Goal: Task Accomplishment & Management: Use online tool/utility

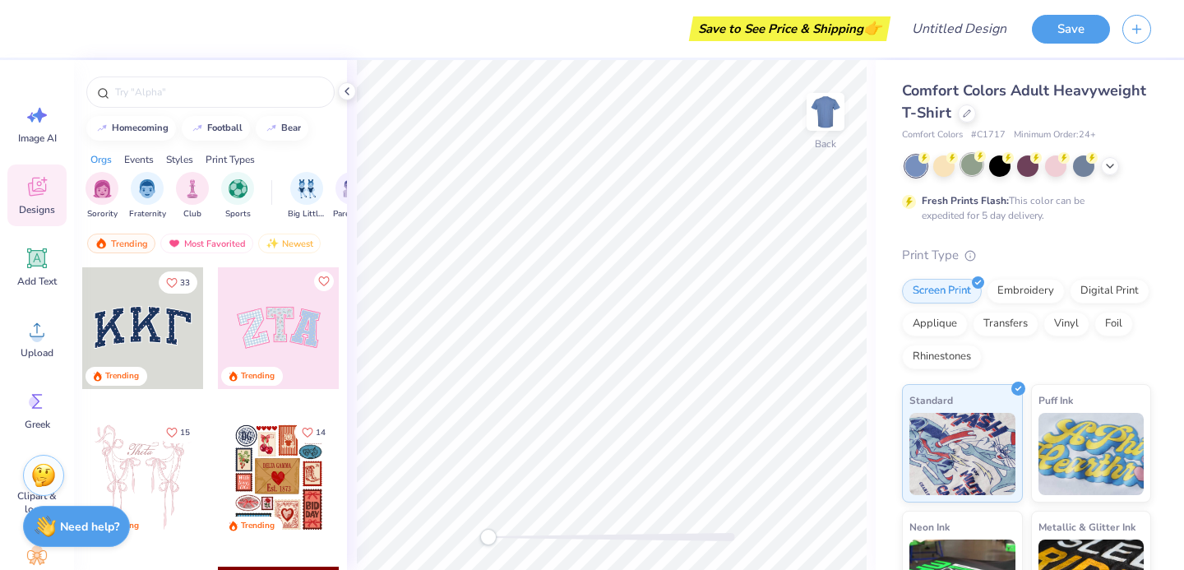
click at [976, 164] on div at bounding box center [971, 164] width 21 height 21
click at [1090, 161] on circle at bounding box center [1092, 156] width 12 height 12
click at [1117, 167] on div at bounding box center [1110, 164] width 18 height 18
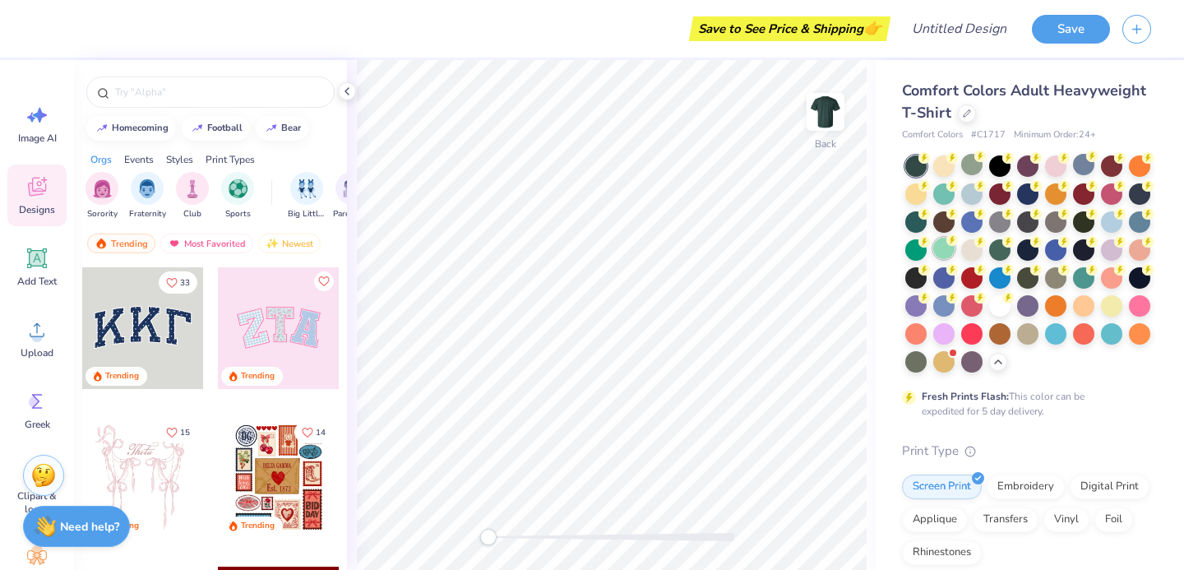
click at [943, 246] on div at bounding box center [943, 248] width 21 height 21
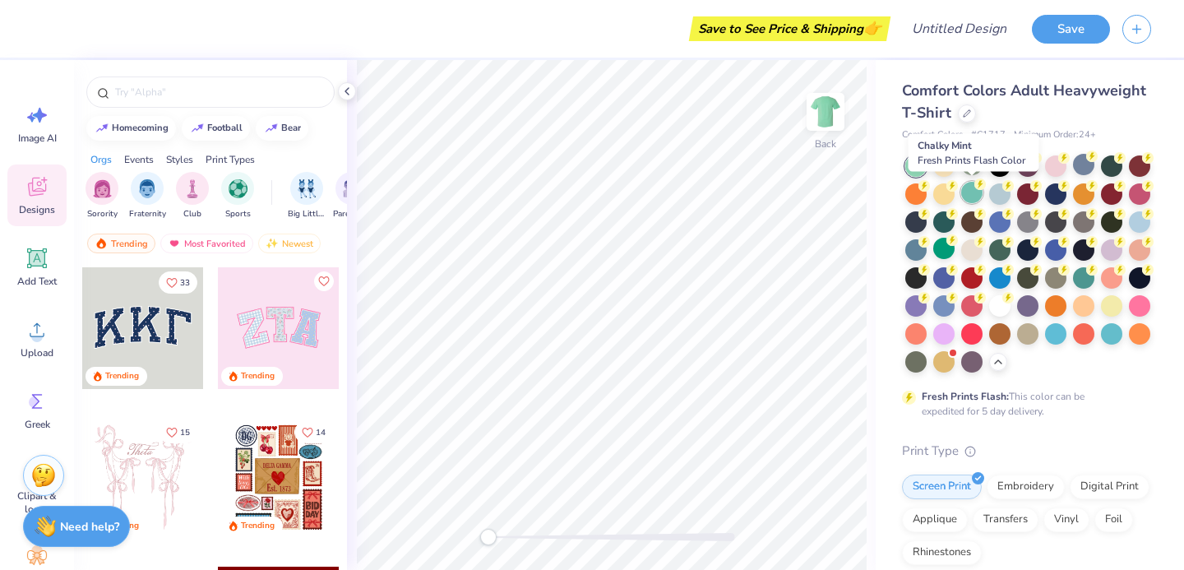
click at [973, 186] on div at bounding box center [971, 192] width 21 height 21
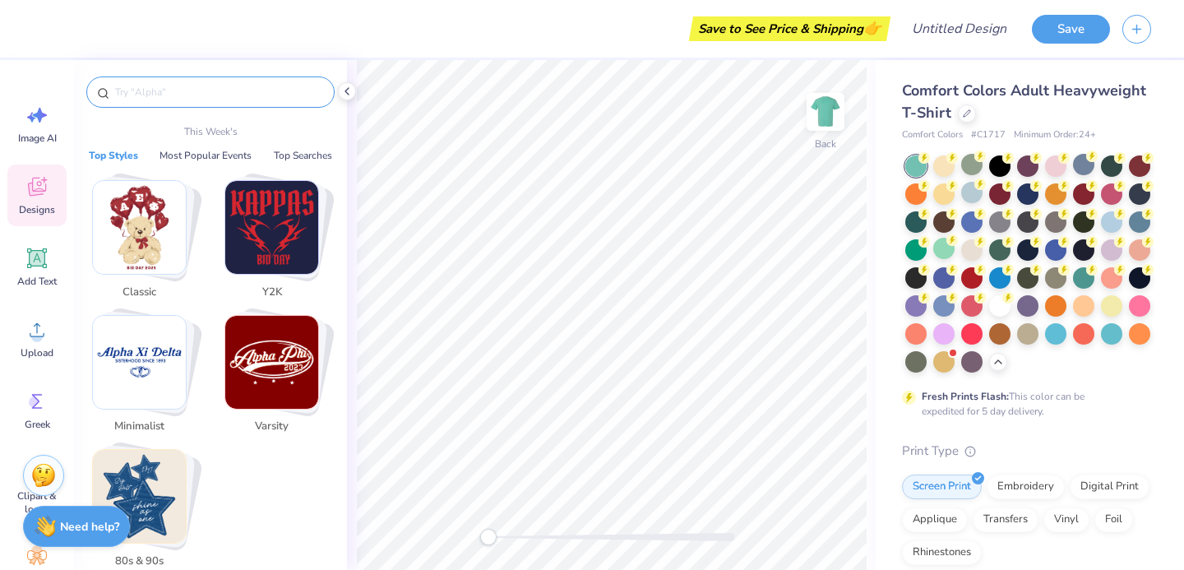
click at [139, 95] on input "text" at bounding box center [218, 92] width 211 height 16
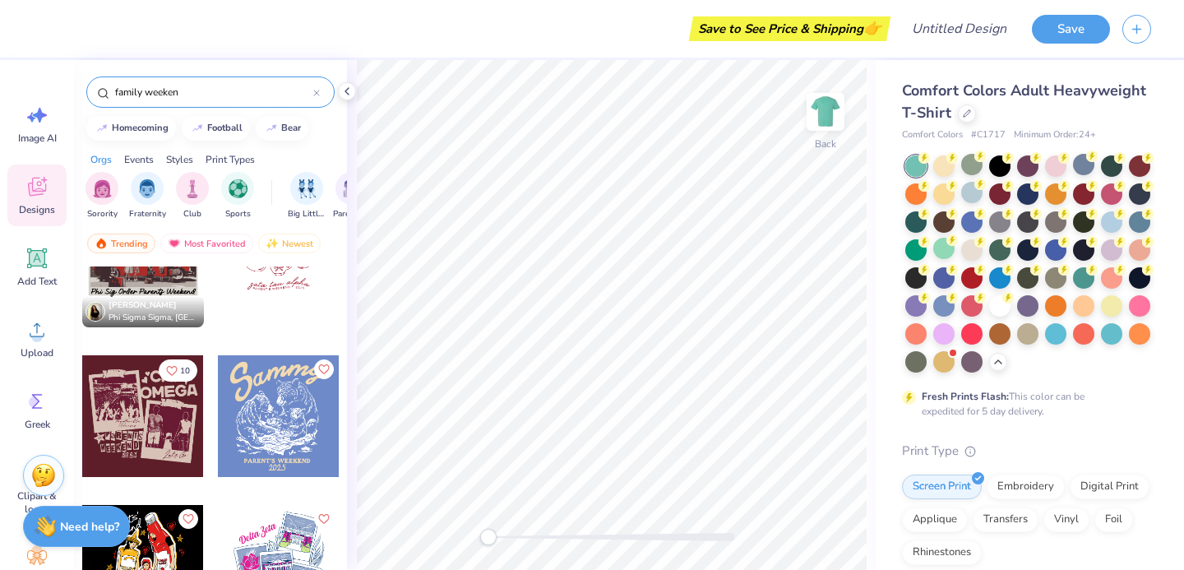
scroll to position [2778, 0]
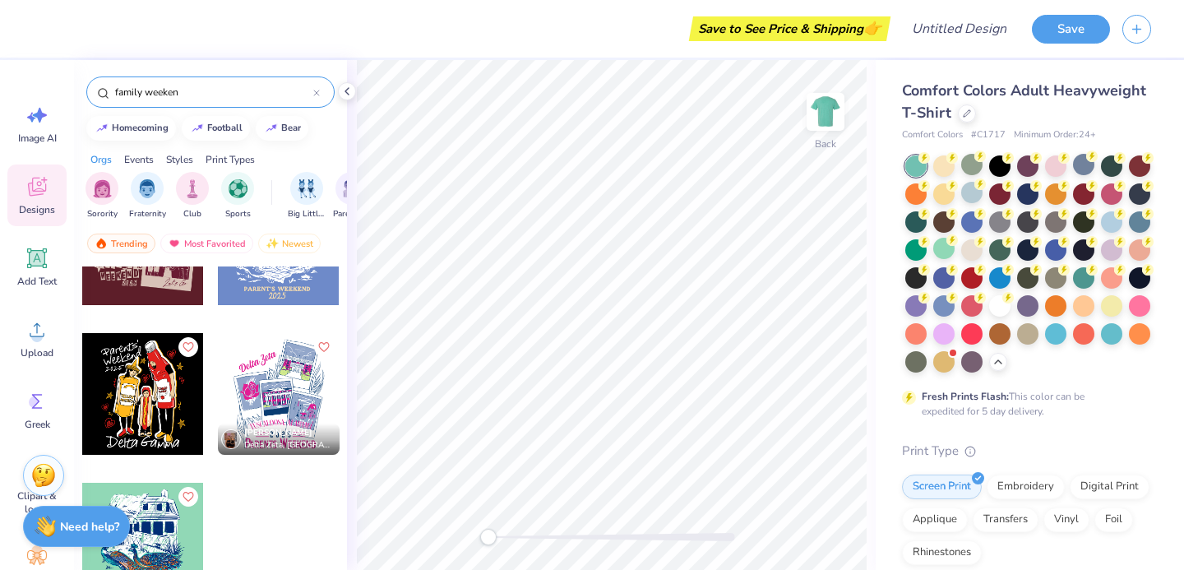
click at [205, 96] on input "family weeken" at bounding box center [213, 92] width 200 height 16
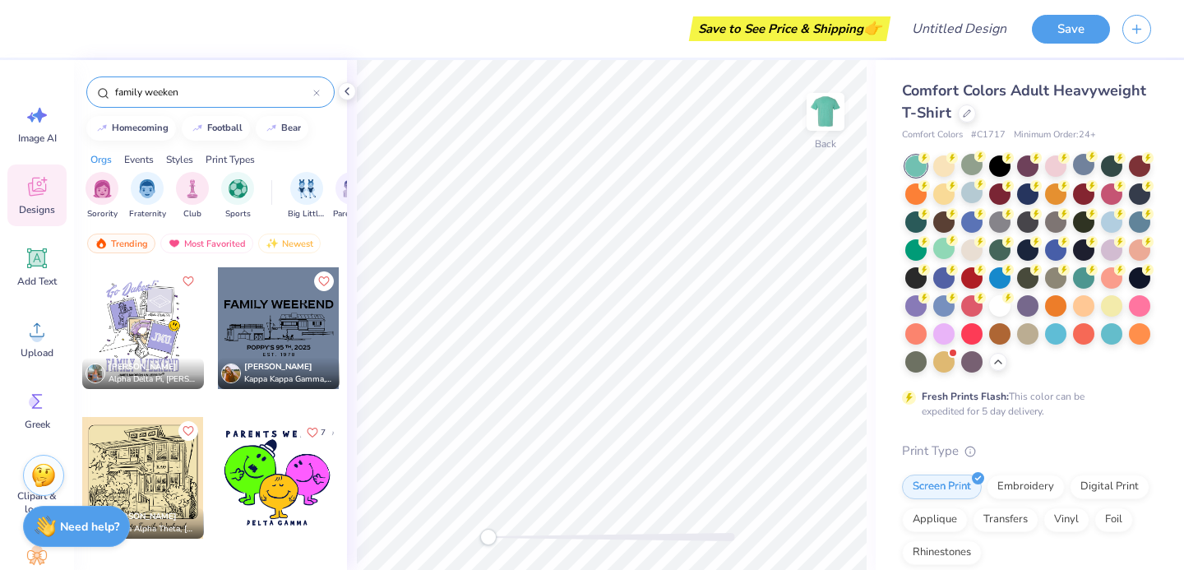
click at [205, 96] on input "family weeken" at bounding box center [213, 92] width 200 height 16
type input "family weeken"
click at [950, 38] on input "Design Title" at bounding box center [979, 28] width 81 height 33
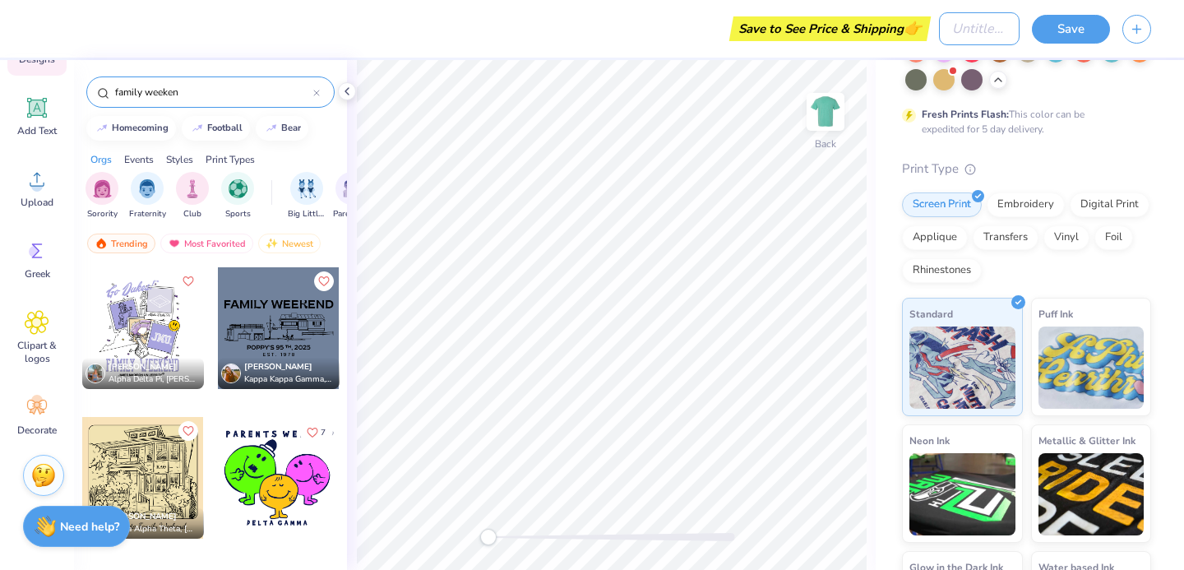
scroll to position [0, 0]
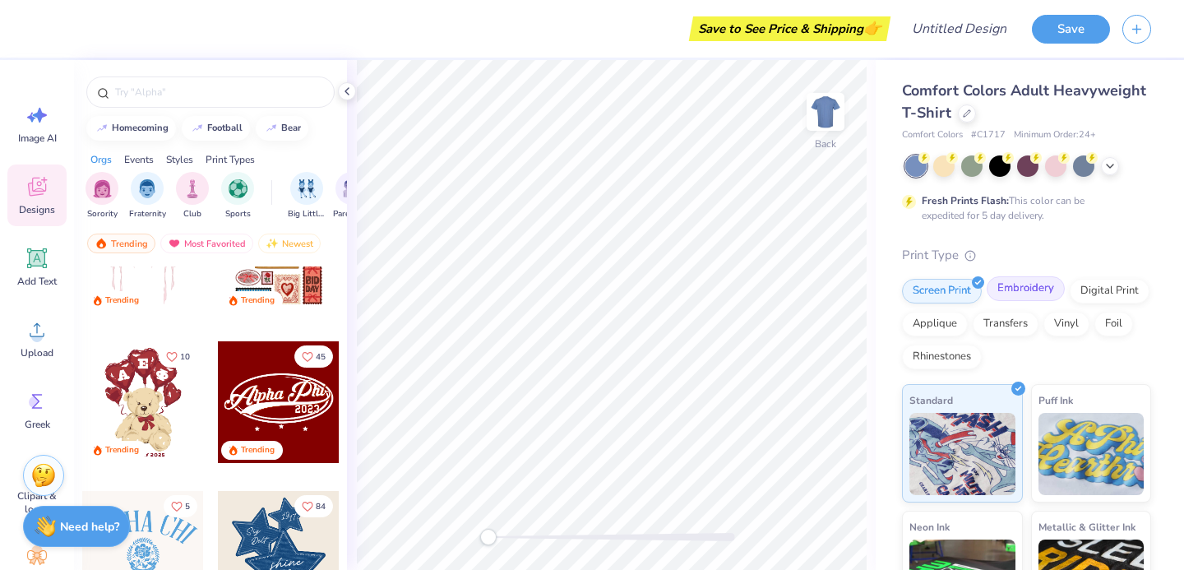
click at [1039, 297] on div "Embroidery" at bounding box center [1026, 288] width 78 height 25
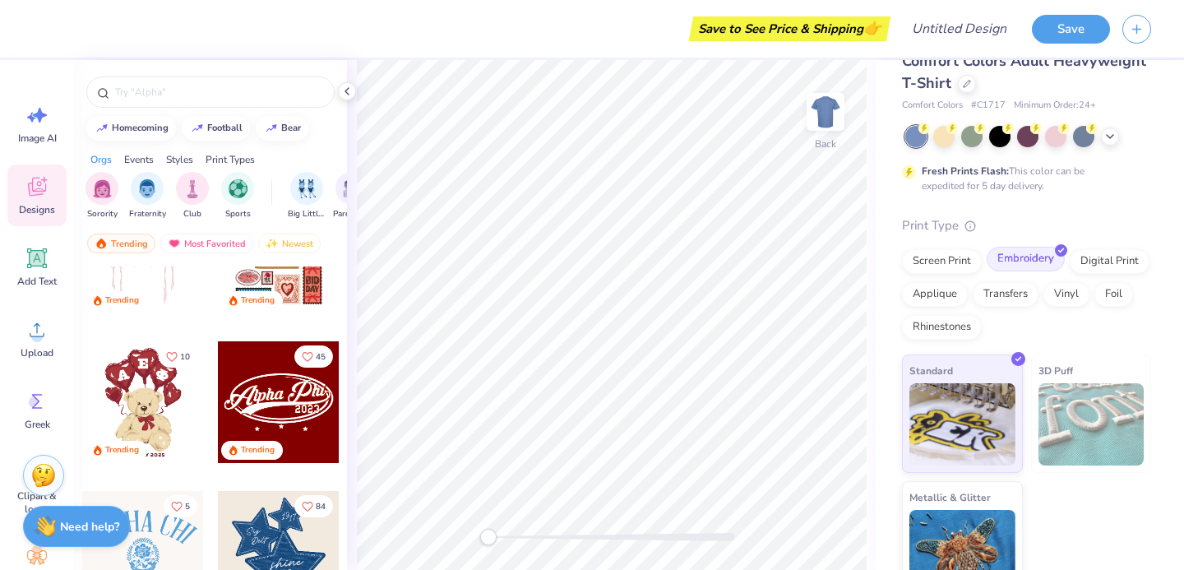
scroll to position [59, 0]
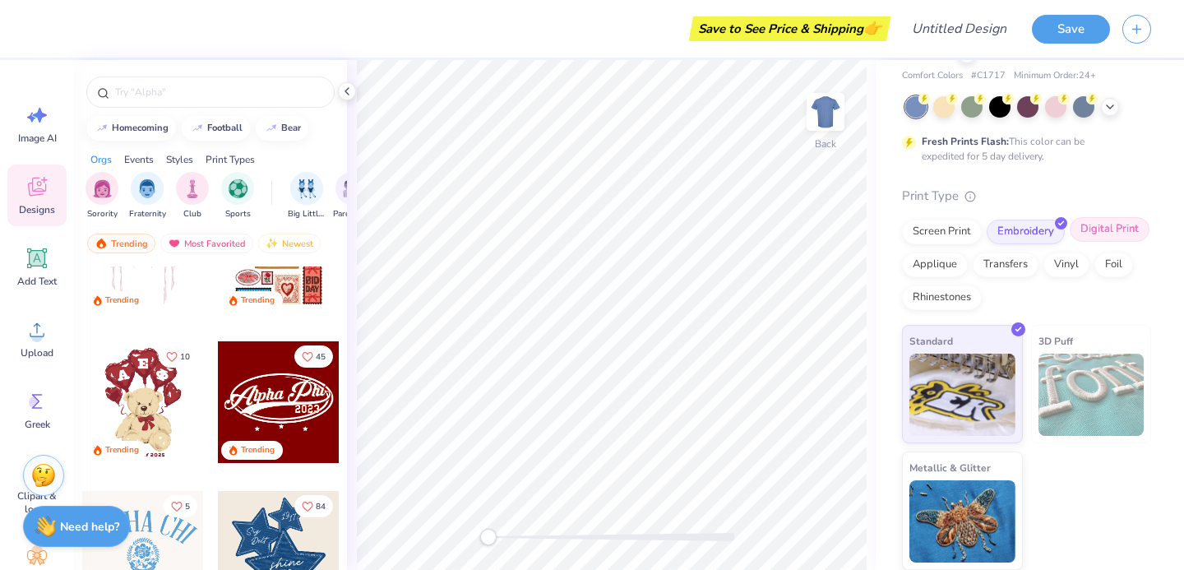
click at [1094, 238] on div "Digital Print" at bounding box center [1110, 229] width 80 height 25
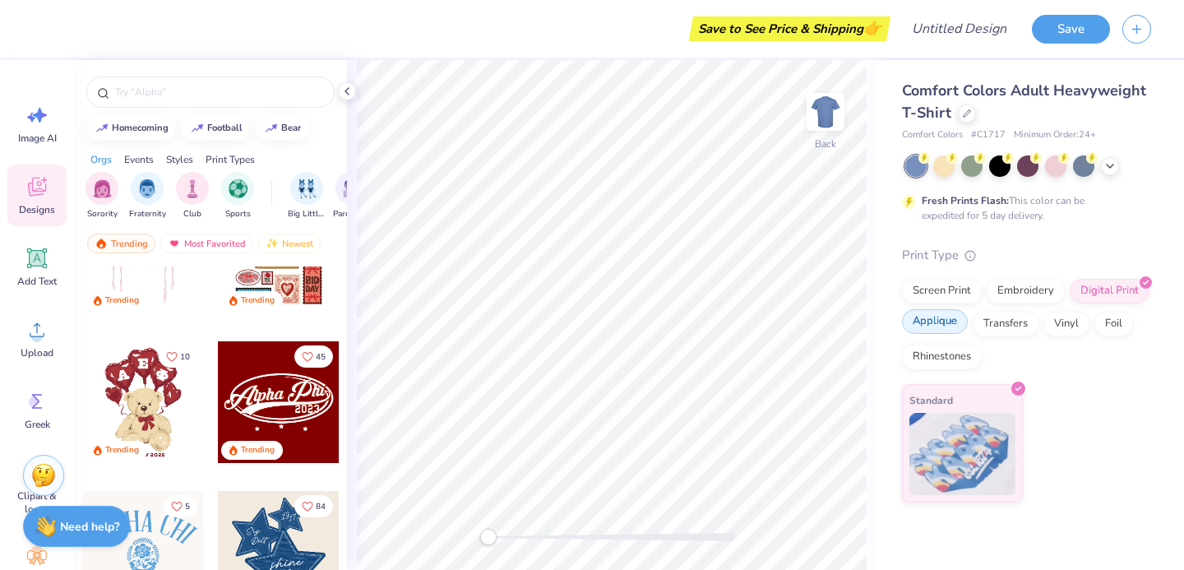
click at [953, 322] on div "Applique" at bounding box center [935, 321] width 66 height 25
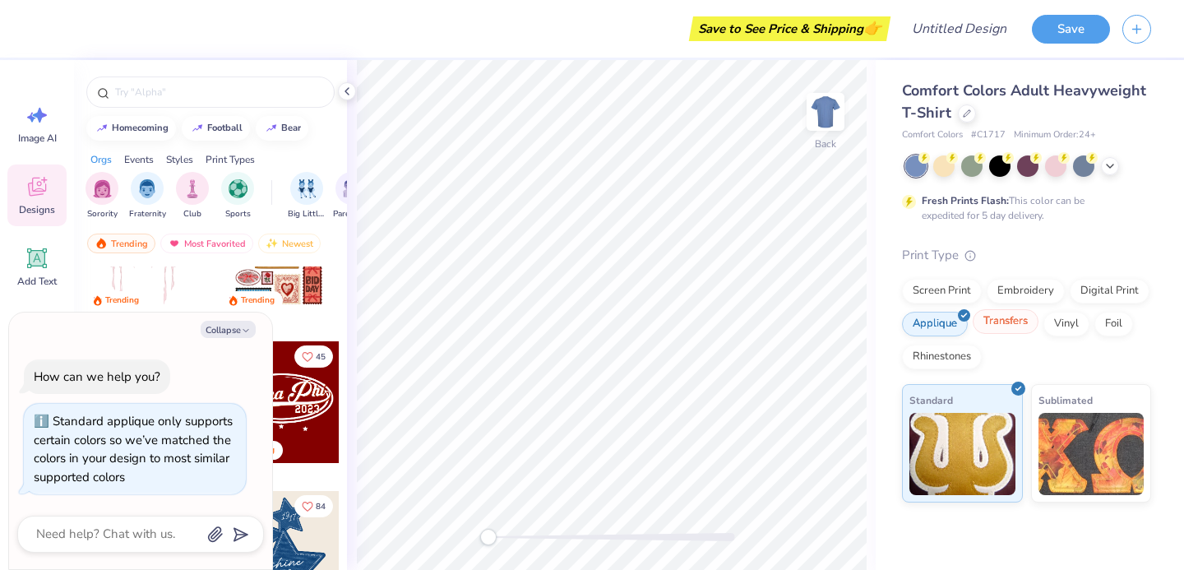
click at [1003, 322] on div "Transfers" at bounding box center [1006, 321] width 66 height 25
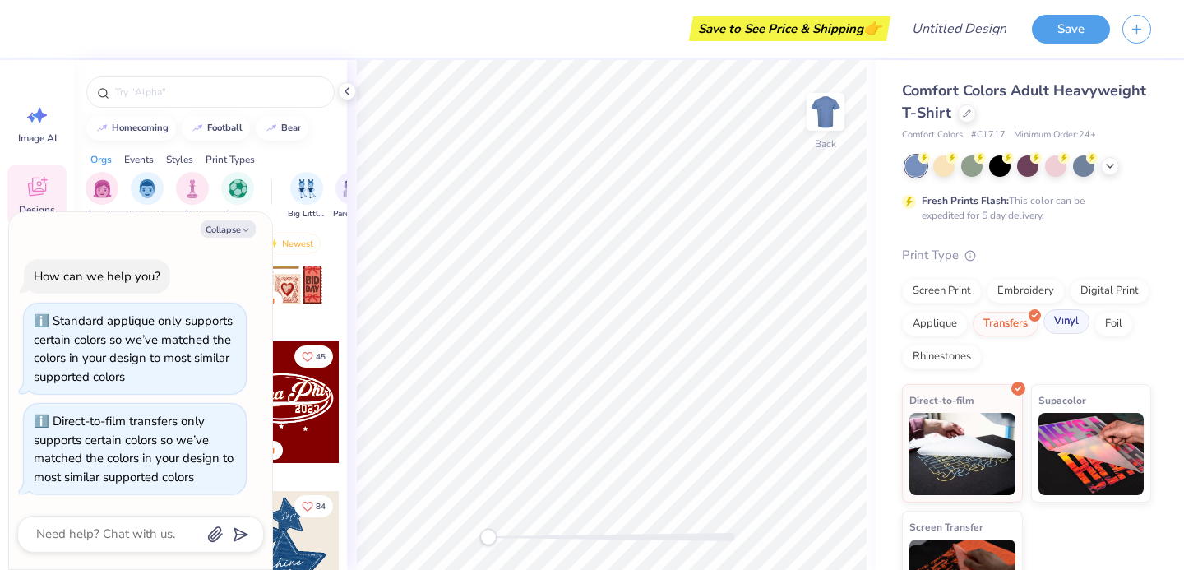
click at [1067, 326] on div "Vinyl" at bounding box center [1066, 321] width 46 height 25
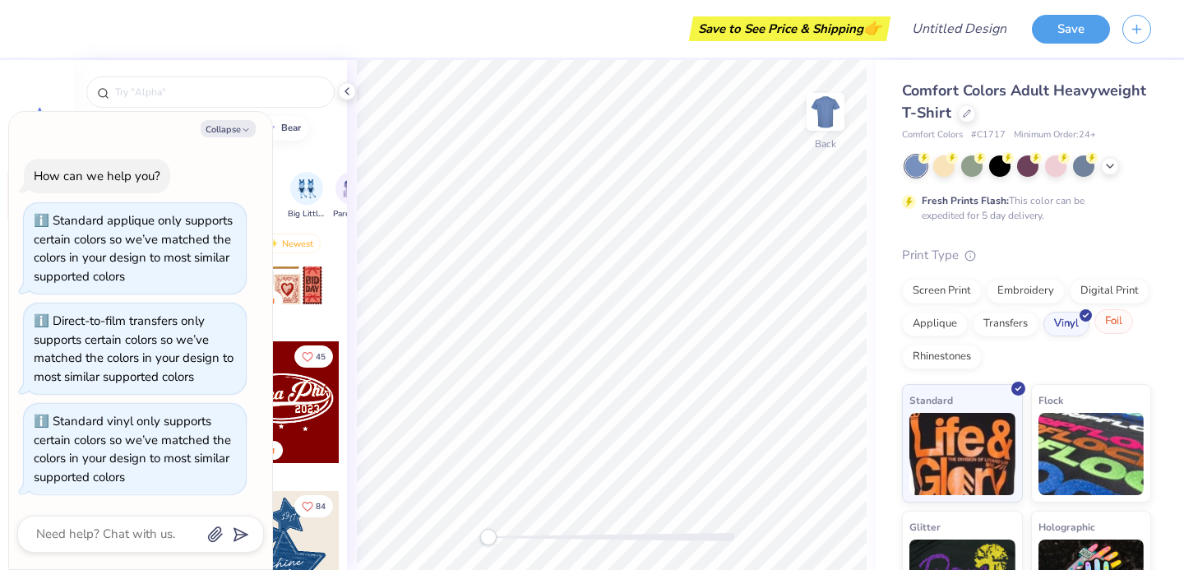
click at [1099, 322] on div "Foil" at bounding box center [1113, 321] width 39 height 25
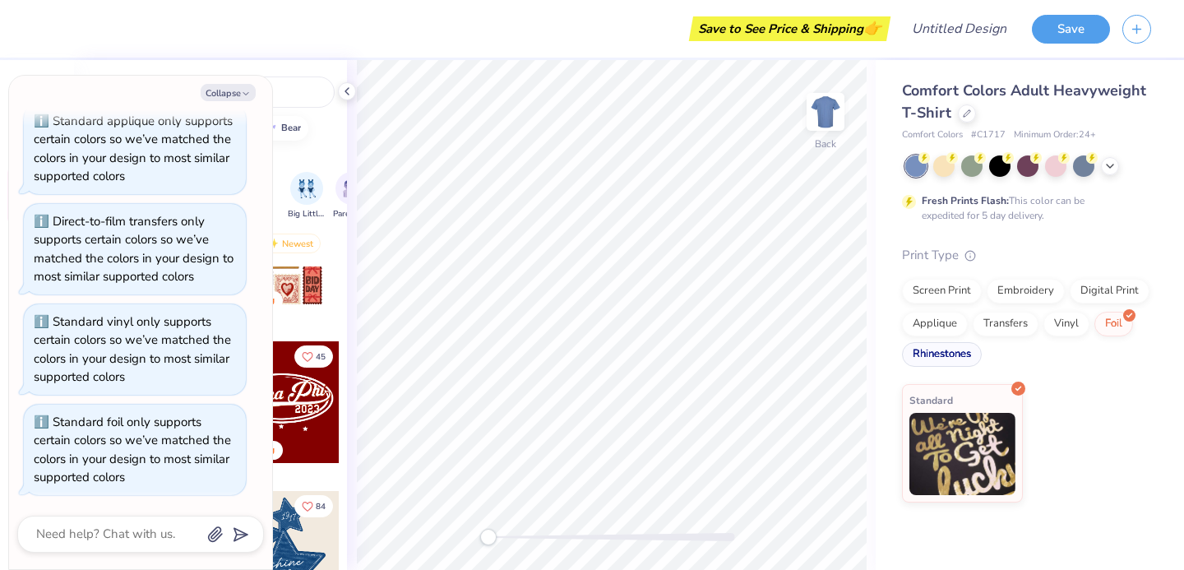
click at [937, 354] on div "Rhinestones" at bounding box center [942, 354] width 80 height 25
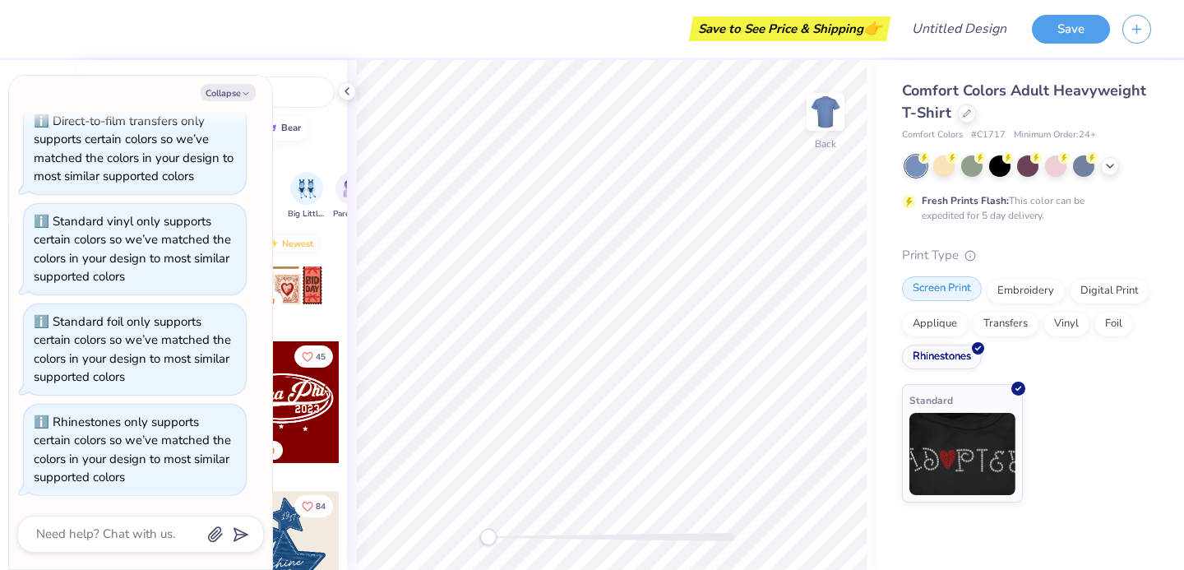
click at [957, 298] on div "Screen Print" at bounding box center [942, 288] width 80 height 25
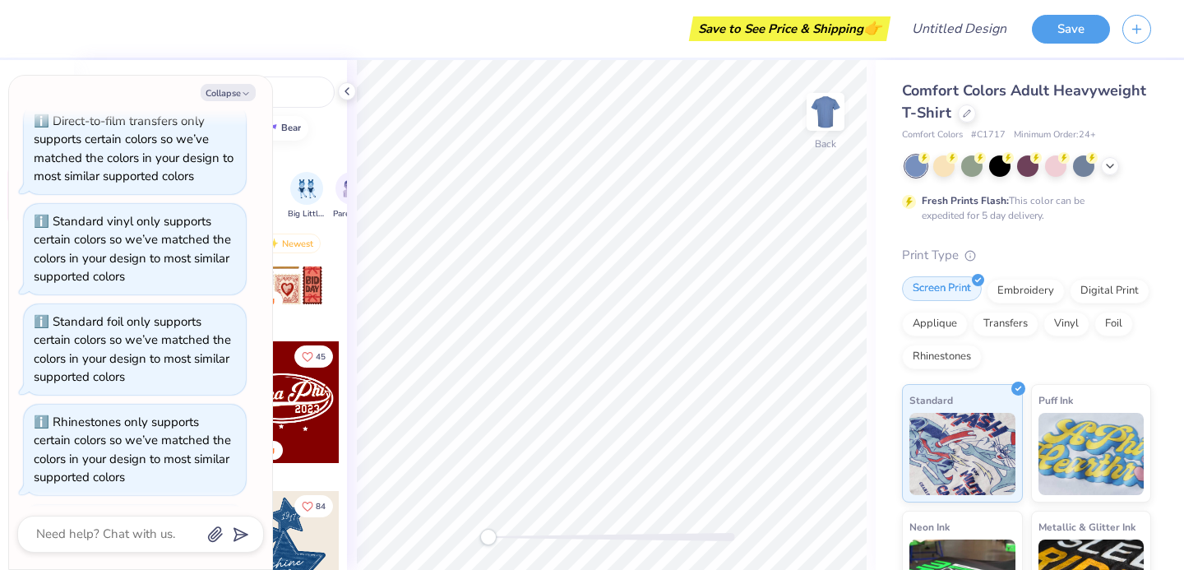
scroll to position [265, 0]
click at [1050, 91] on span "Comfort Colors Adult Heavyweight T-Shirt" at bounding box center [1024, 102] width 244 height 42
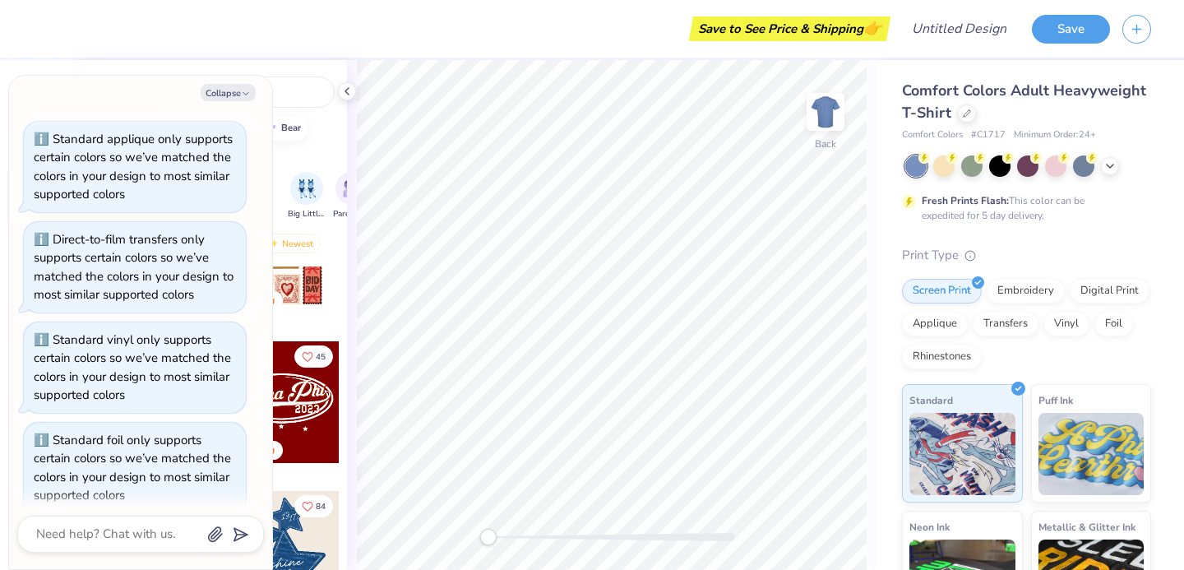
scroll to position [0, 0]
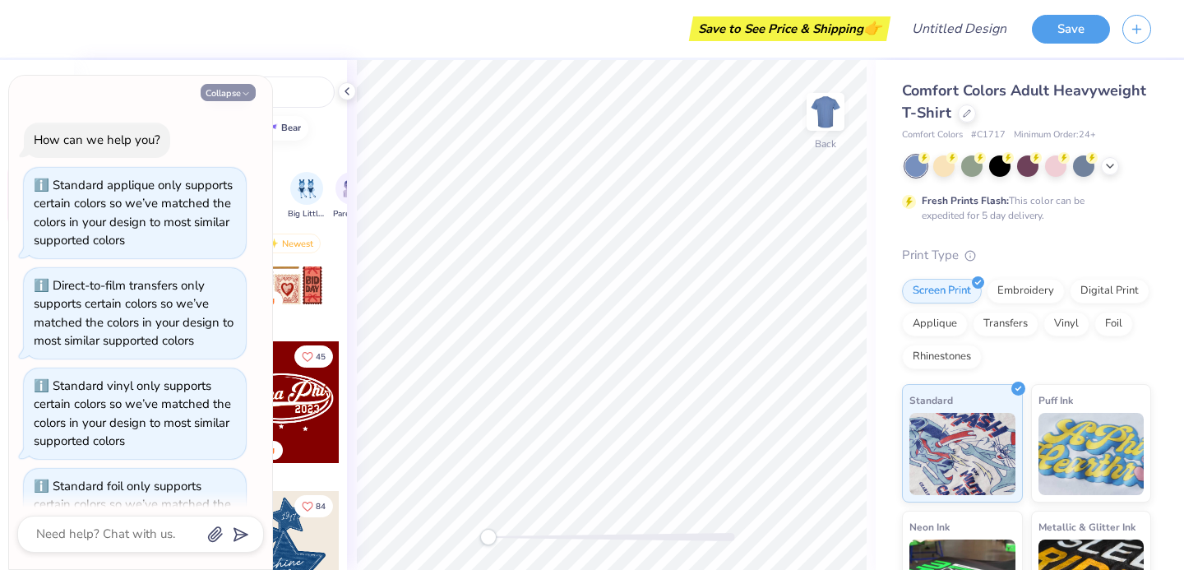
click at [218, 94] on button "Collapse" at bounding box center [228, 92] width 55 height 17
type textarea "x"
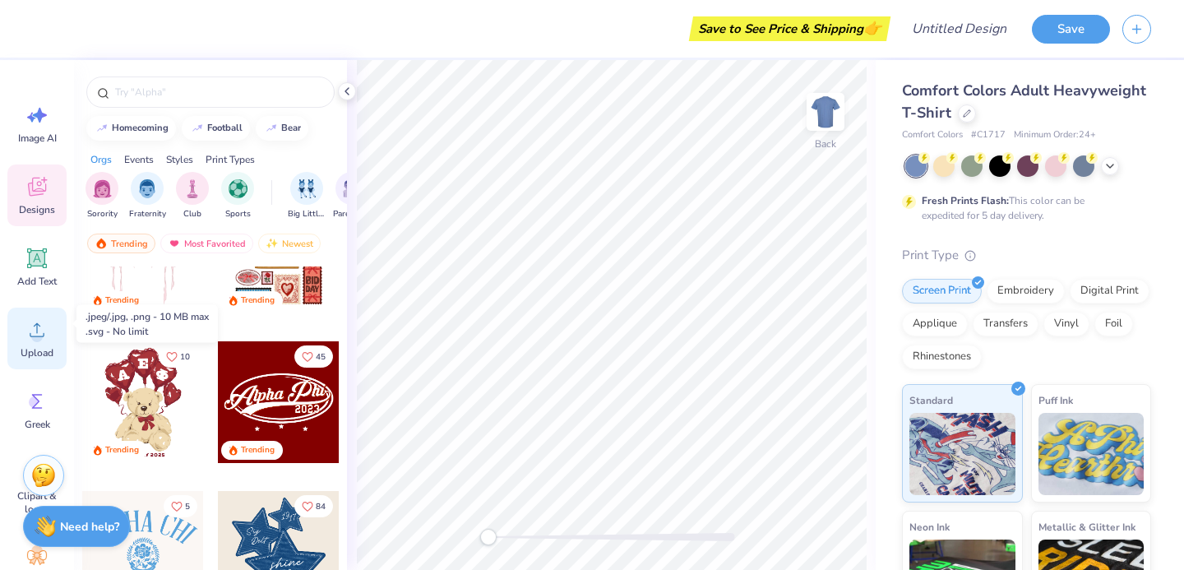
scroll to position [150, 0]
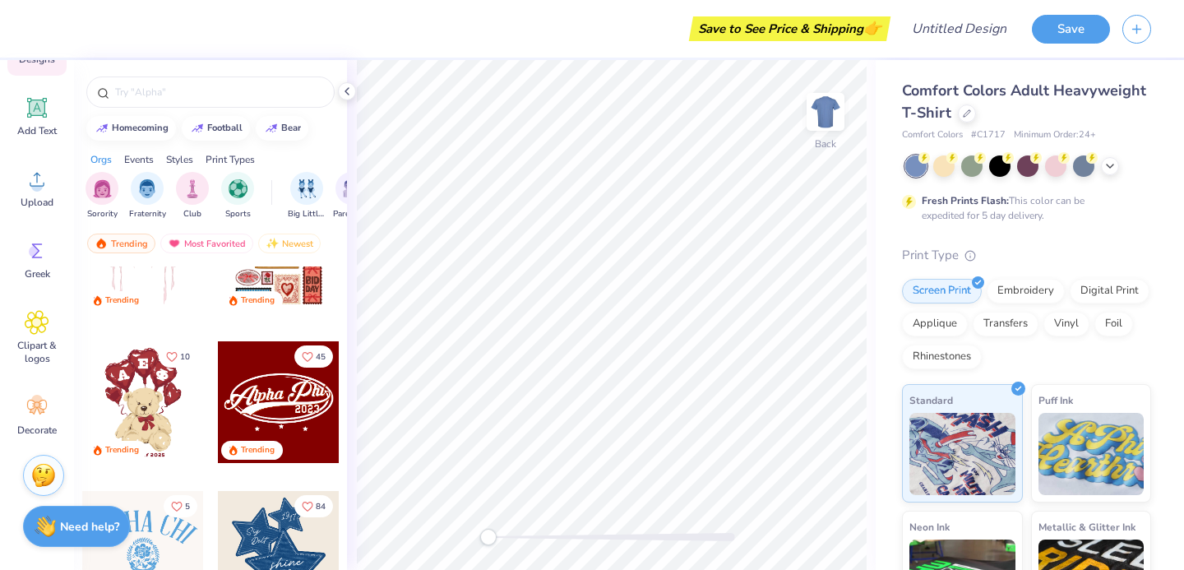
click at [160, 542] on div at bounding box center [143, 552] width 122 height 122
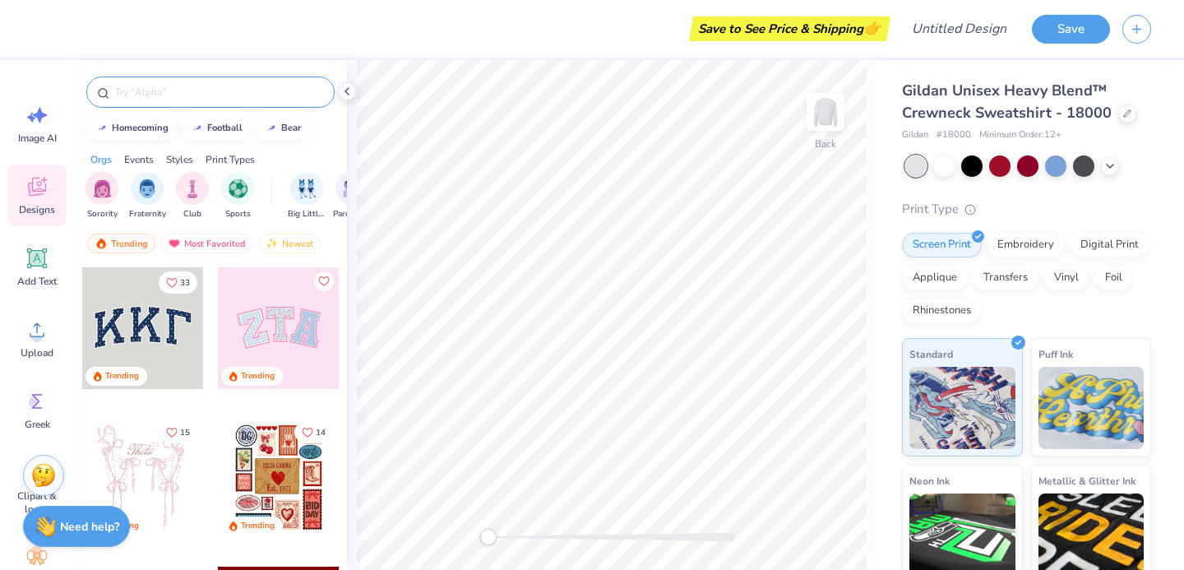
click at [198, 95] on input "text" at bounding box center [218, 92] width 211 height 16
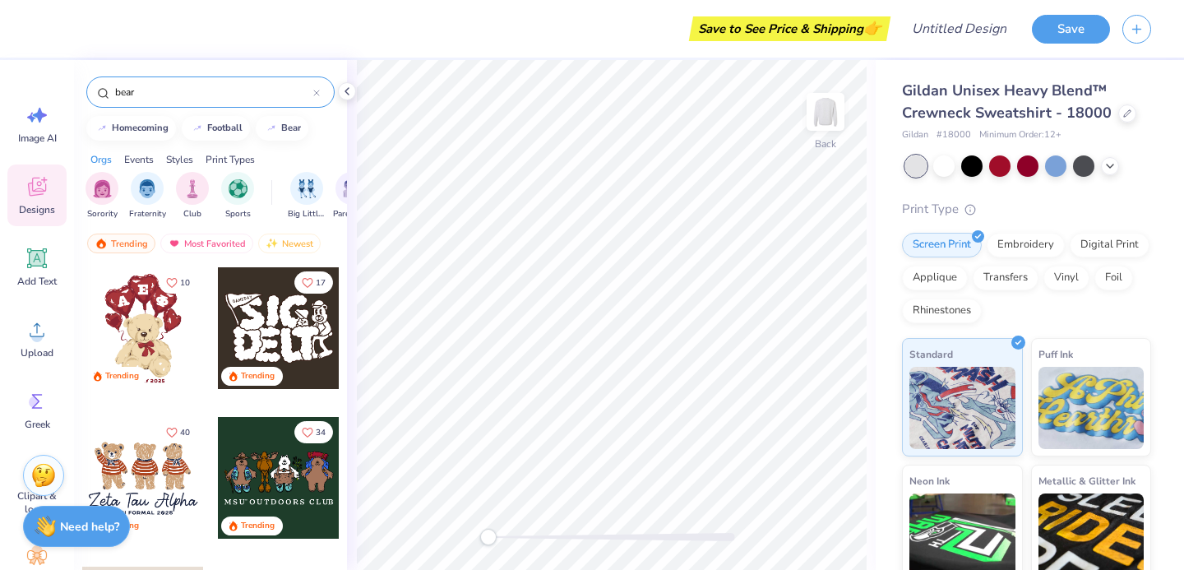
type input "bear"
click at [143, 313] on div at bounding box center [143, 328] width 122 height 122
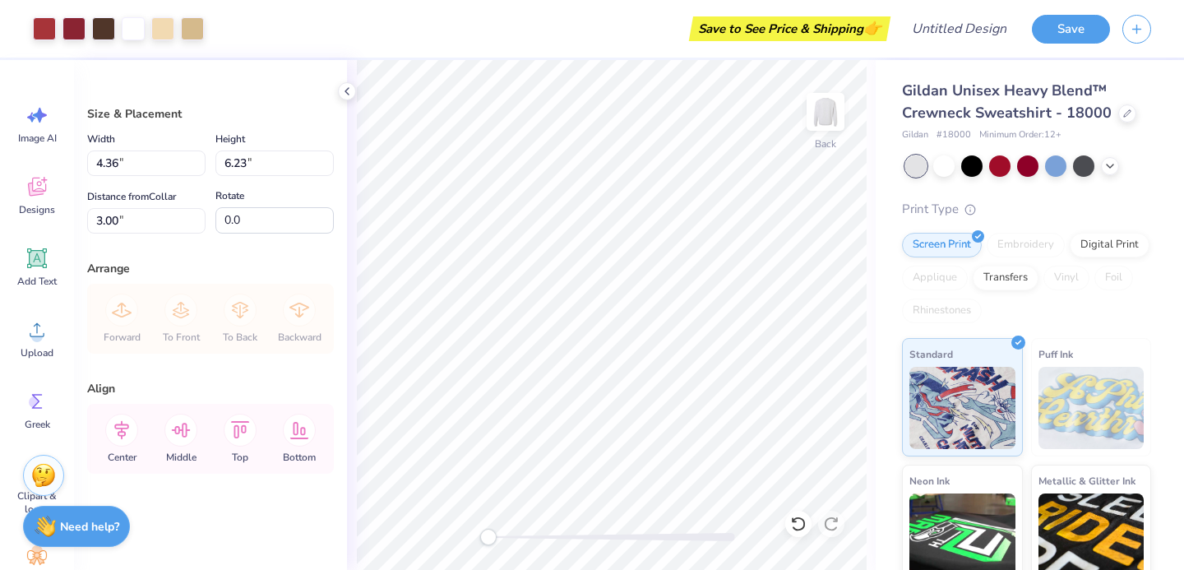
type input "8.23"
type input "11.75"
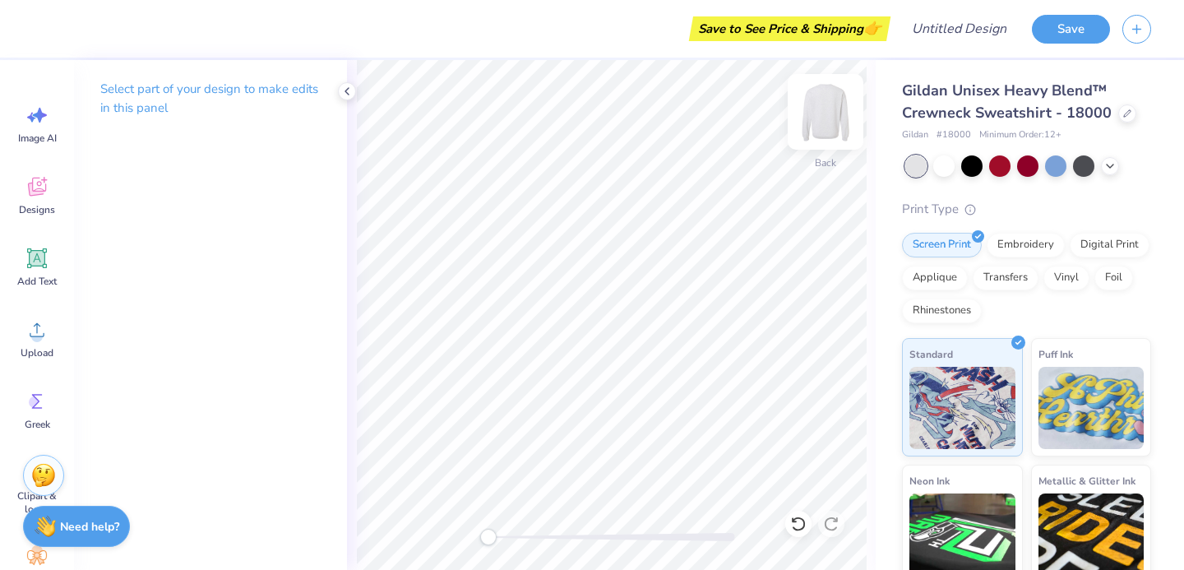
click at [832, 100] on img at bounding box center [826, 112] width 66 height 66
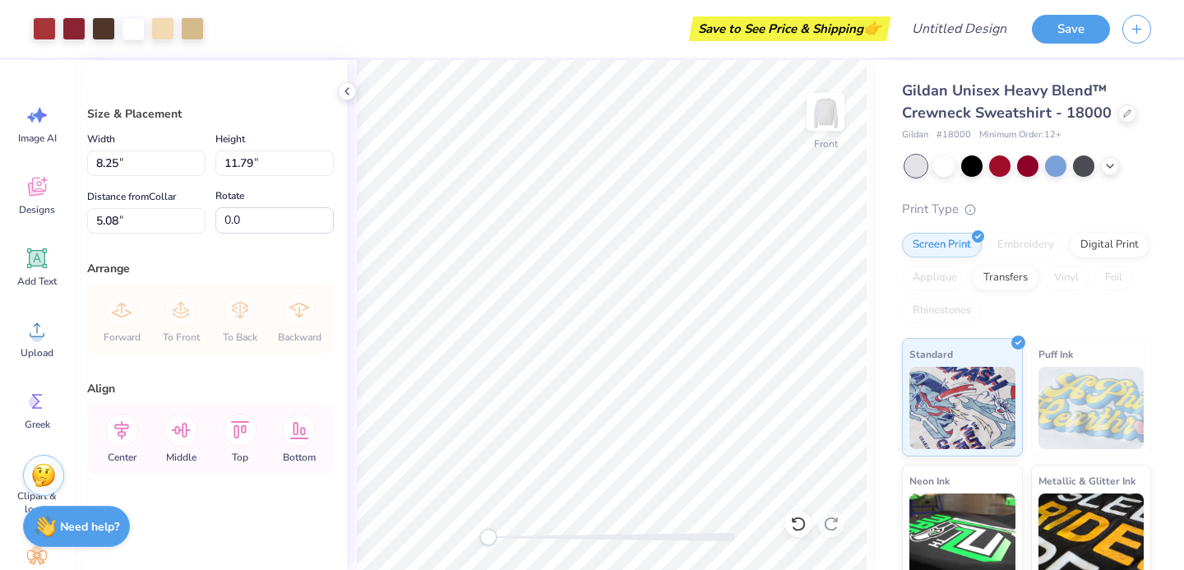
type input "11.93"
type input "17.04"
type input "3.78"
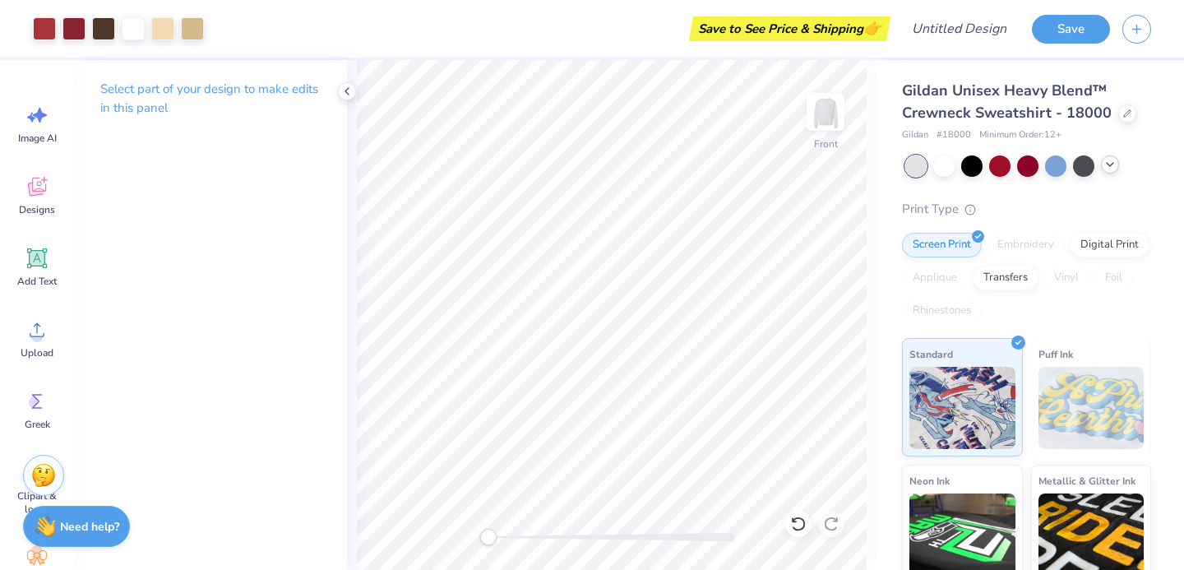
click at [1106, 165] on icon at bounding box center [1110, 164] width 13 height 13
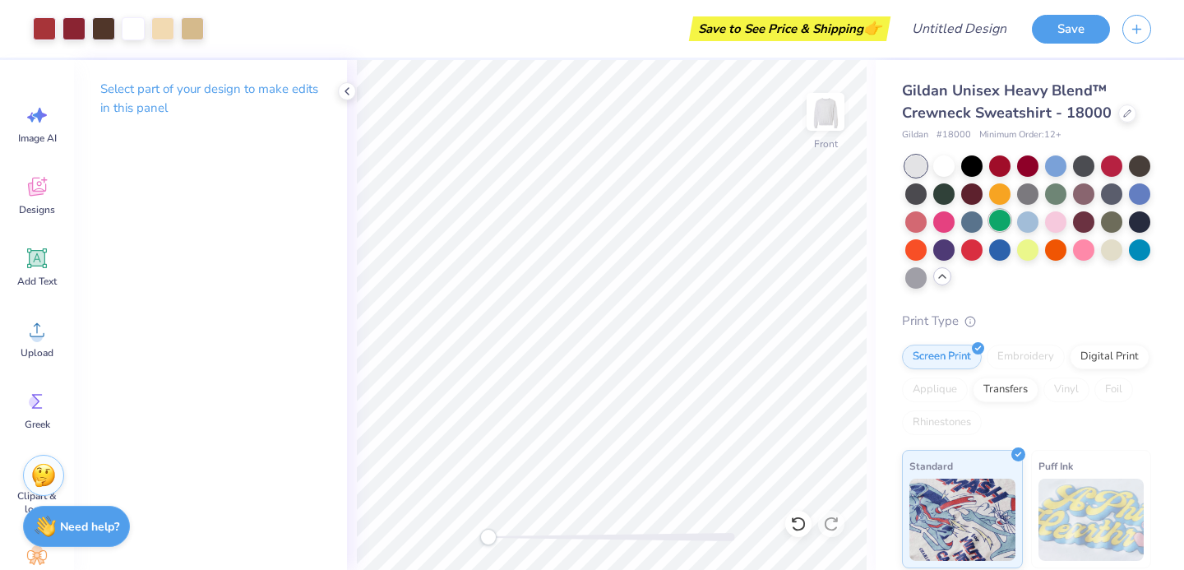
click at [993, 222] on div at bounding box center [999, 220] width 21 height 21
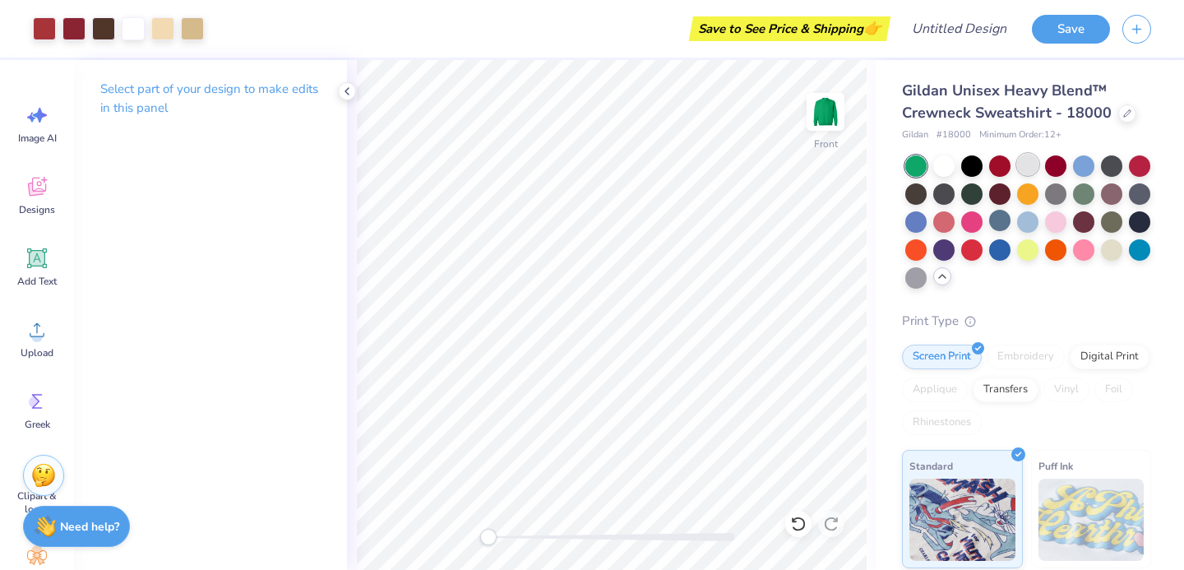
click at [1030, 164] on div at bounding box center [1027, 164] width 21 height 21
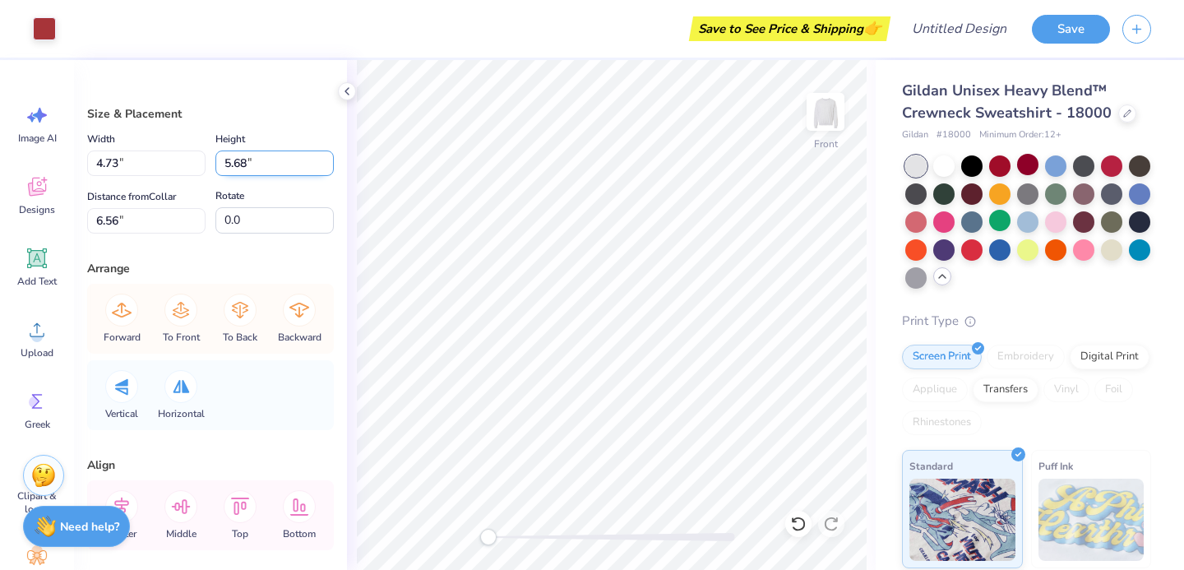
scroll to position [71, 0]
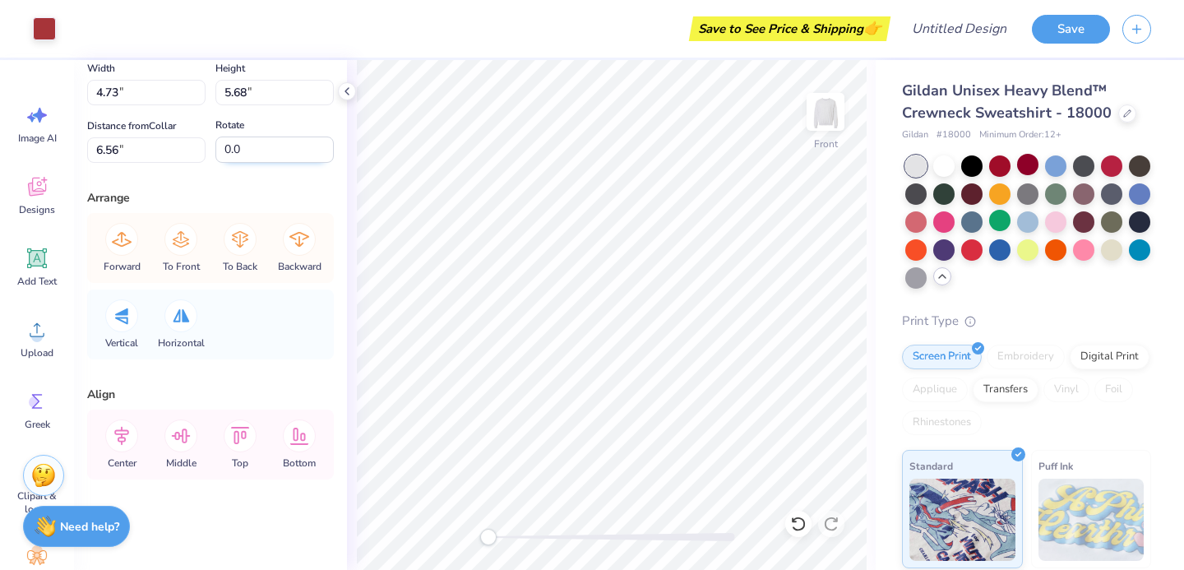
type input "4.83"
type input "5.73"
type input "4.73"
type input "4.41"
type input "5.26"
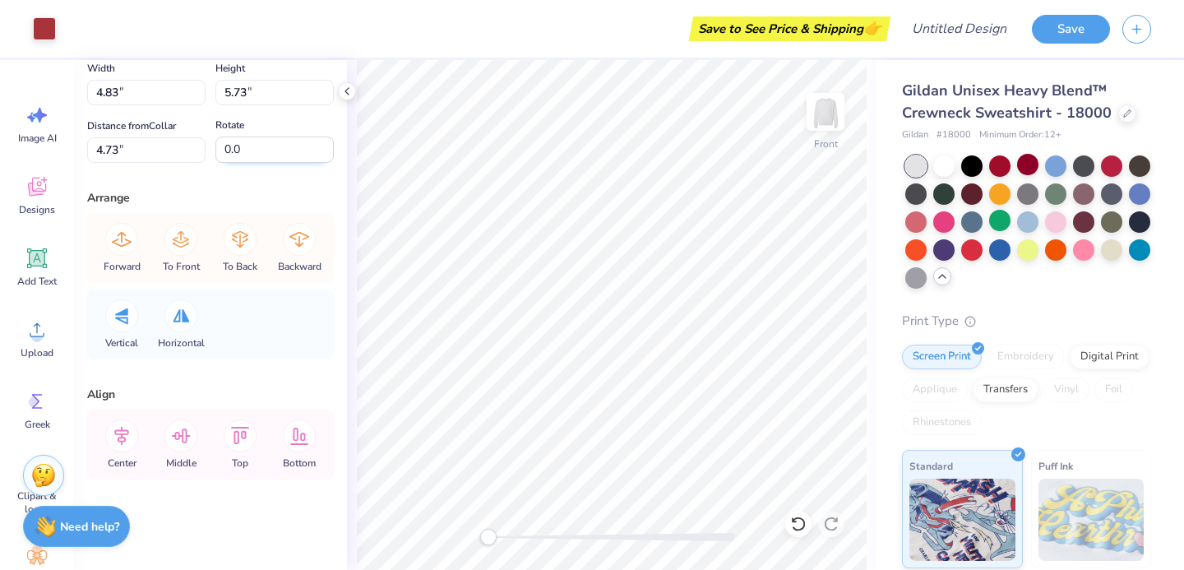
type input "6.53"
type input "2.67"
type input "2.50"
type input "15.20"
type input "8.89"
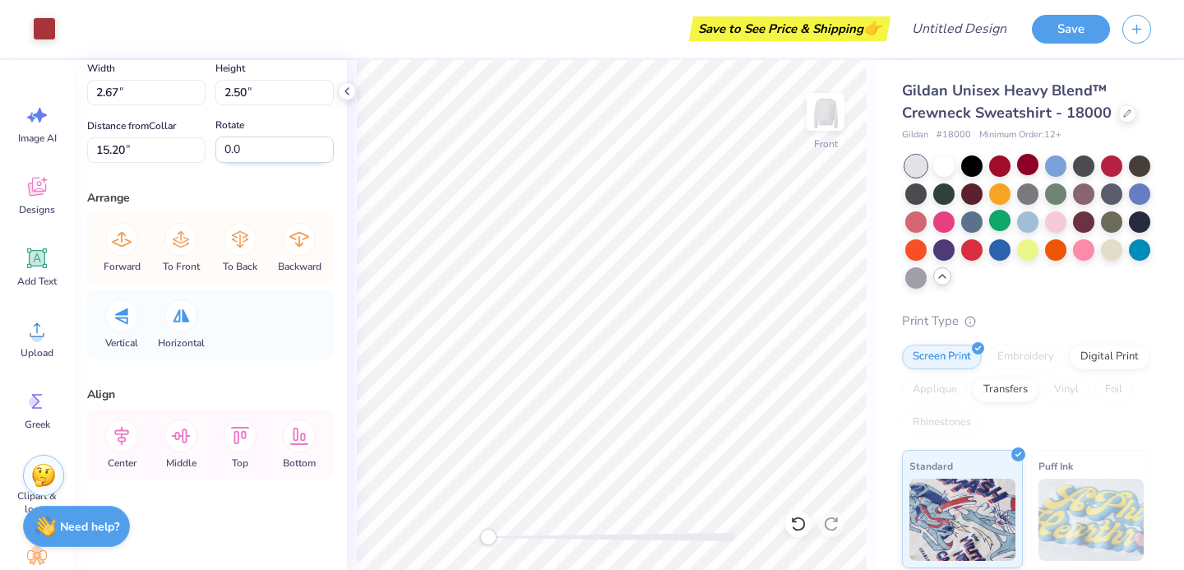
type input "9.89"
type input "10.96"
type input "2.67"
type input "2.50"
type input "15.20"
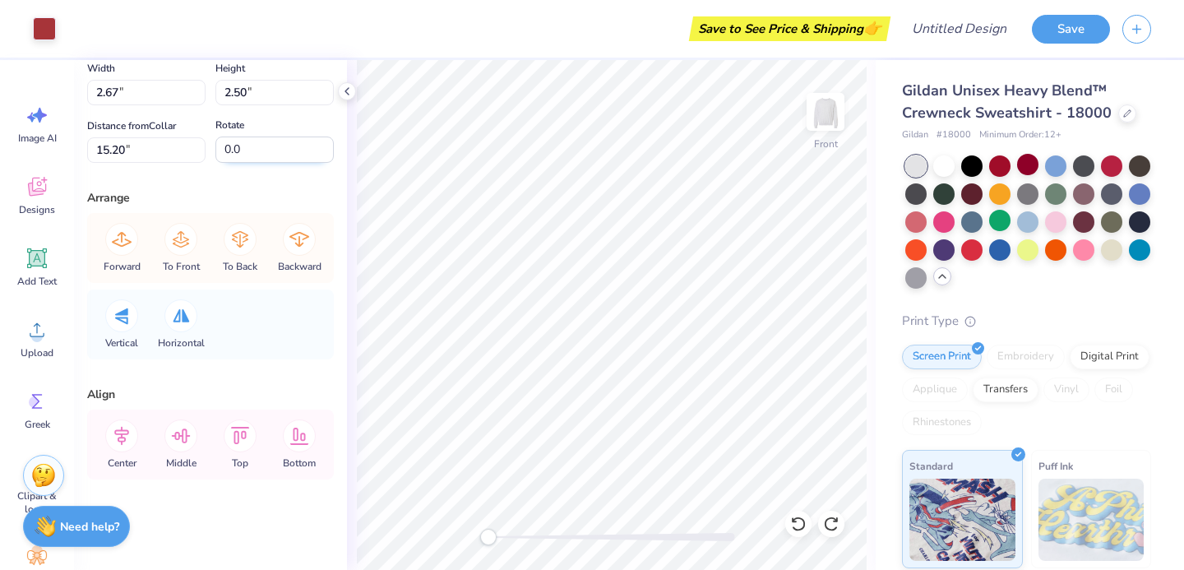
type input "1.96"
type input "0.94"
type input "15.46"
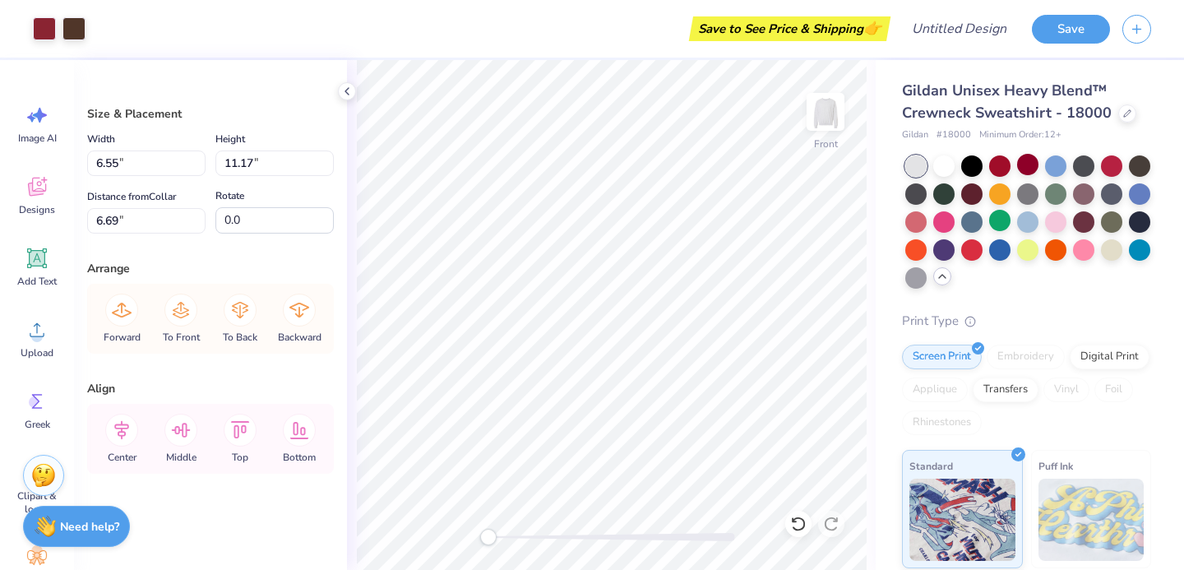
type input "6.29"
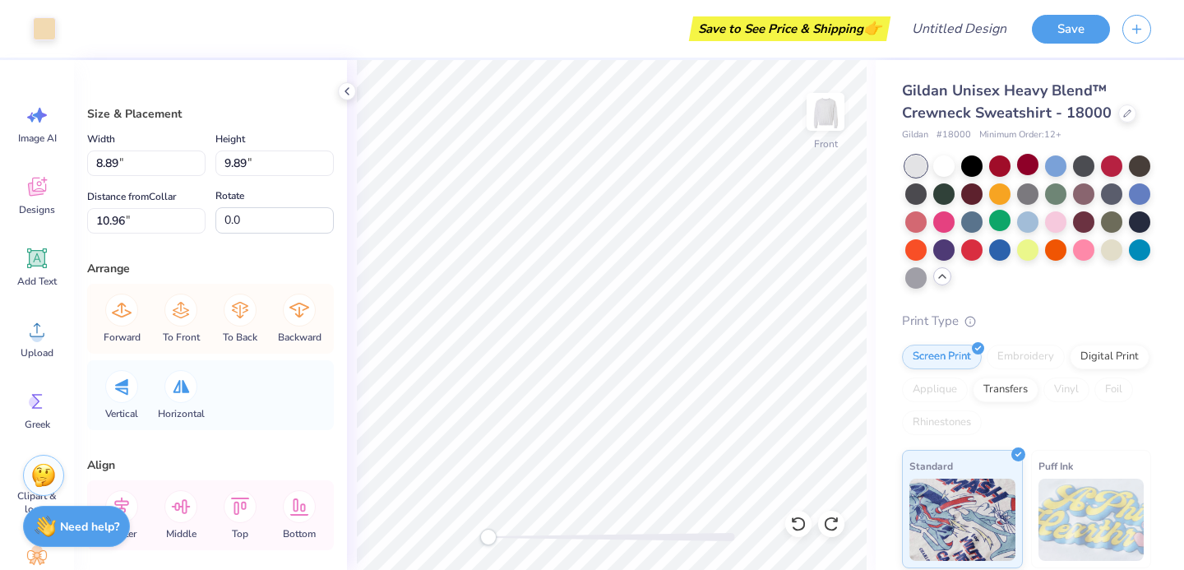
type input "5.31"
type input "6.49"
type input "10.78"
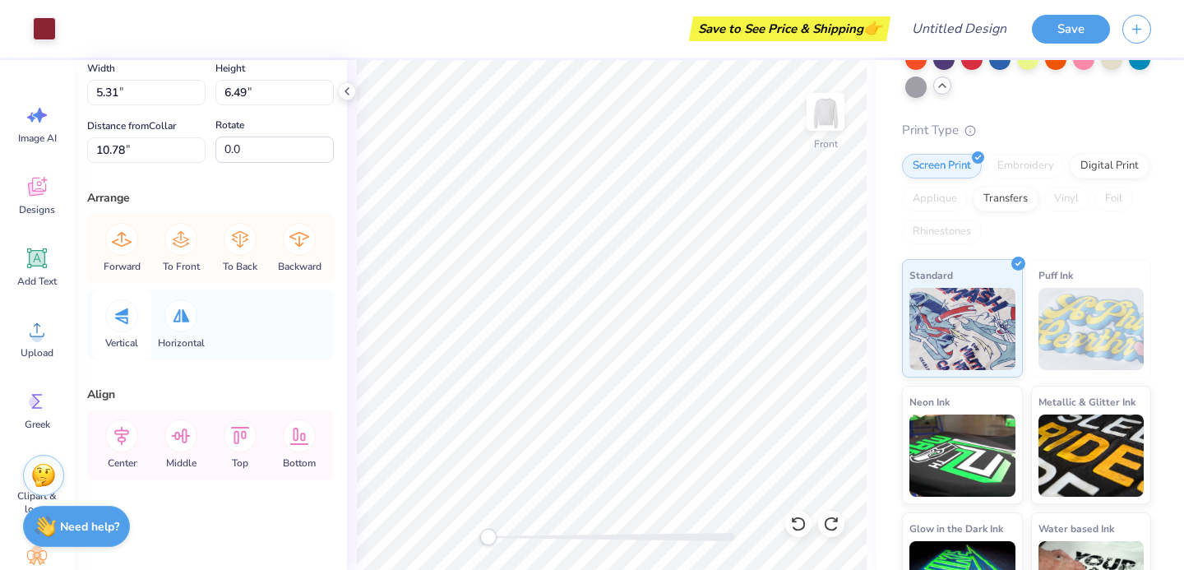
scroll to position [0, 0]
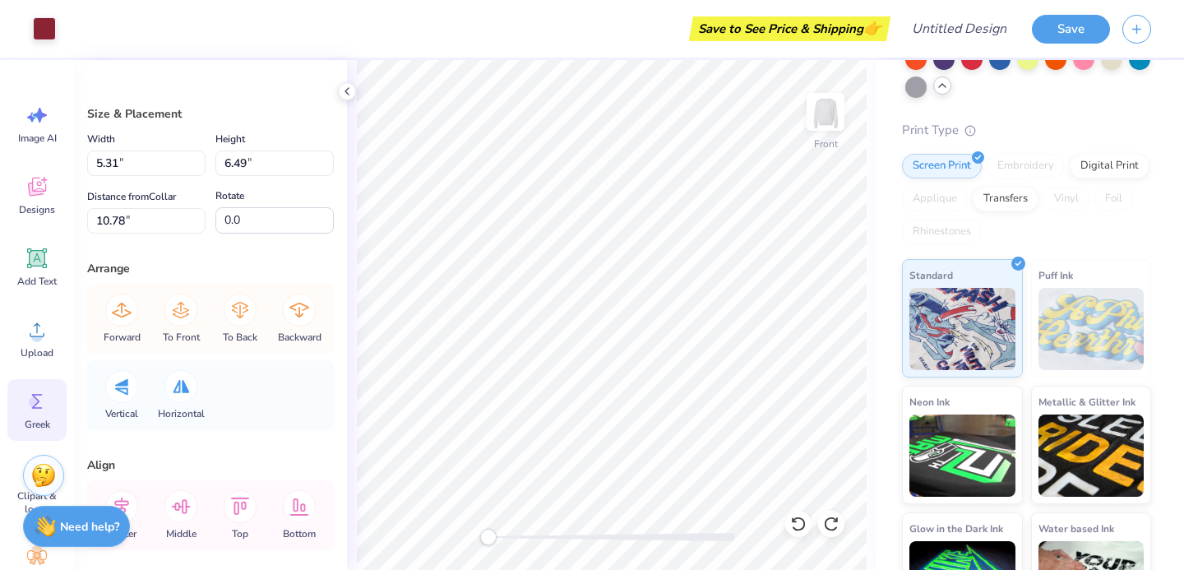
click at [55, 400] on div "Greek" at bounding box center [36, 410] width 59 height 62
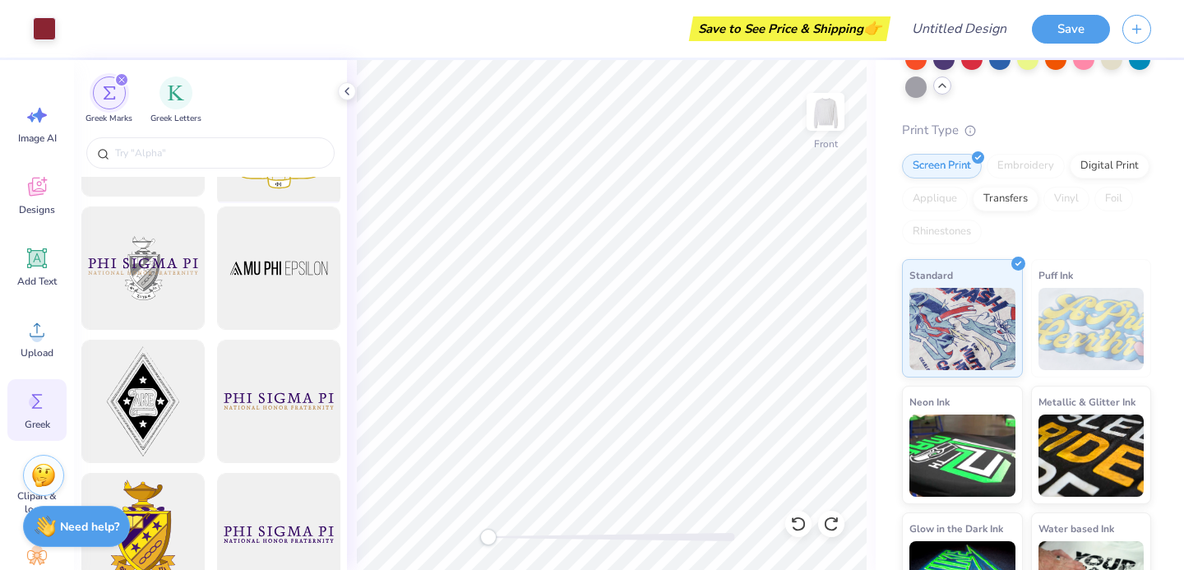
scroll to position [362, 0]
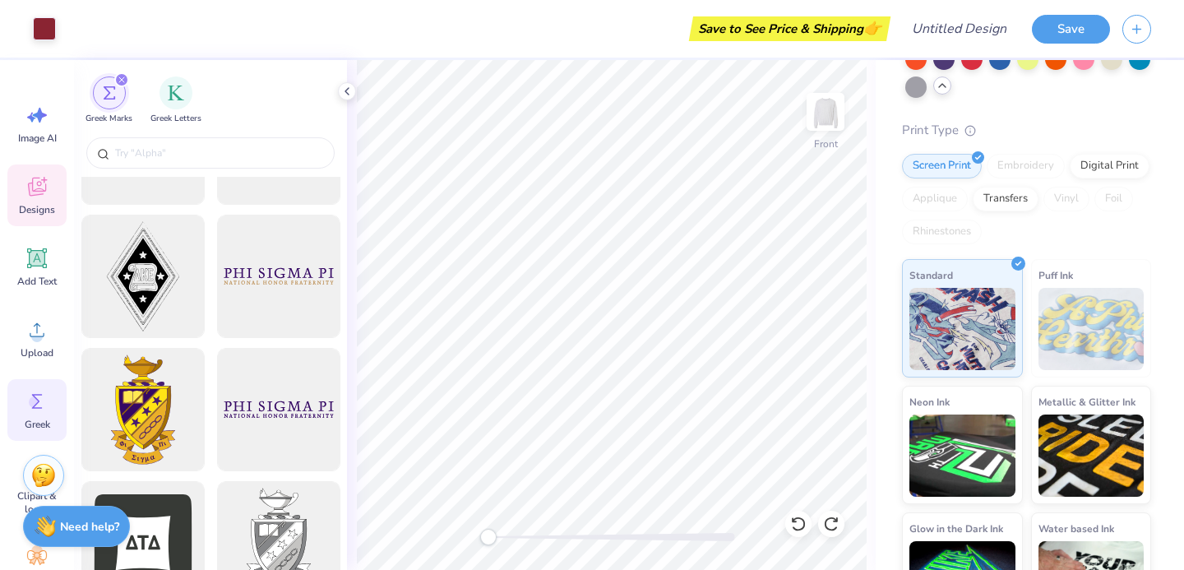
click at [39, 201] on div "Designs" at bounding box center [36, 195] width 59 height 62
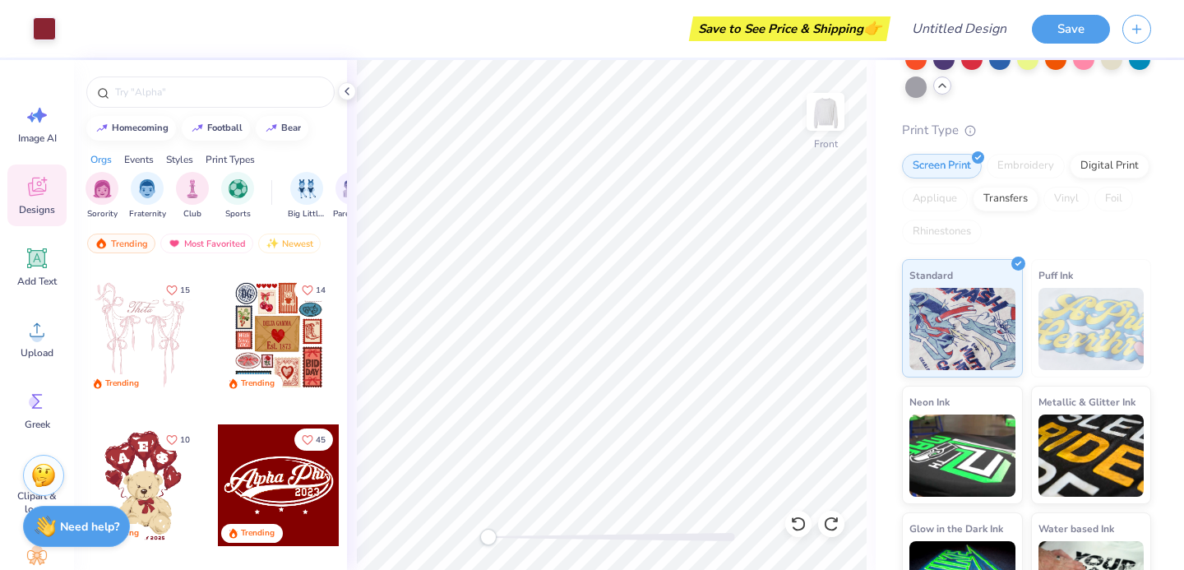
scroll to position [141, 0]
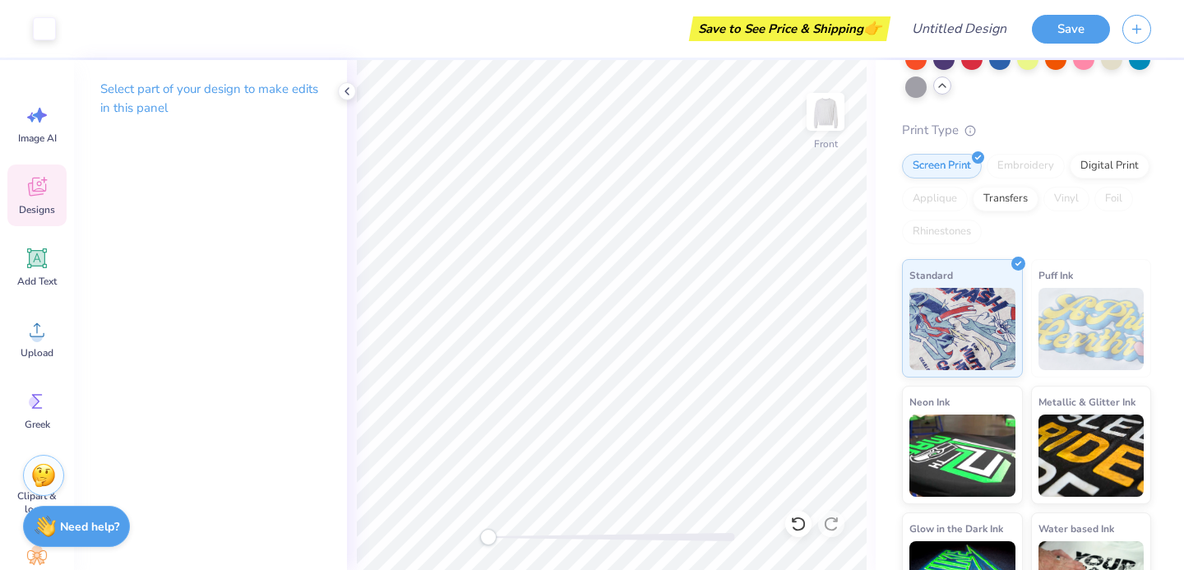
click at [45, 195] on icon at bounding box center [37, 186] width 25 height 25
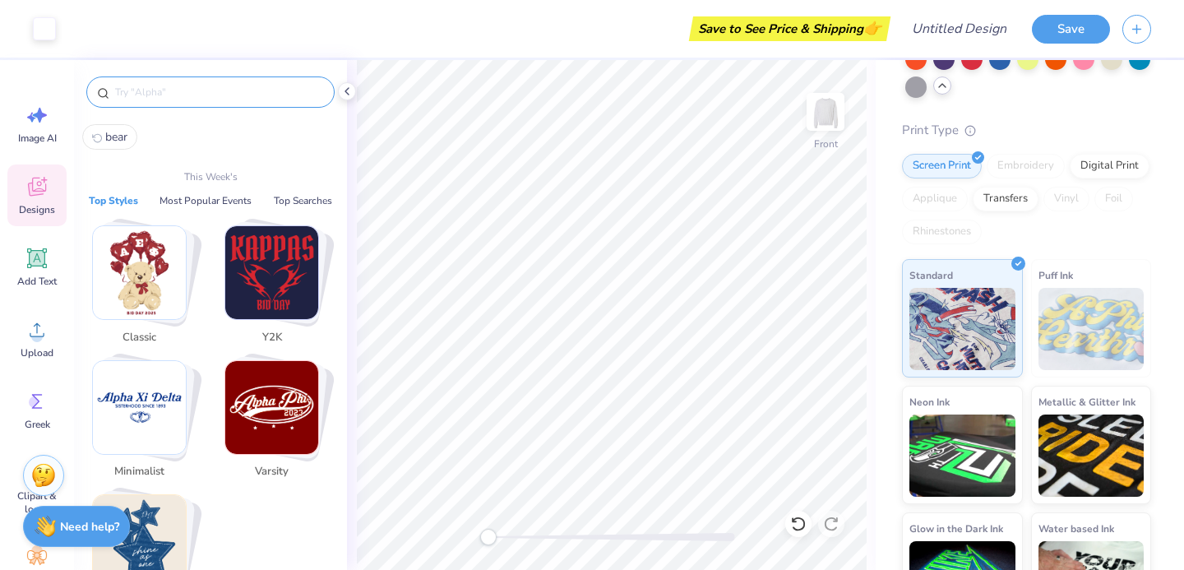
click at [194, 87] on input "text" at bounding box center [218, 92] width 211 height 16
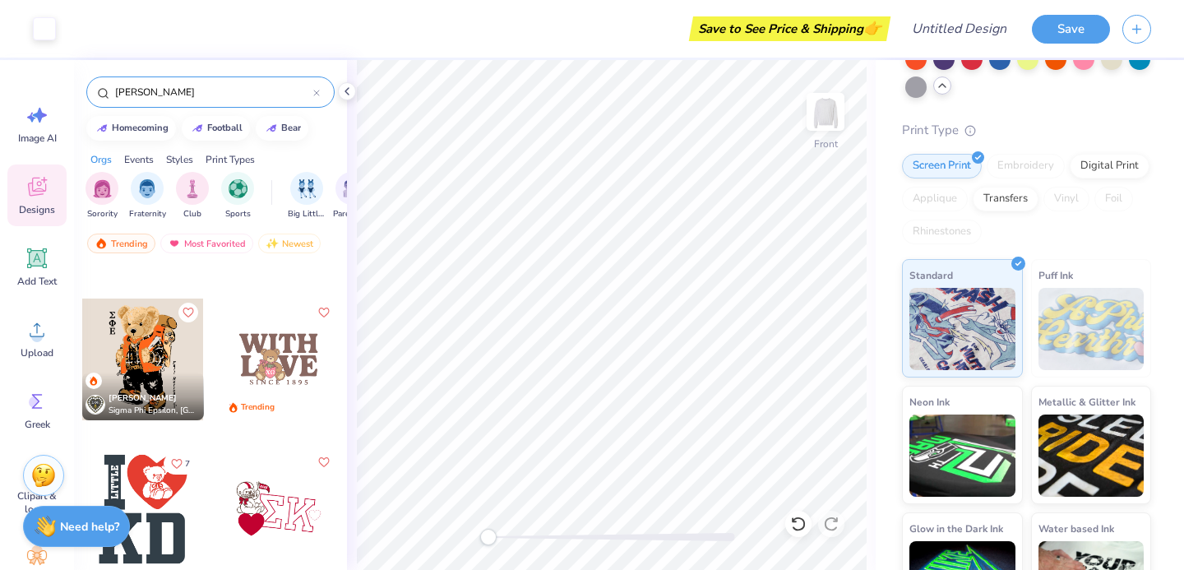
scroll to position [143, 0]
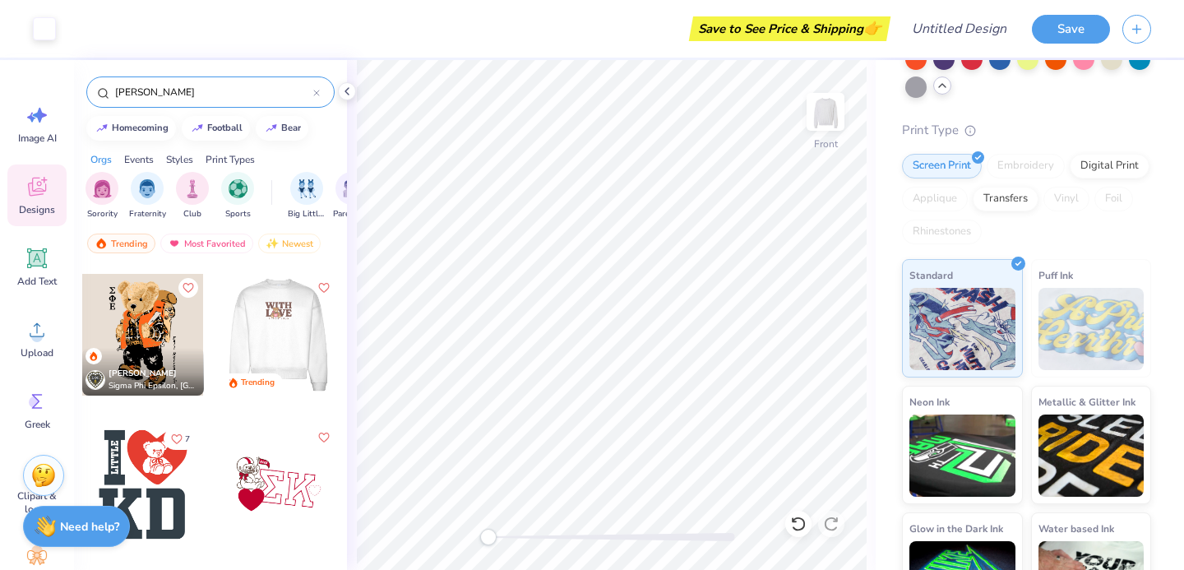
type input "tedd"
click at [299, 332] on div at bounding box center [278, 335] width 122 height 122
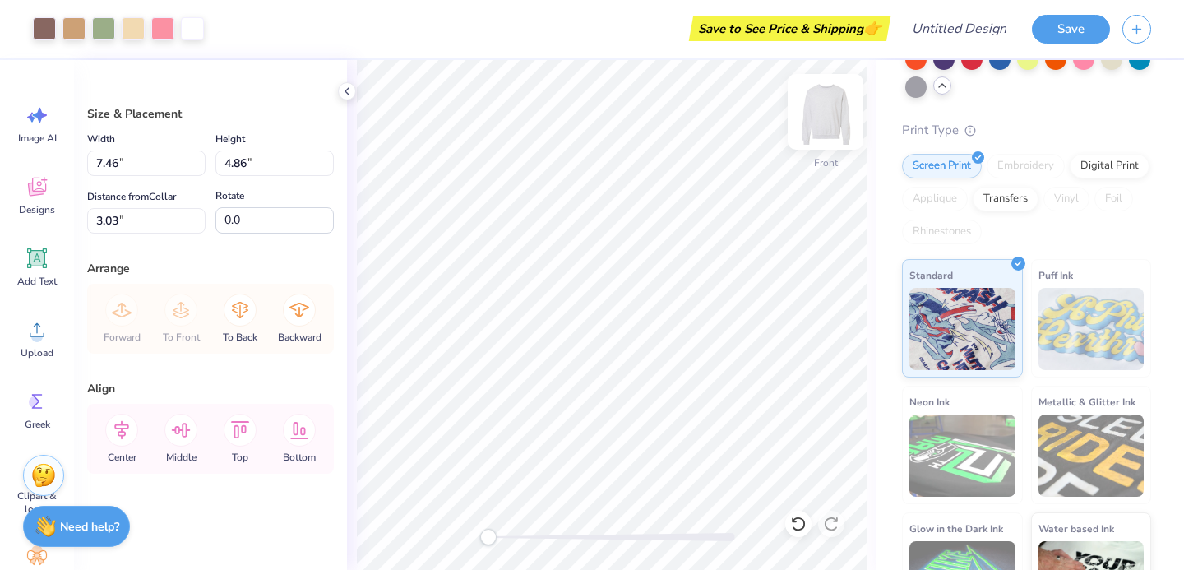
type input "14.14"
type input "9.20"
type input "9.03"
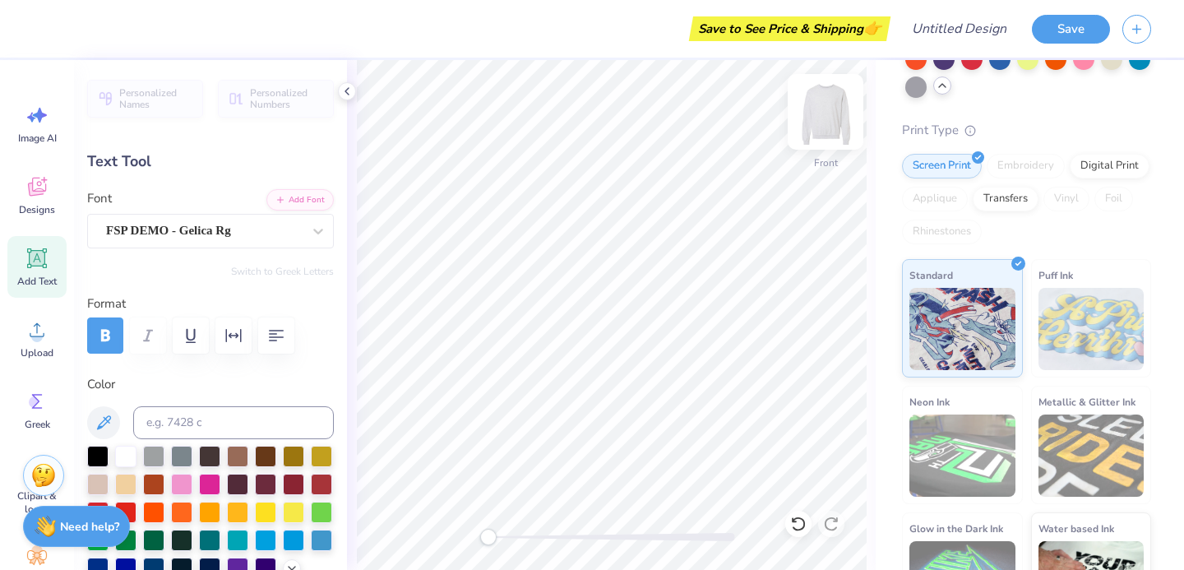
type textarea "WIT"
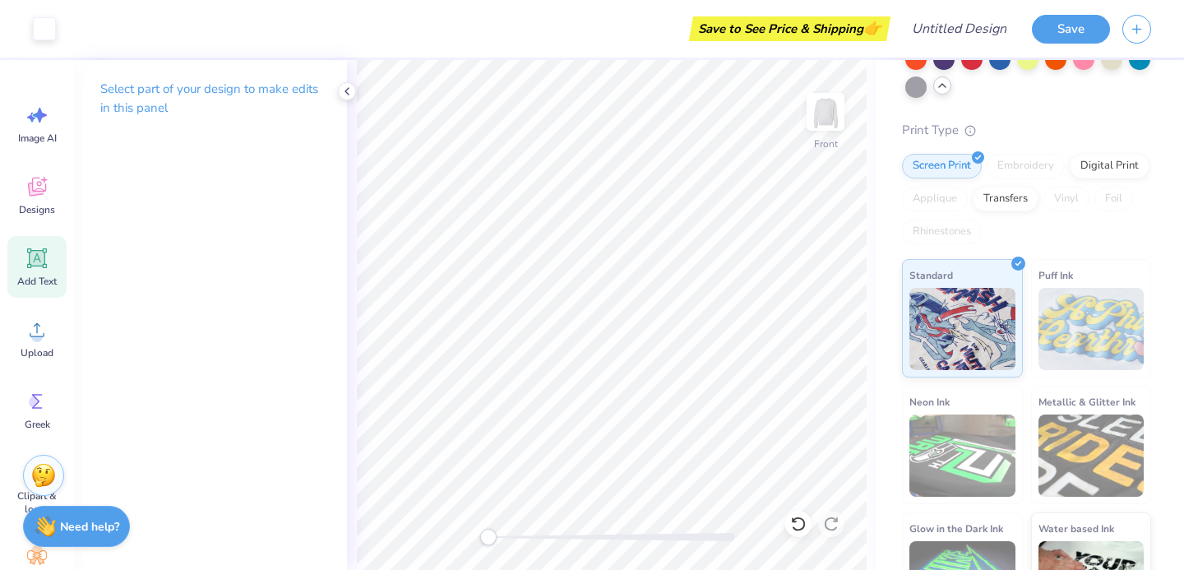
click at [39, 248] on icon at bounding box center [37, 258] width 25 height 25
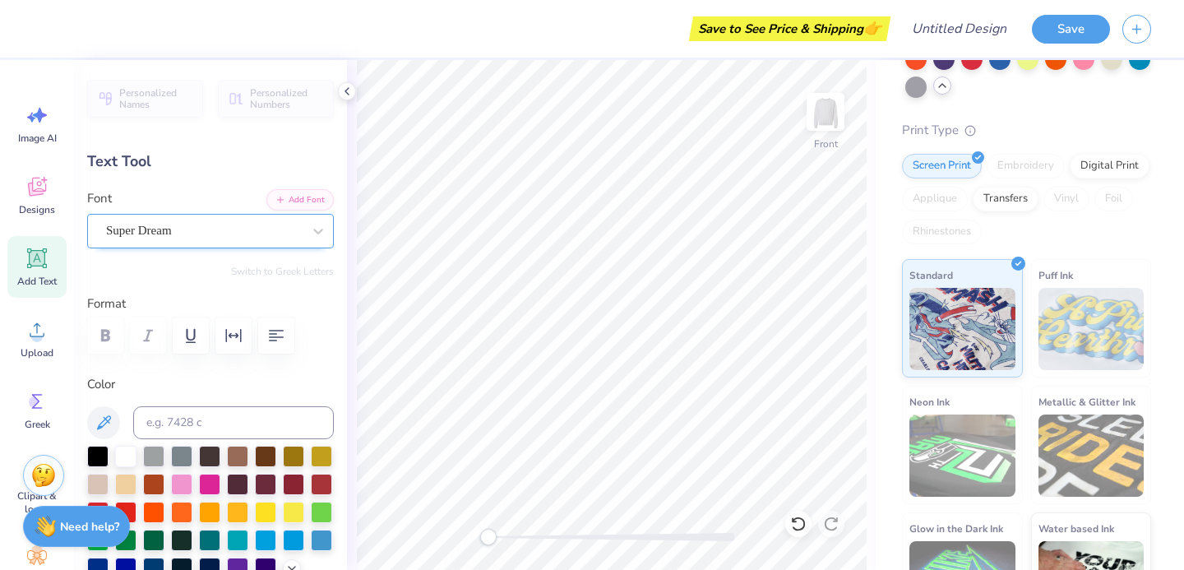
click at [173, 241] on div at bounding box center [204, 231] width 196 height 22
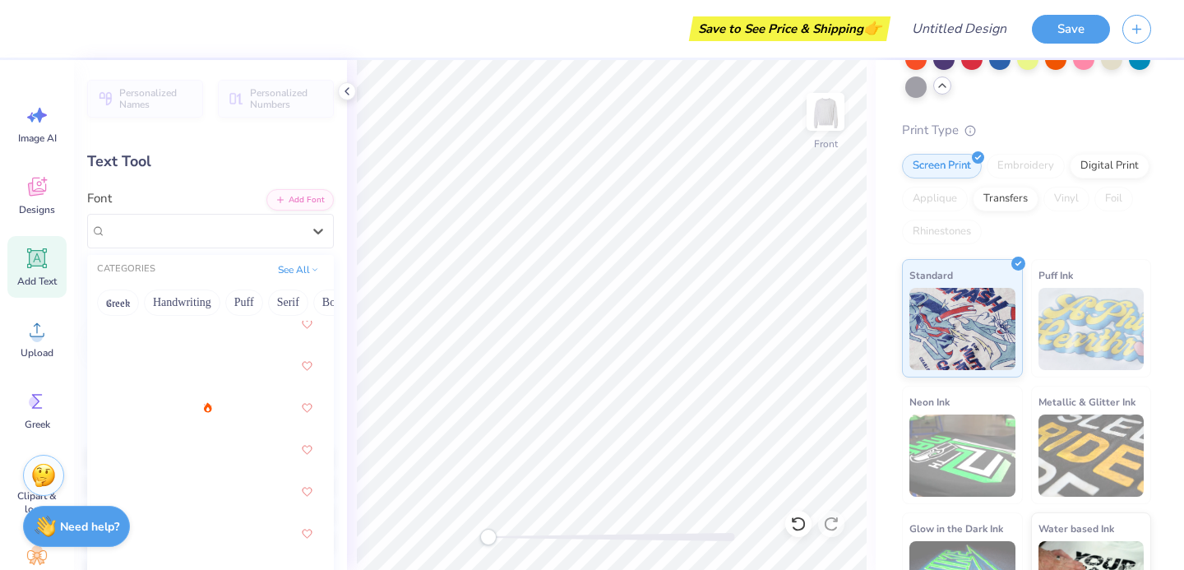
scroll to position [192, 0]
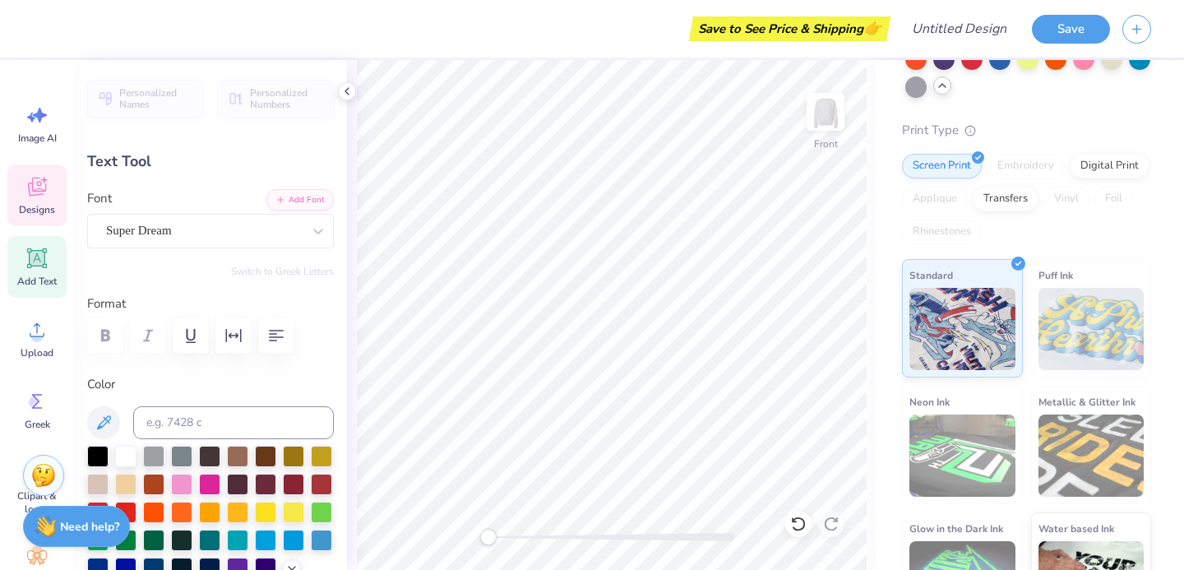
click at [36, 197] on icon at bounding box center [37, 186] width 25 height 25
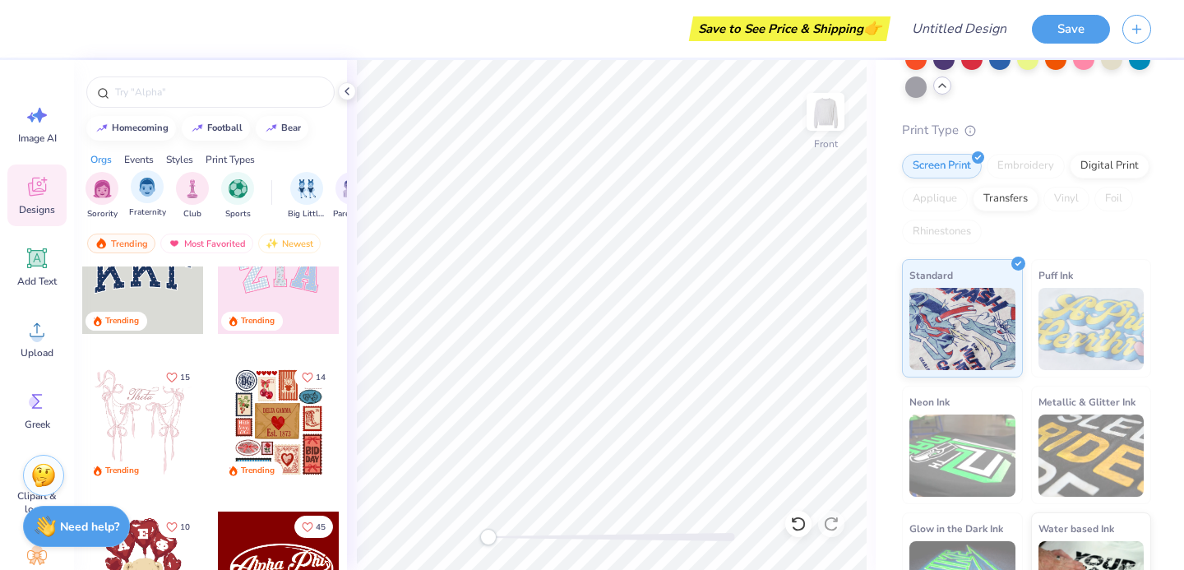
scroll to position [0, 0]
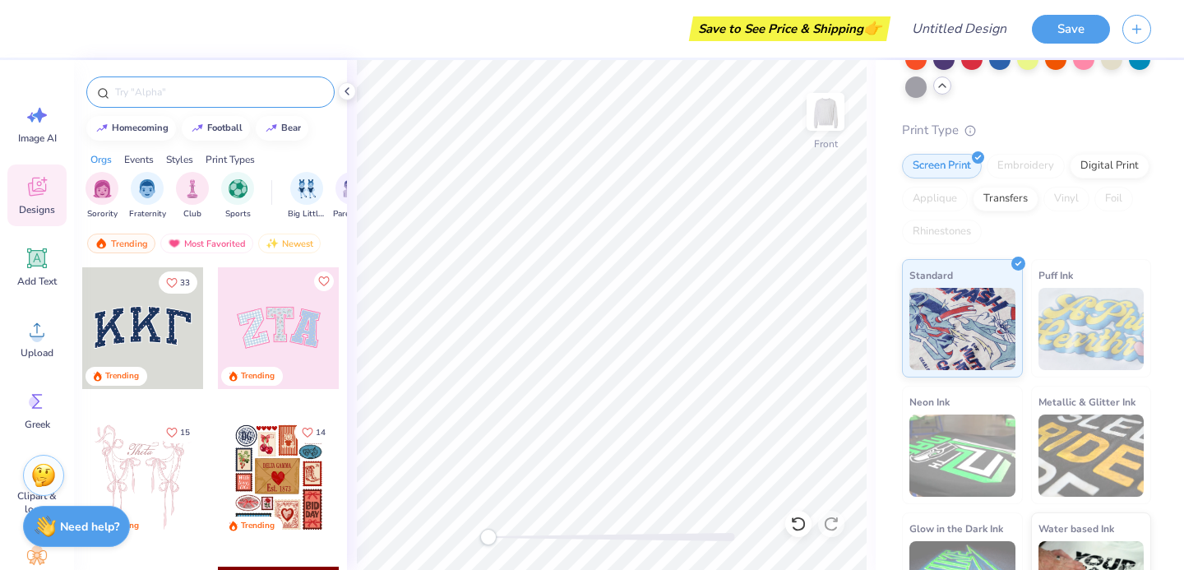
click at [195, 93] on input "text" at bounding box center [218, 92] width 211 height 16
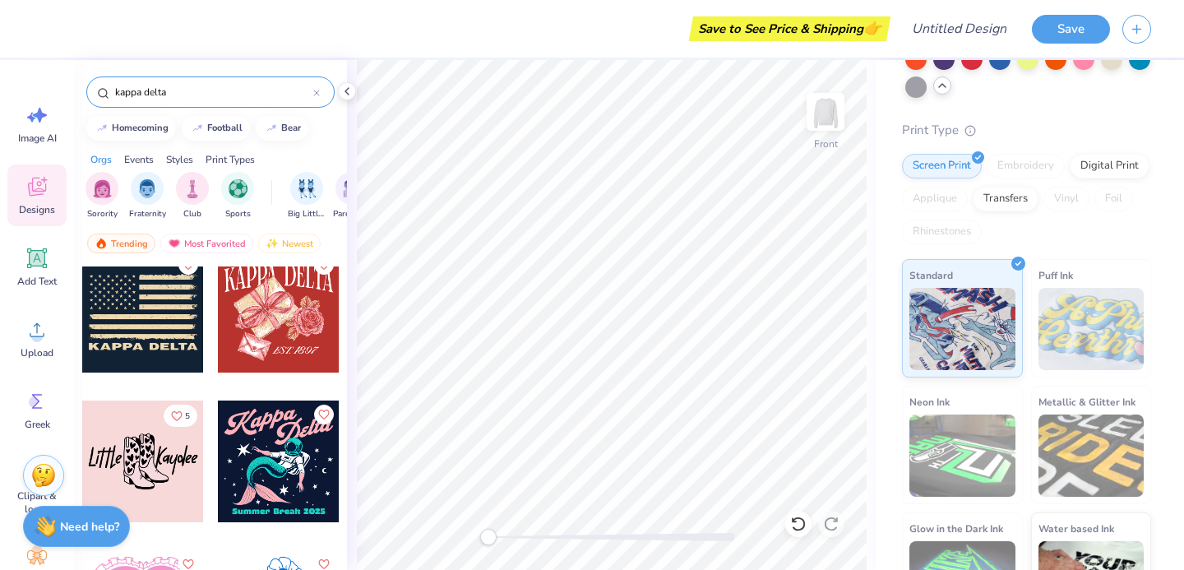
scroll to position [7214, 0]
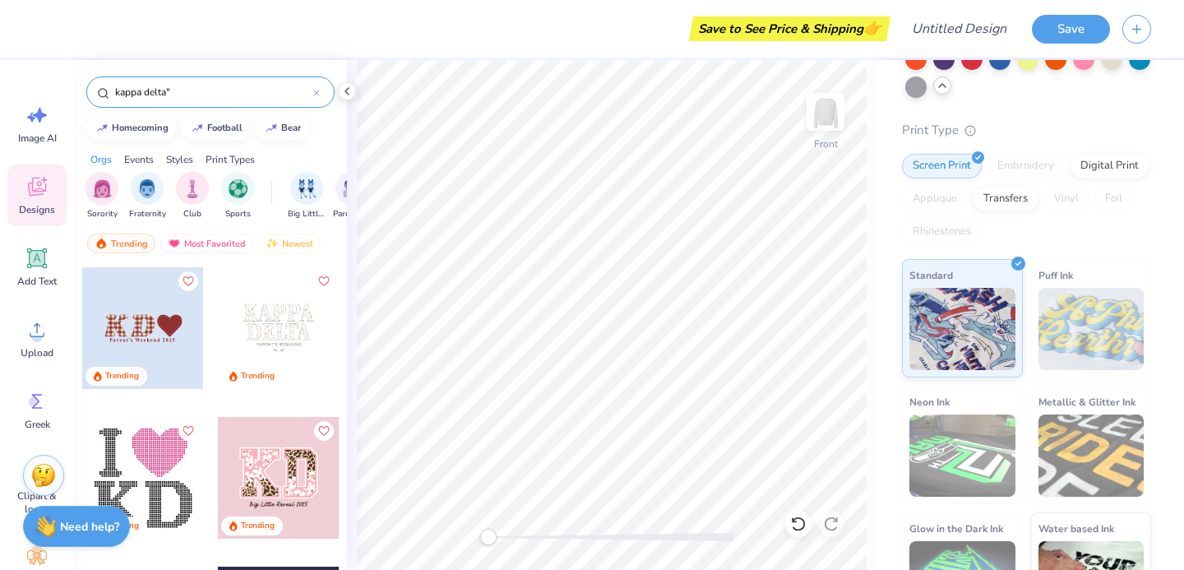
click at [116, 95] on input "kappa delta"" at bounding box center [213, 92] width 200 height 16
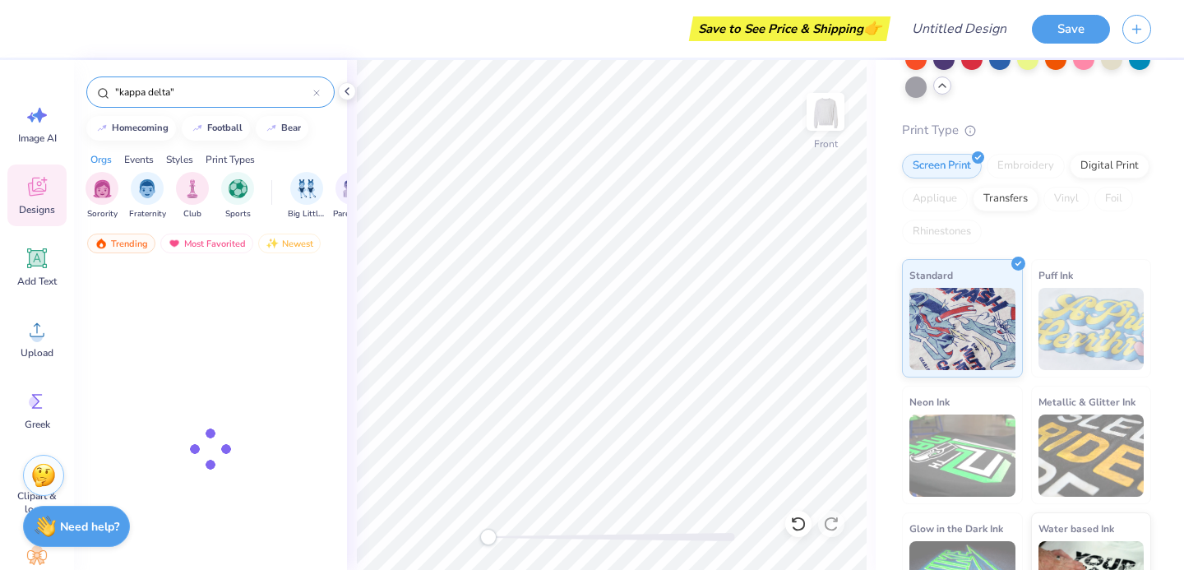
click at [289, 90] on input ""kappa delta"" at bounding box center [213, 92] width 200 height 16
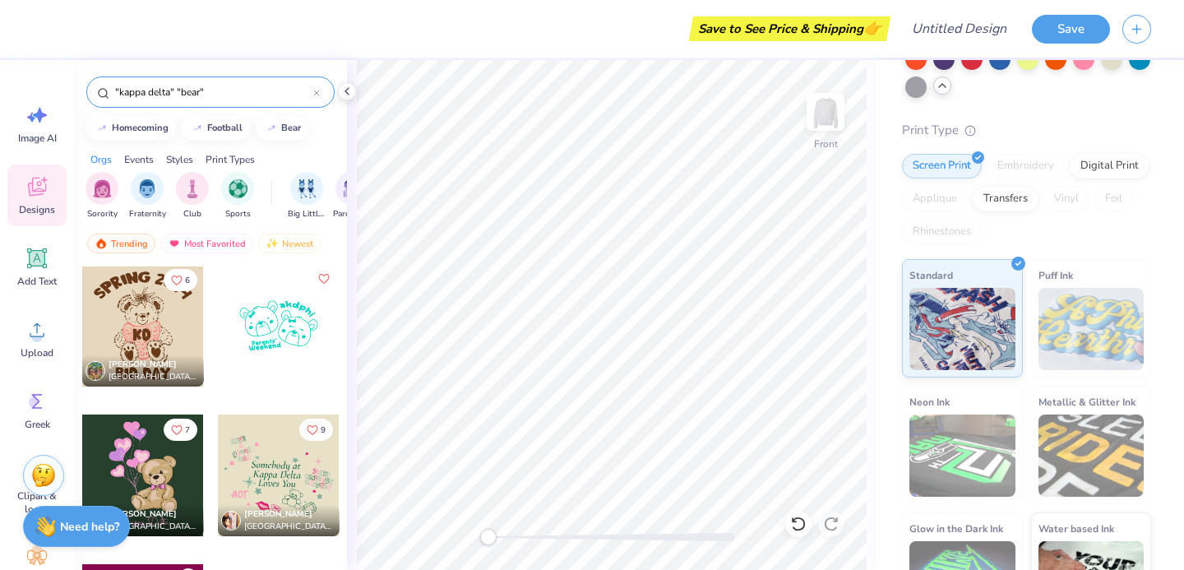
scroll to position [0, 0]
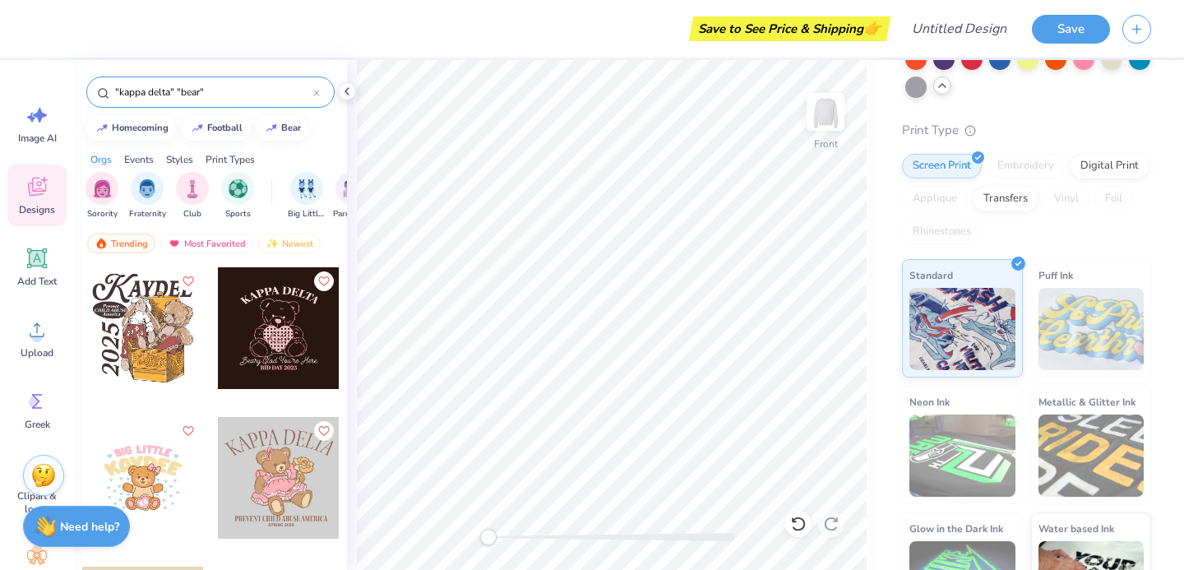
click at [178, 93] on input ""kappa delta" "bear"" at bounding box center [213, 92] width 200 height 16
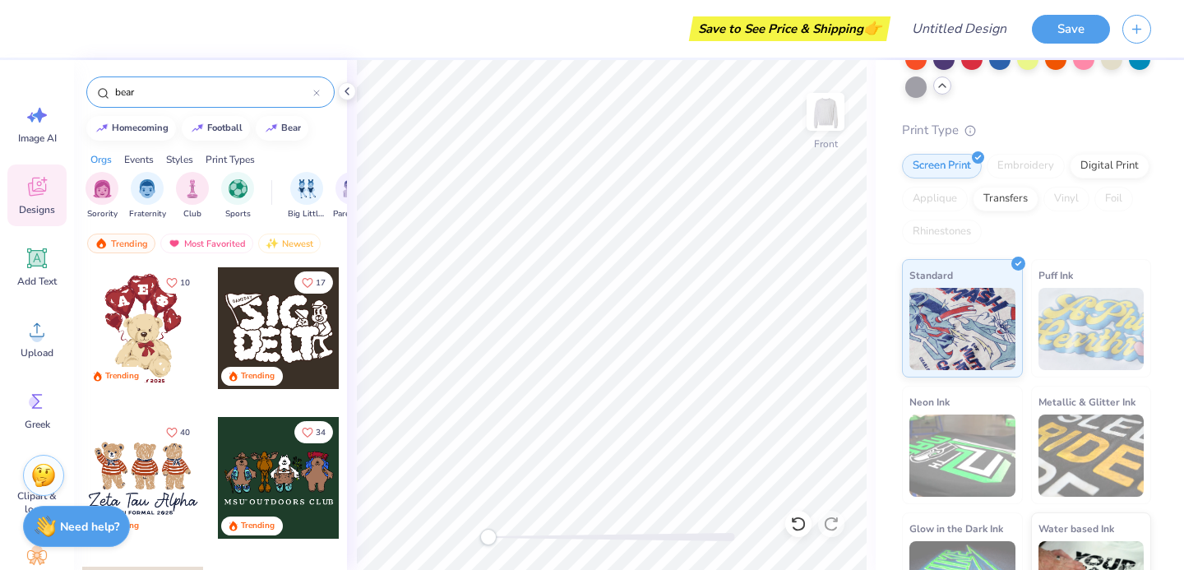
type input "bear"
click at [137, 316] on div at bounding box center [143, 328] width 122 height 122
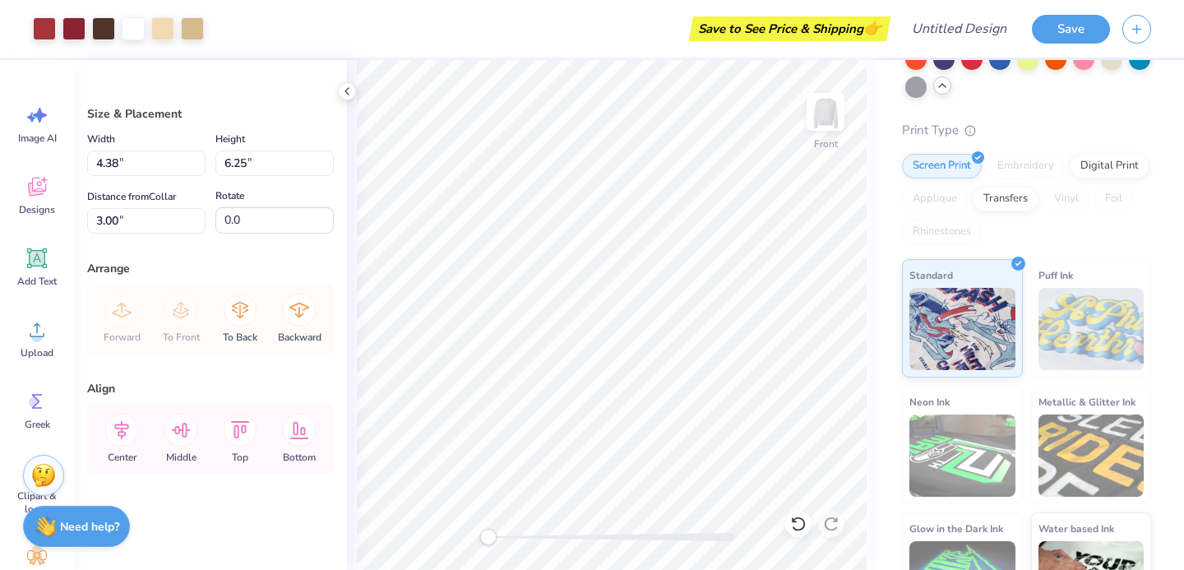
type input "8.51"
type input "12.16"
click at [193, 28] on div at bounding box center [192, 27] width 23 height 23
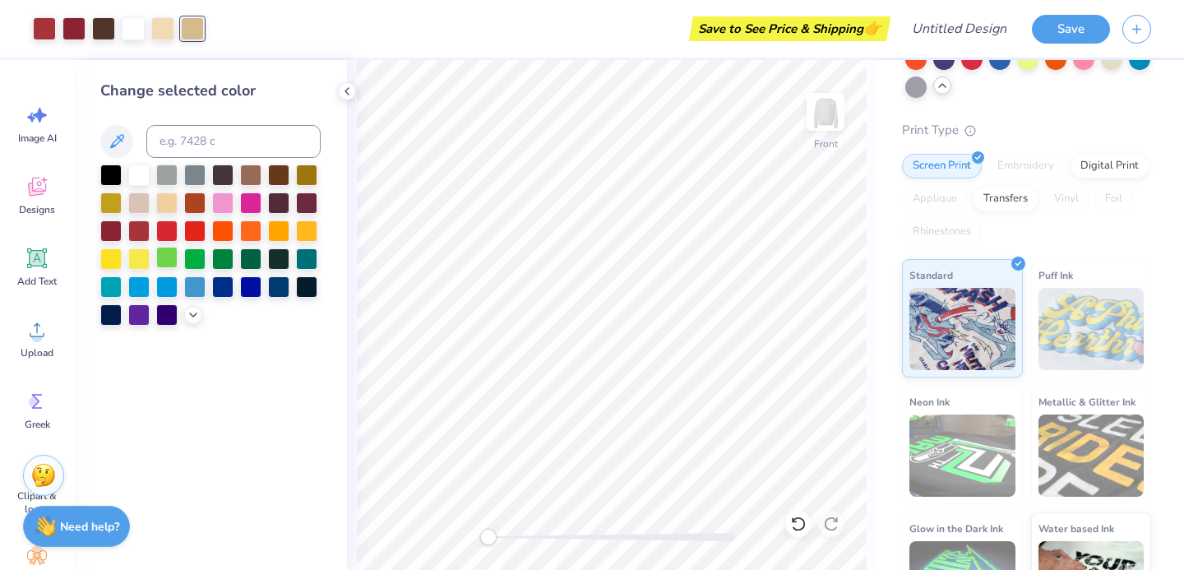
click at [165, 255] on div at bounding box center [166, 257] width 21 height 21
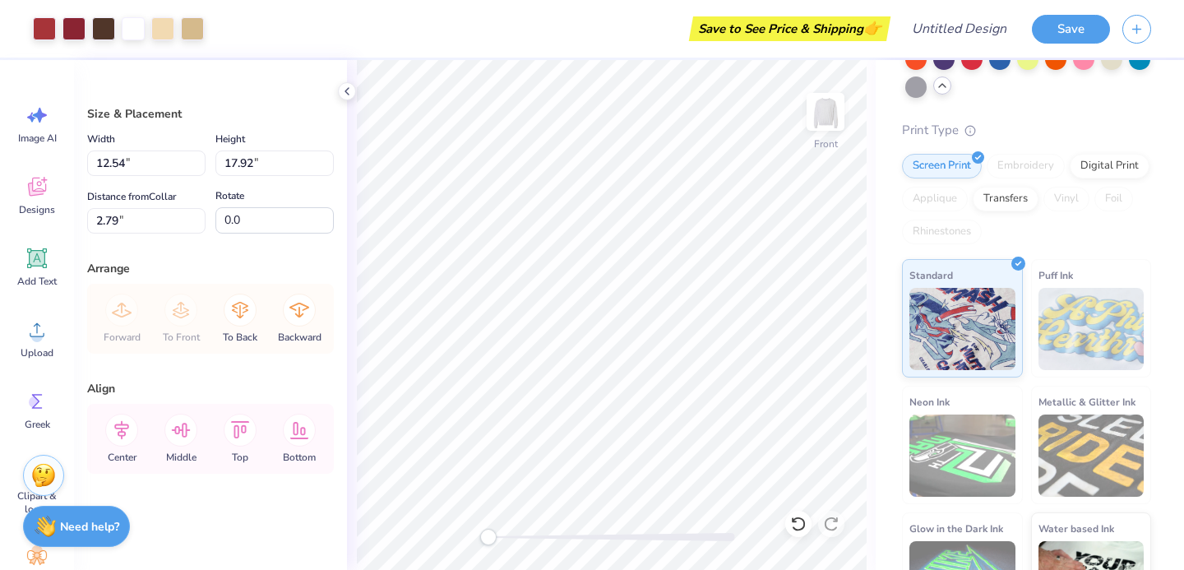
type input "12.54"
type input "17.92"
type input "2.79"
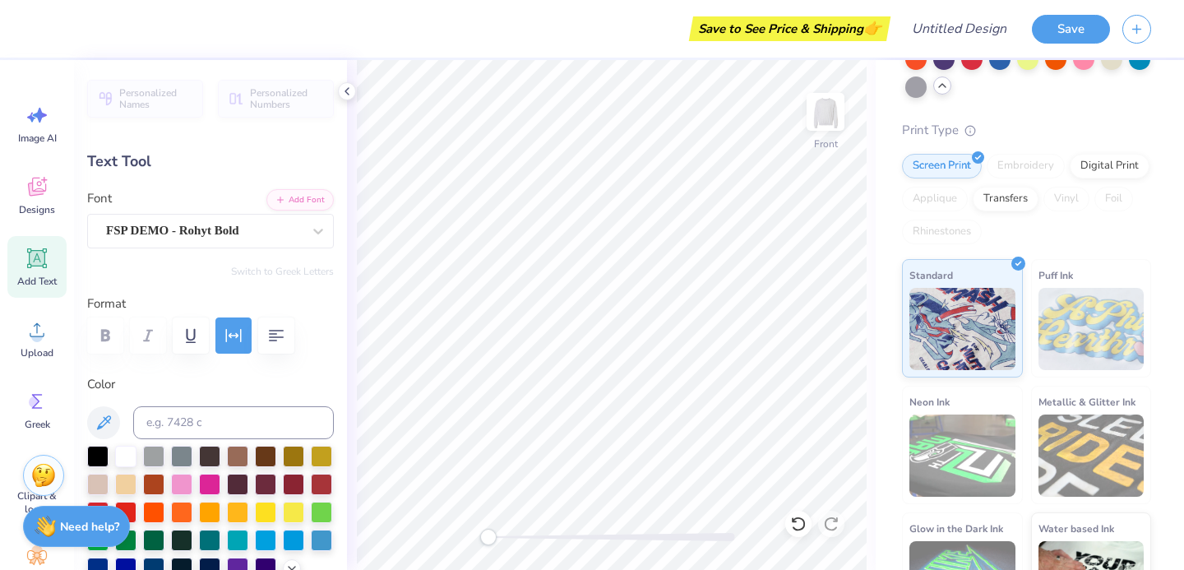
scroll to position [0, 3]
type textarea "BID DAY 2026"
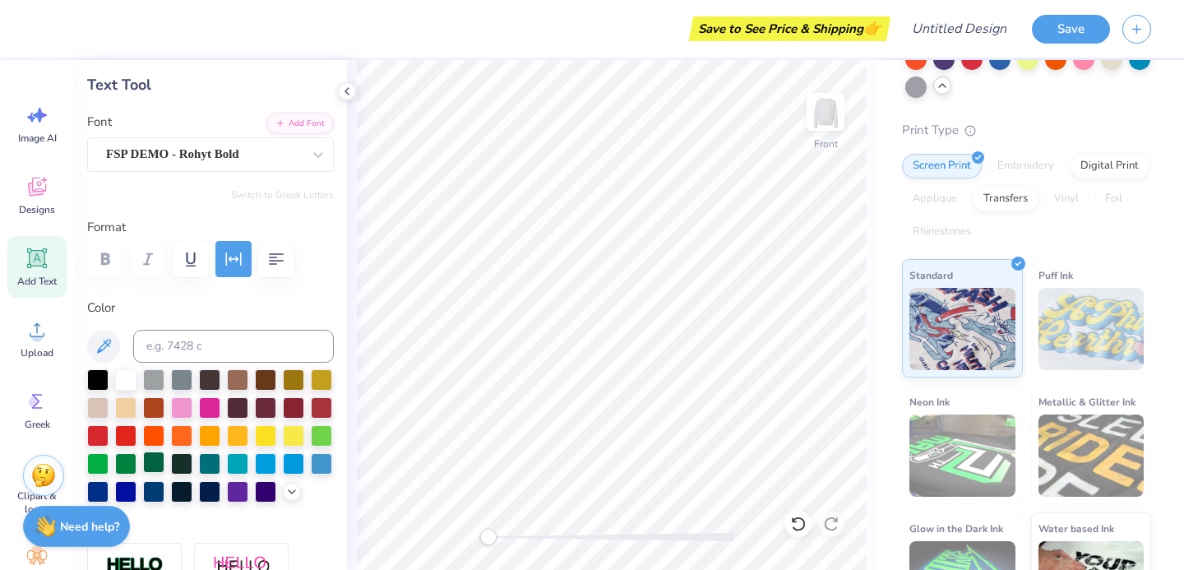
click at [155, 465] on div at bounding box center [153, 461] width 21 height 21
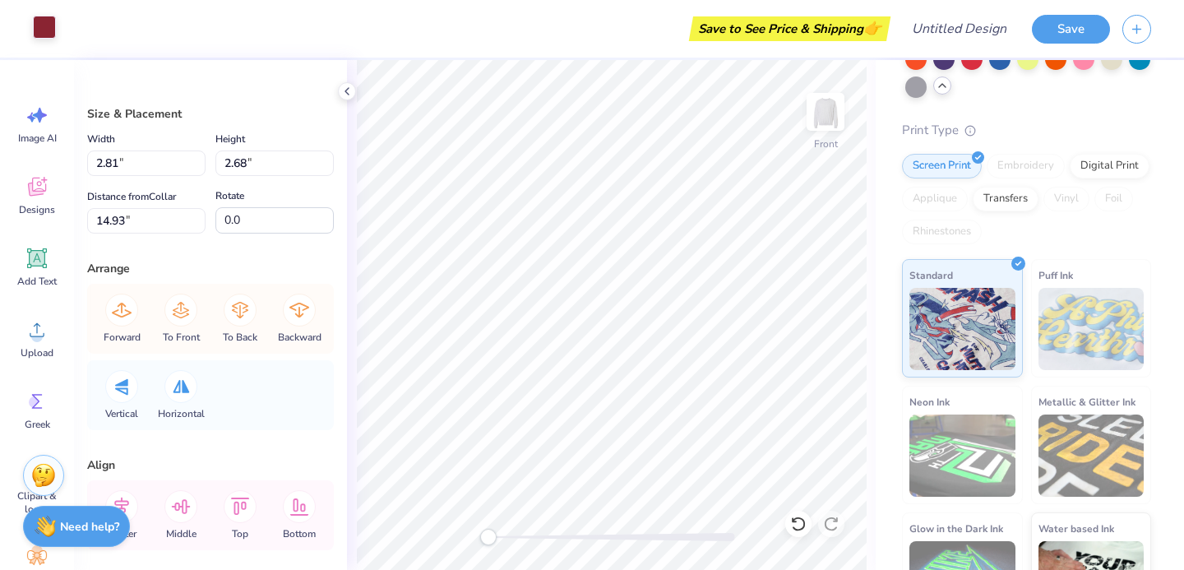
click at [49, 27] on div at bounding box center [44, 27] width 23 height 23
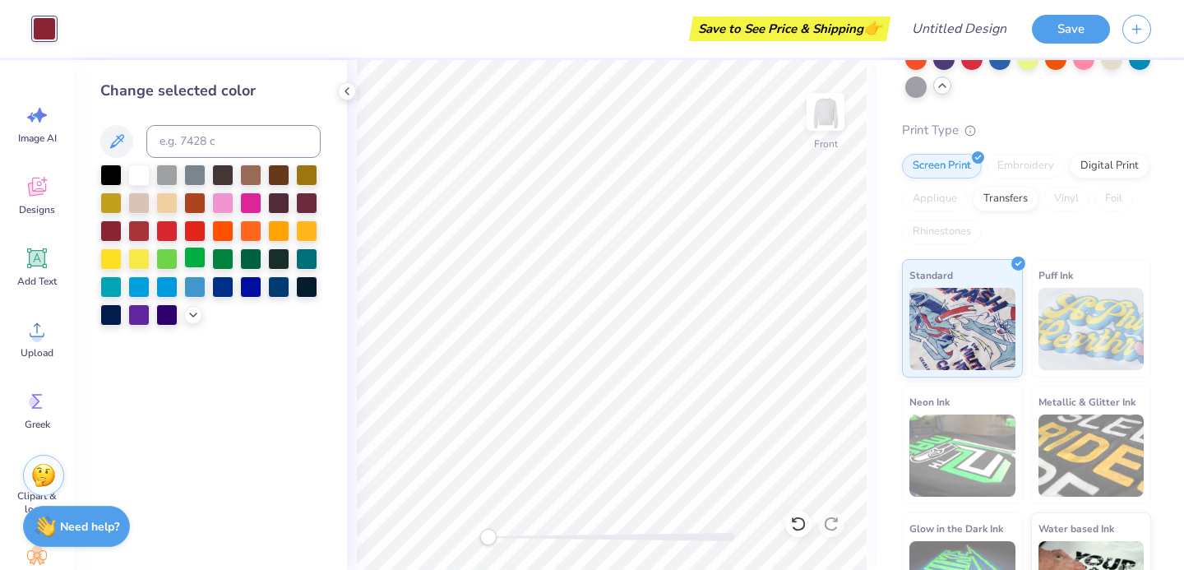
click at [195, 254] on div at bounding box center [194, 257] width 21 height 21
click at [229, 261] on div at bounding box center [222, 257] width 21 height 21
click at [250, 257] on div at bounding box center [250, 257] width 21 height 21
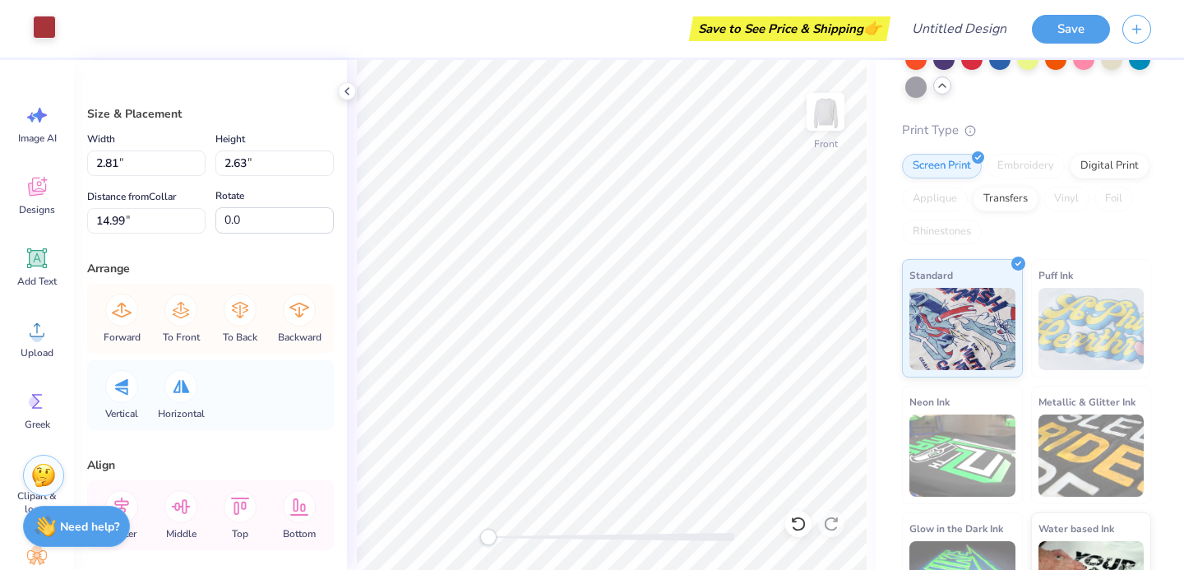
click at [44, 35] on div at bounding box center [44, 27] width 23 height 23
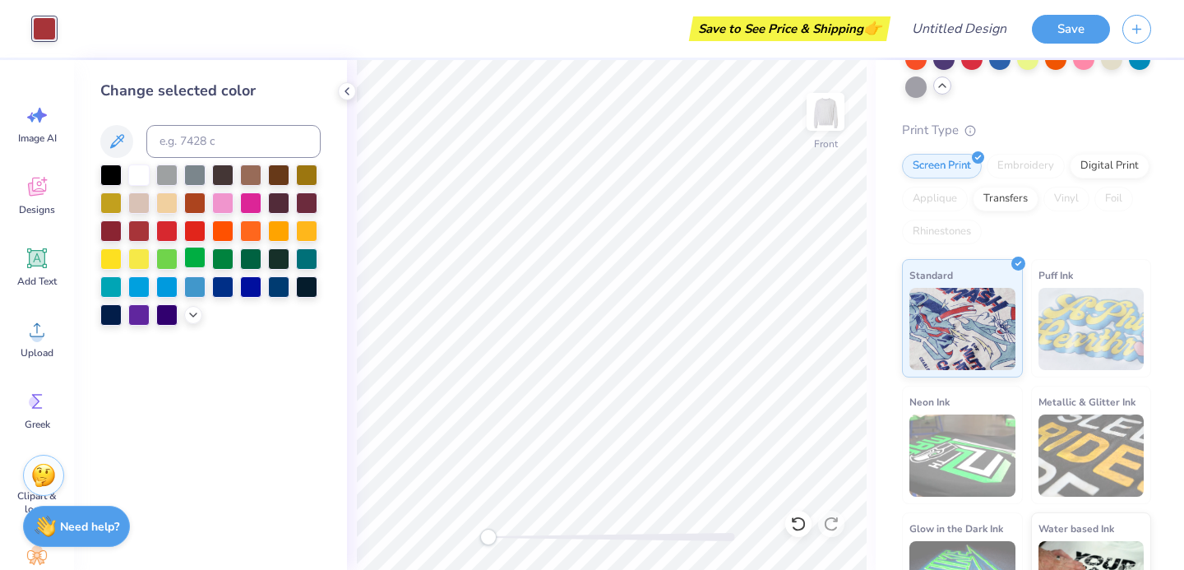
click at [192, 254] on div at bounding box center [194, 257] width 21 height 21
click at [220, 260] on div at bounding box center [222, 257] width 21 height 21
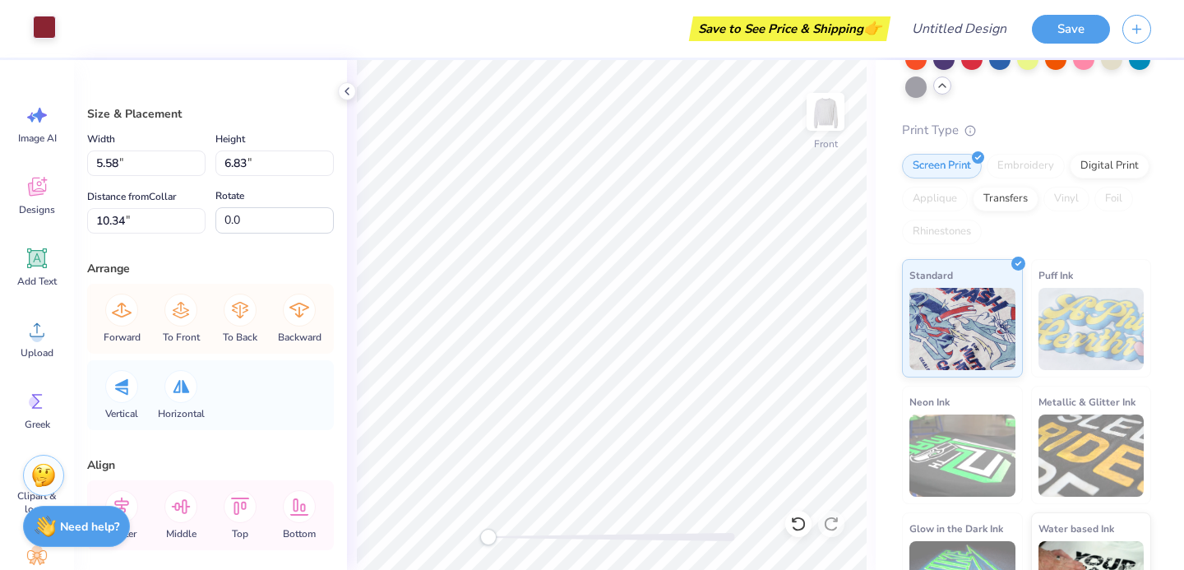
click at [54, 25] on div at bounding box center [44, 27] width 23 height 23
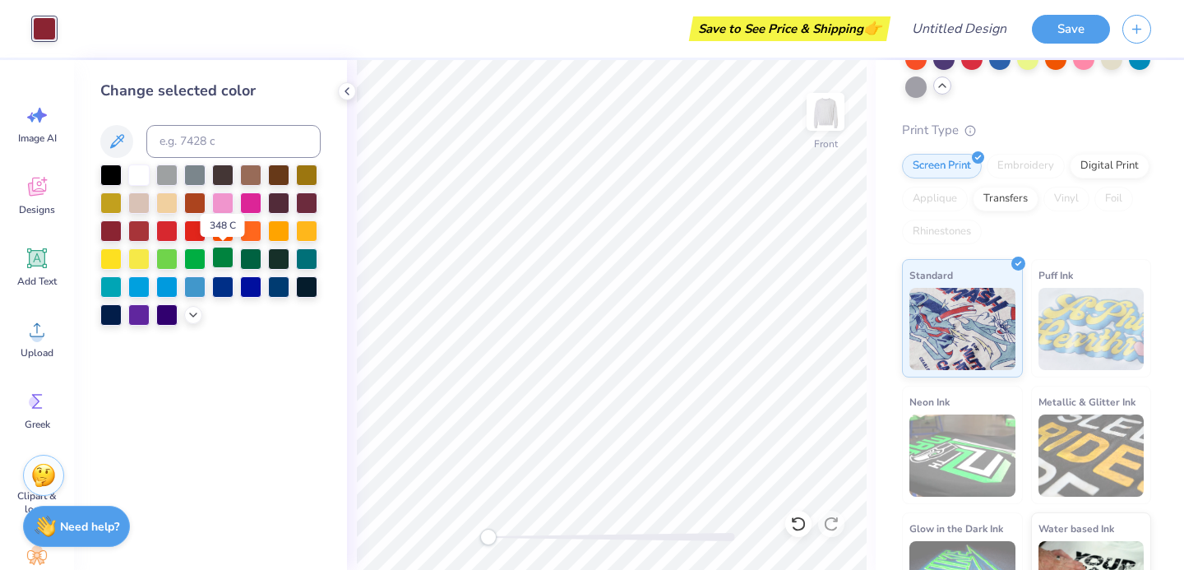
click at [224, 261] on div at bounding box center [222, 257] width 21 height 21
click at [249, 257] on div at bounding box center [250, 257] width 21 height 21
click at [275, 257] on div at bounding box center [278, 257] width 21 height 21
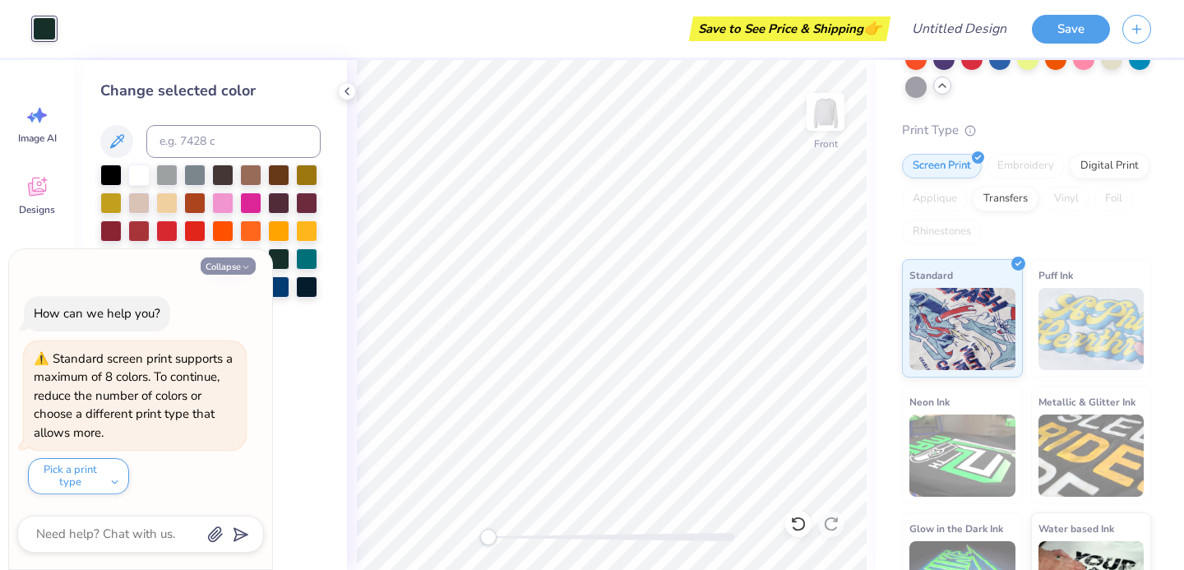
click at [249, 261] on button "Collapse" at bounding box center [228, 265] width 55 height 17
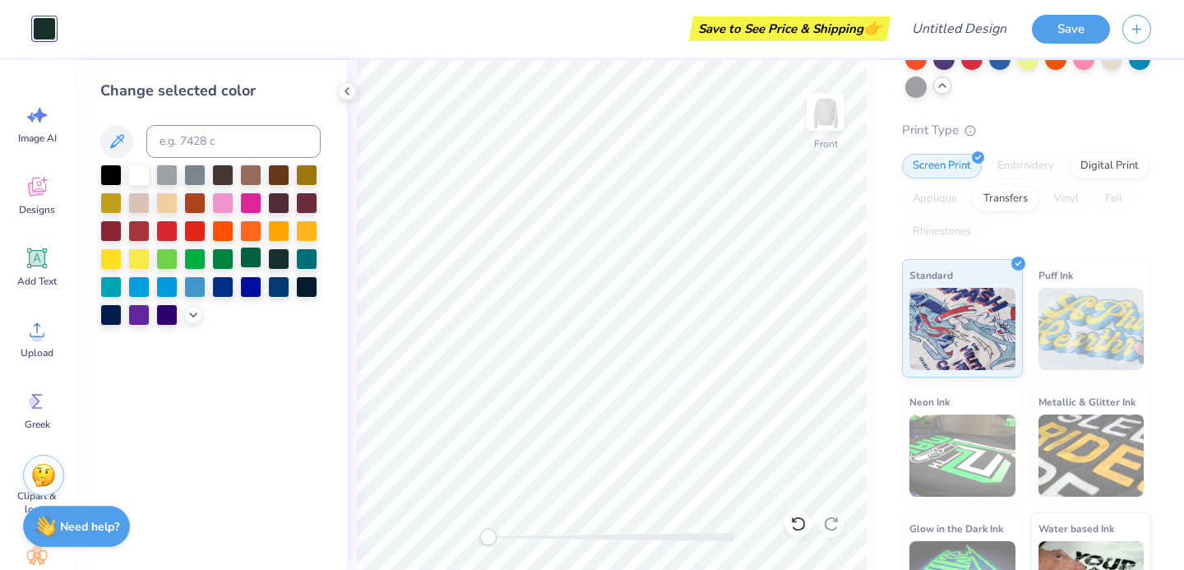
click at [247, 258] on div at bounding box center [250, 257] width 21 height 21
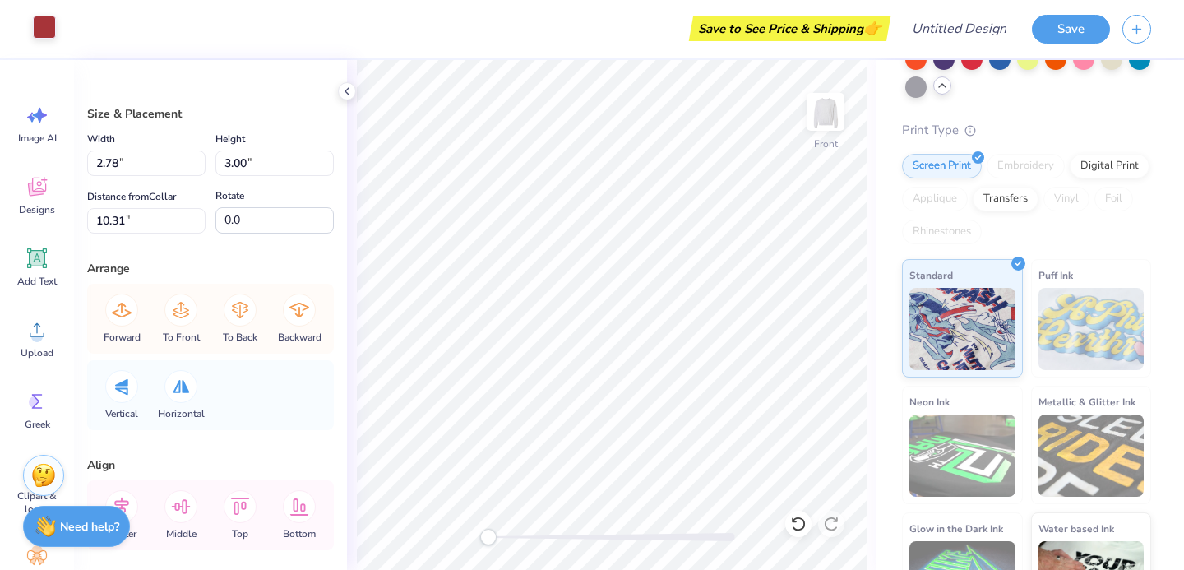
click at [47, 25] on div at bounding box center [44, 27] width 23 height 23
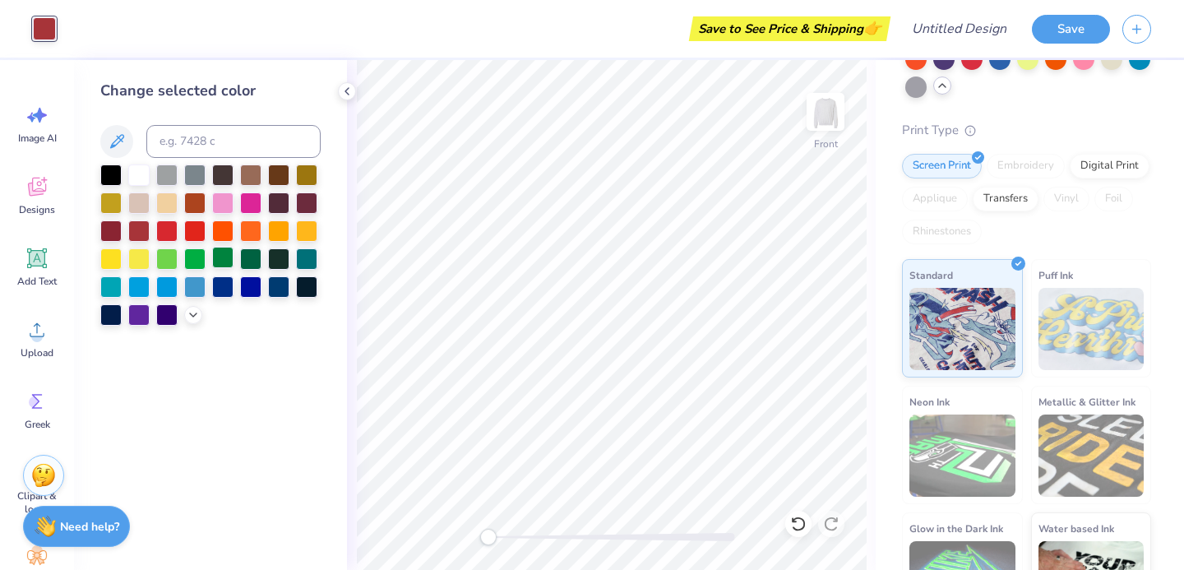
click at [226, 254] on div at bounding box center [222, 257] width 21 height 21
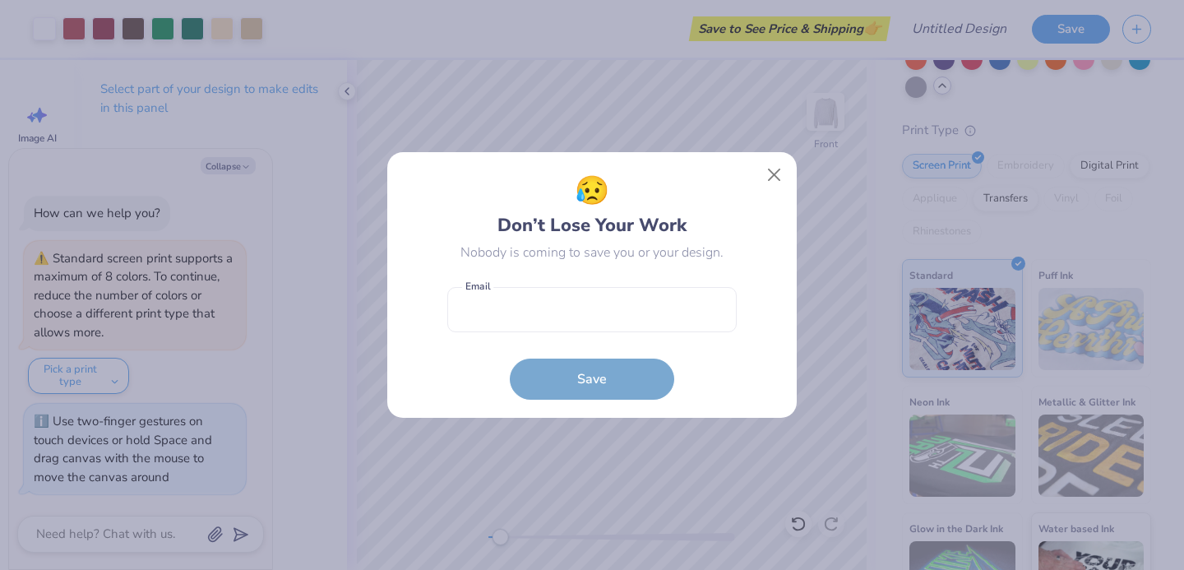
drag, startPoint x: 488, startPoint y: 538, endPoint x: 502, endPoint y: 538, distance: 14.0
click at [502, 538] on body "Art colors Save to See Price & Shipping 👉 Design Title Save Image AI Designs Ad…" at bounding box center [592, 285] width 1184 height 570
click at [783, 161] on button "Close" at bounding box center [774, 175] width 31 height 31
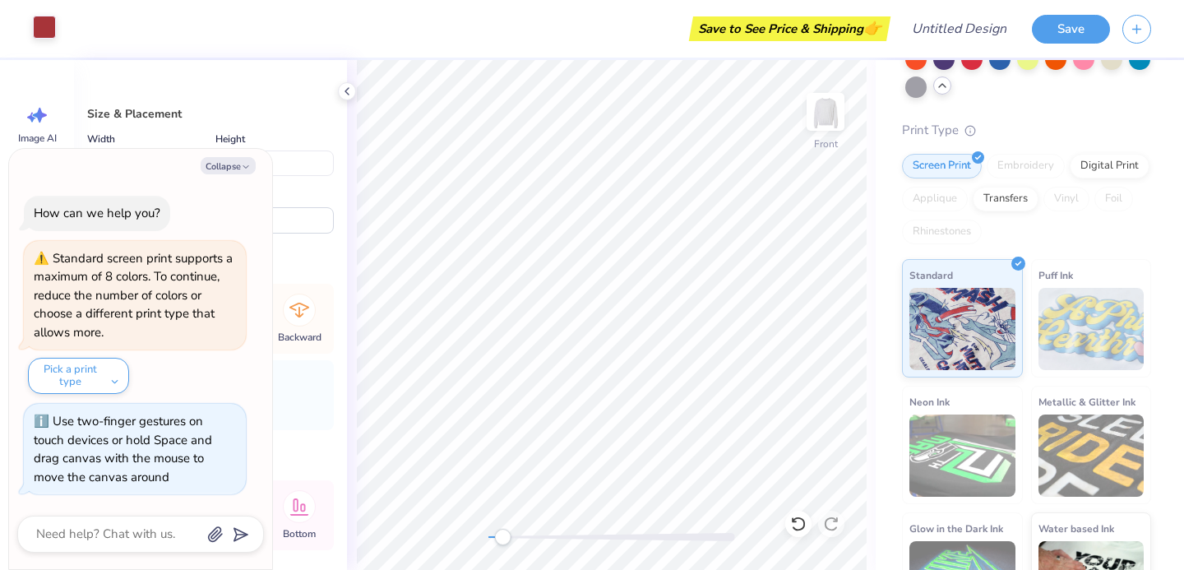
click at [45, 24] on div at bounding box center [44, 27] width 23 height 23
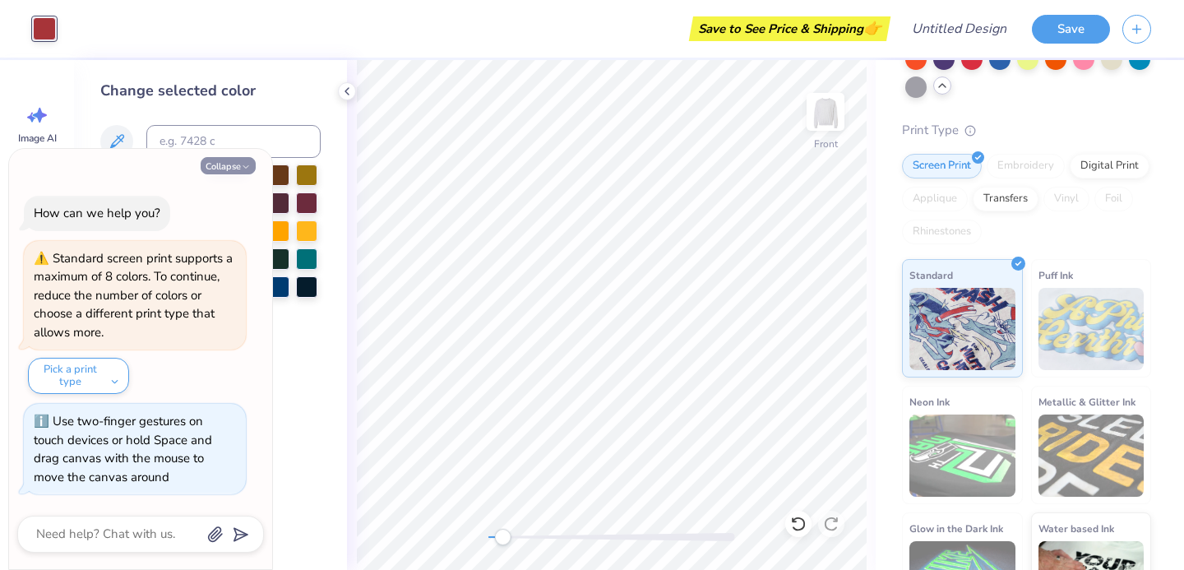
click at [234, 165] on button "Collapse" at bounding box center [228, 165] width 55 height 17
type textarea "x"
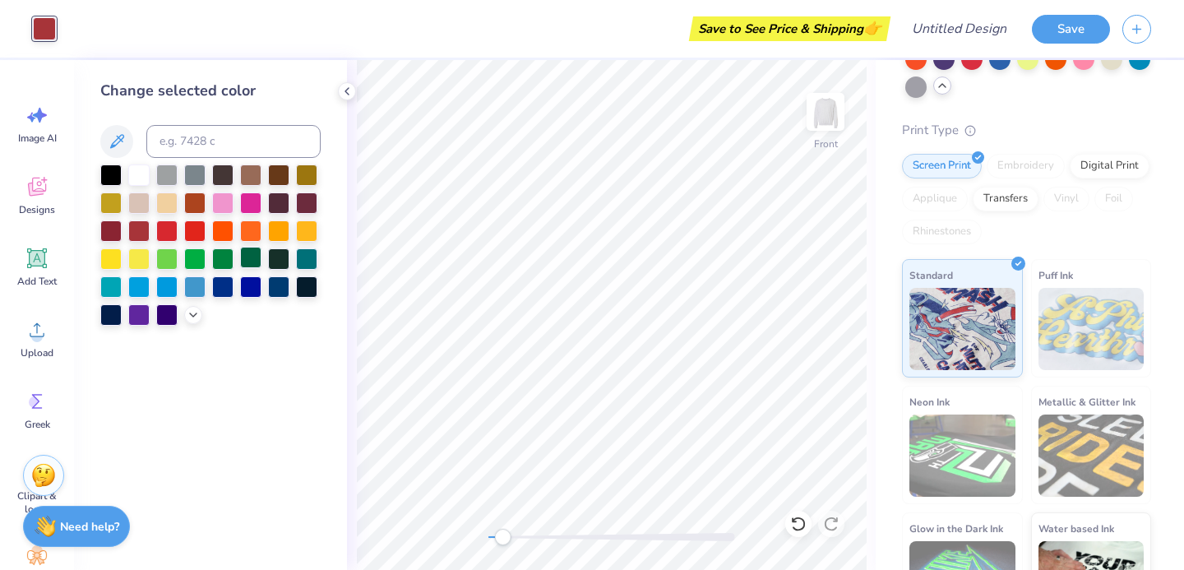
click at [248, 257] on div at bounding box center [250, 257] width 21 height 21
click at [223, 261] on div at bounding box center [222, 257] width 21 height 21
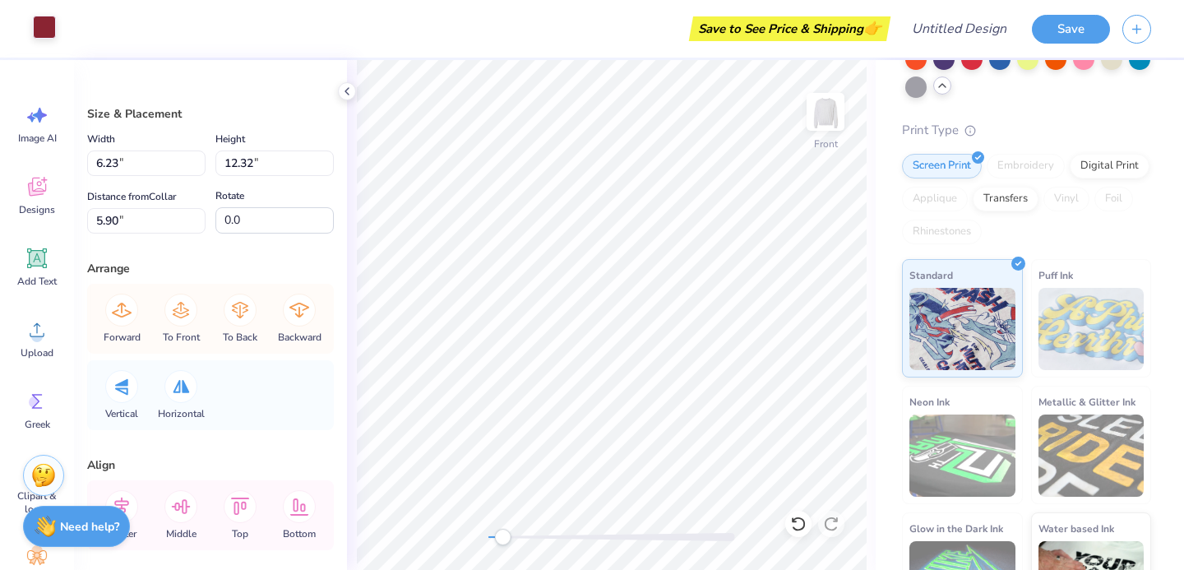
click at [37, 21] on div at bounding box center [44, 27] width 23 height 23
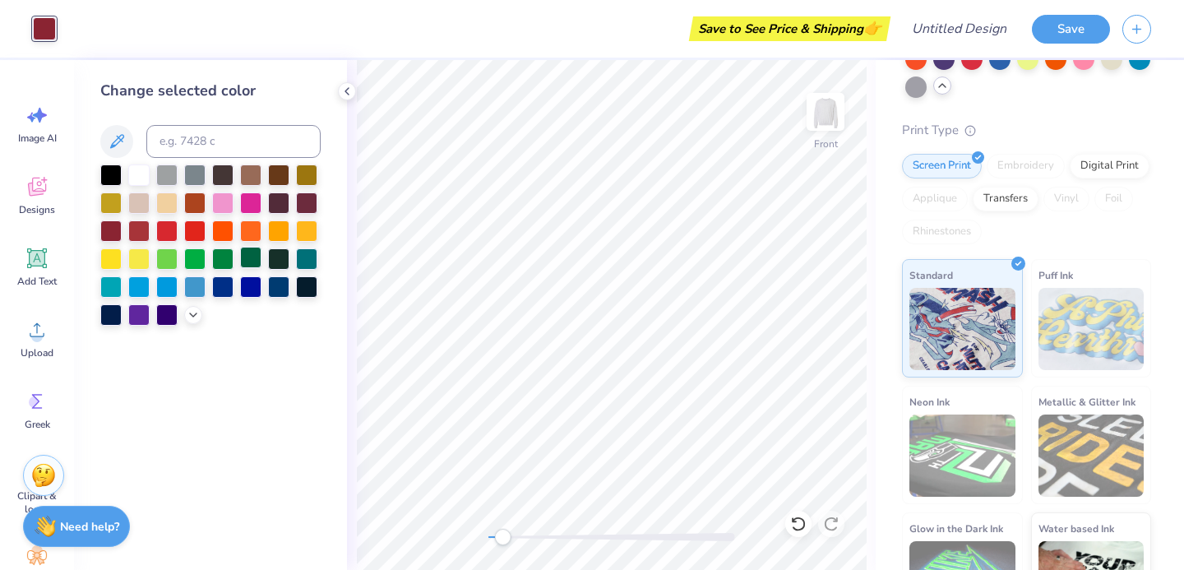
click at [247, 256] on div at bounding box center [250, 257] width 21 height 21
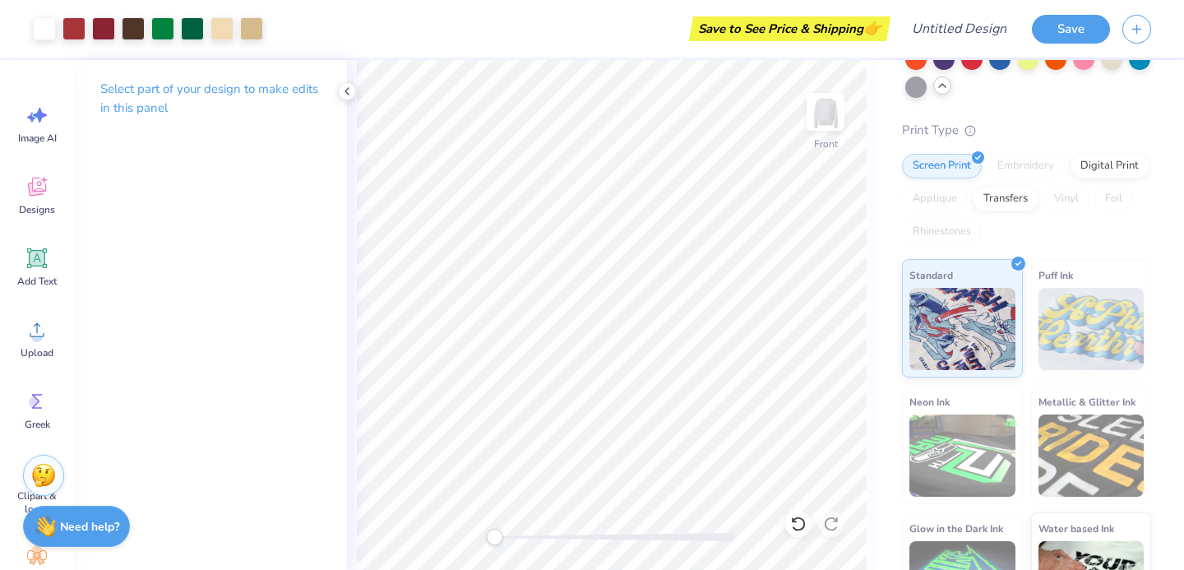
drag, startPoint x: 503, startPoint y: 539, endPoint x: 494, endPoint y: 539, distance: 9.0
click at [494, 539] on div "Accessibility label" at bounding box center [494, 537] width 16 height 16
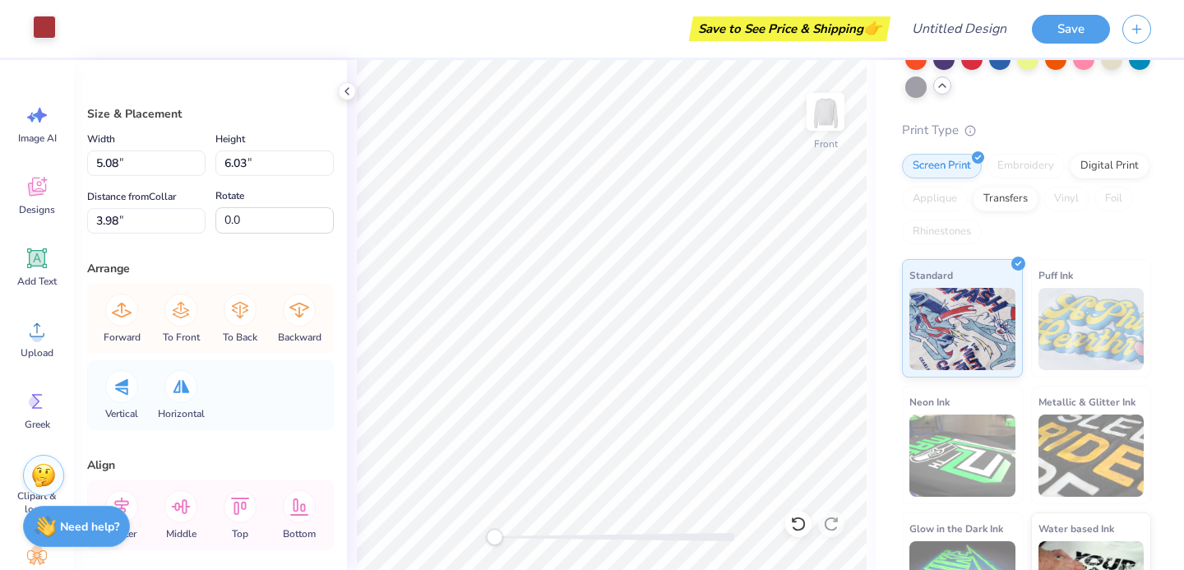
click at [41, 19] on div at bounding box center [44, 27] width 23 height 23
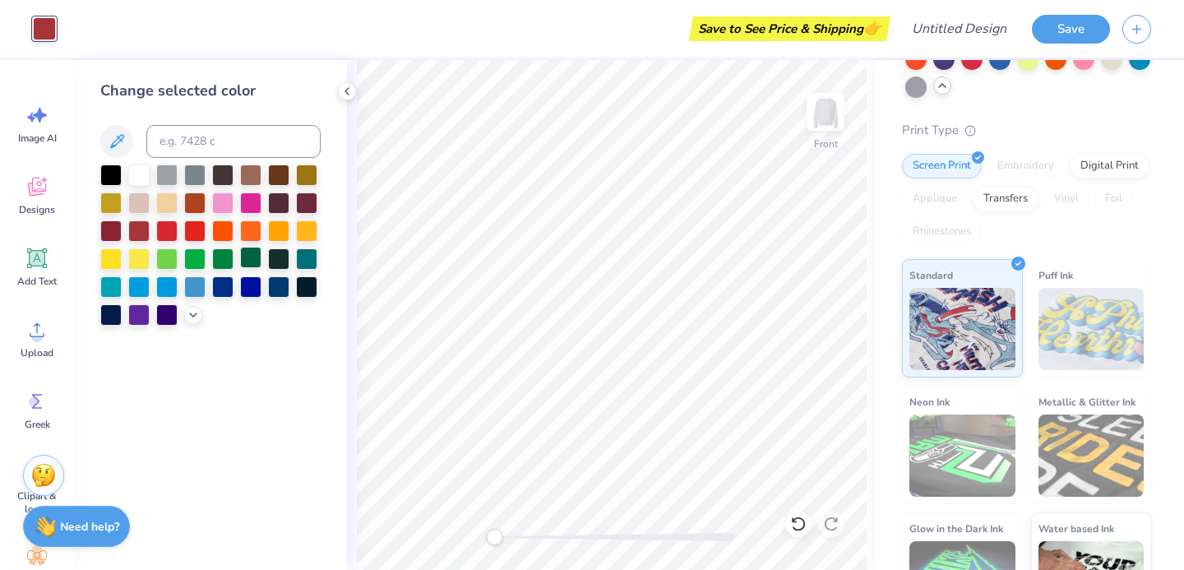
click at [252, 253] on div at bounding box center [250, 257] width 21 height 21
click at [224, 257] on div at bounding box center [222, 257] width 21 height 21
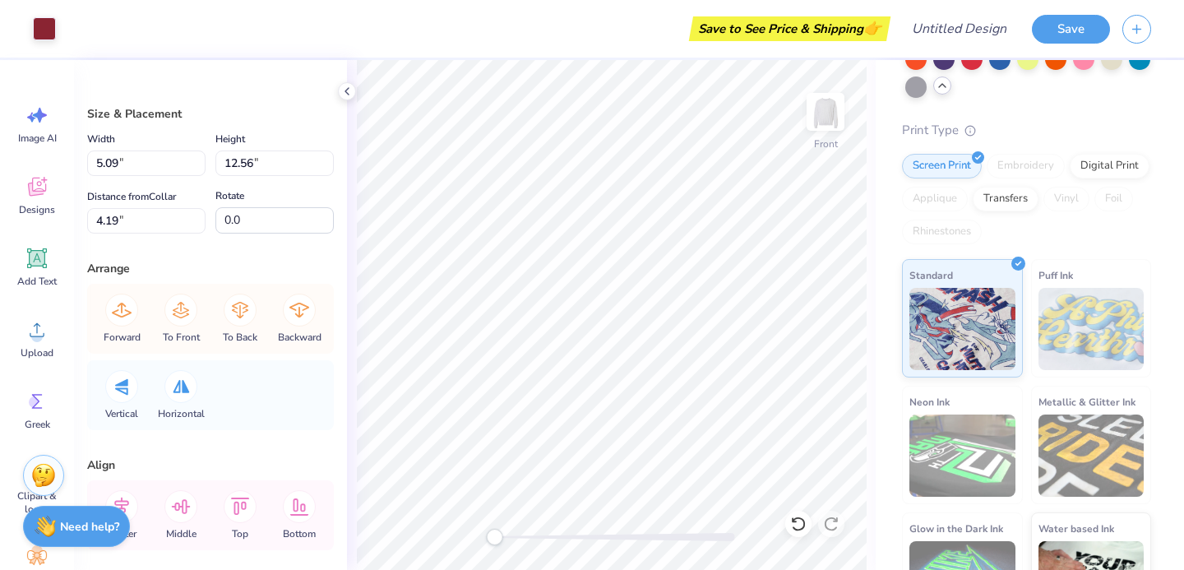
type input "4.52"
type input "5.36"
type input "4.63"
click at [48, 25] on div at bounding box center [44, 27] width 23 height 23
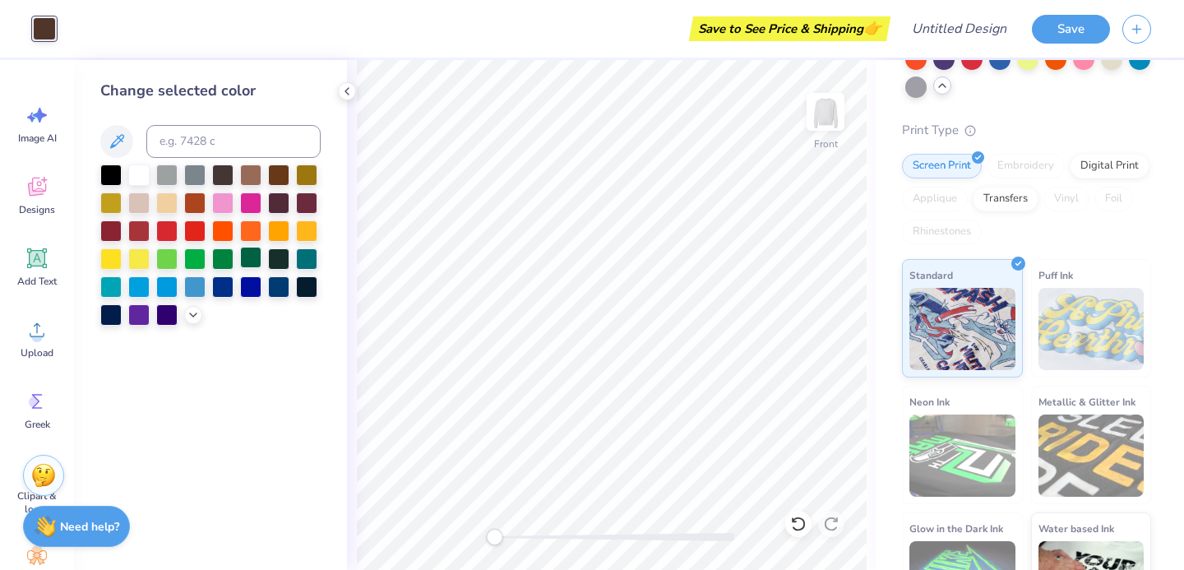
click at [250, 257] on div at bounding box center [250, 257] width 21 height 21
click at [251, 259] on div at bounding box center [250, 257] width 21 height 21
click at [220, 261] on div at bounding box center [222, 257] width 21 height 21
click at [250, 262] on div at bounding box center [250, 257] width 21 height 21
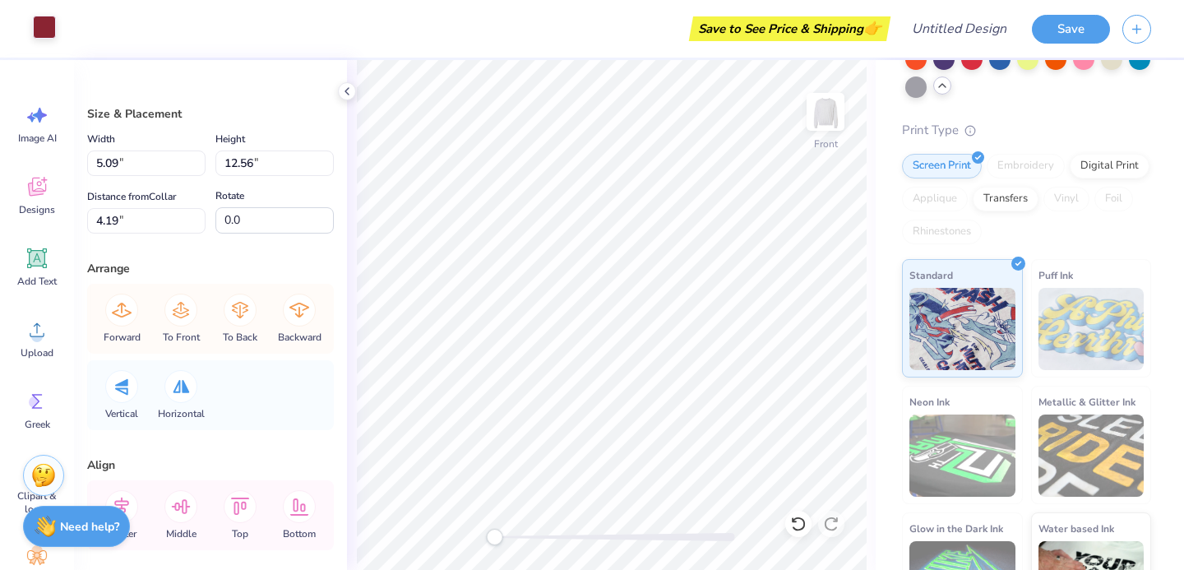
click at [46, 35] on div at bounding box center [44, 27] width 23 height 23
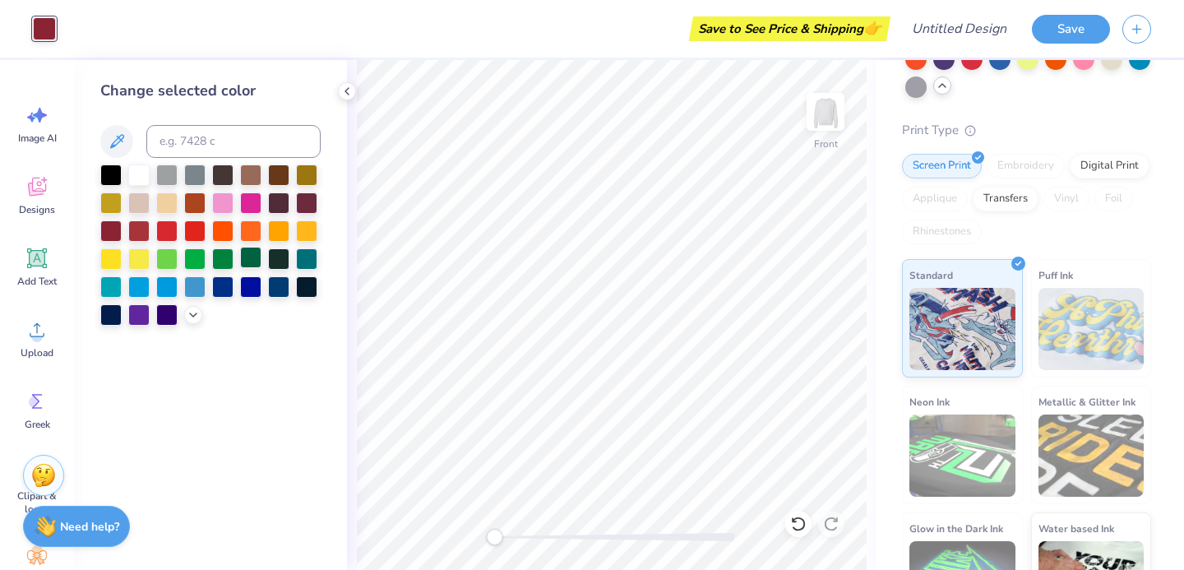
click at [254, 261] on div at bounding box center [250, 257] width 21 height 21
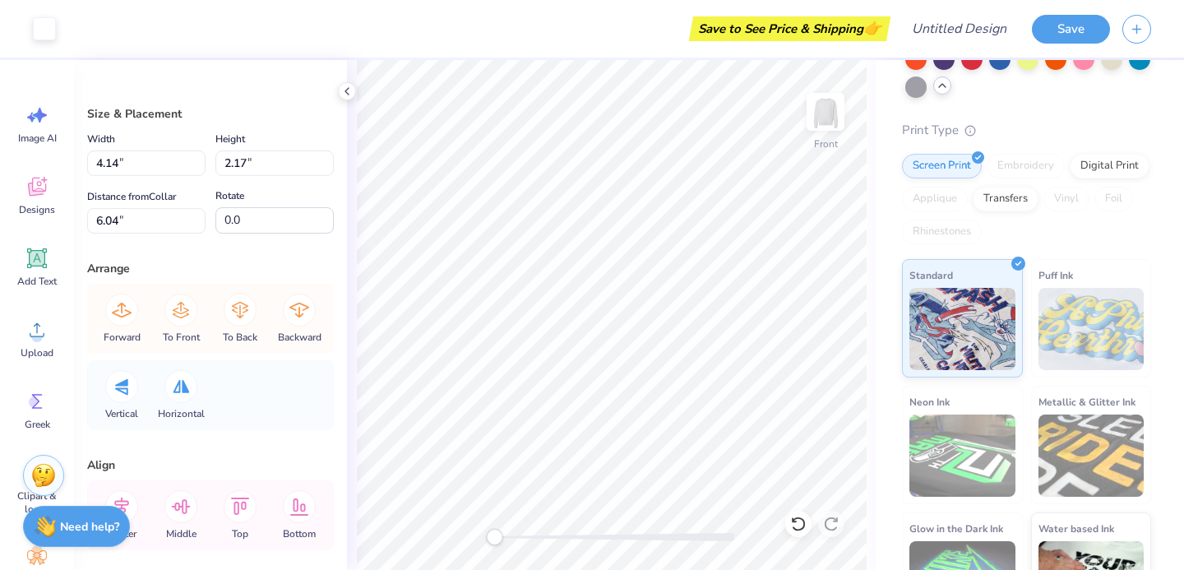
type input "3.00"
type input "3.76"
type input "9.61"
type input "5.78"
type input "11.18"
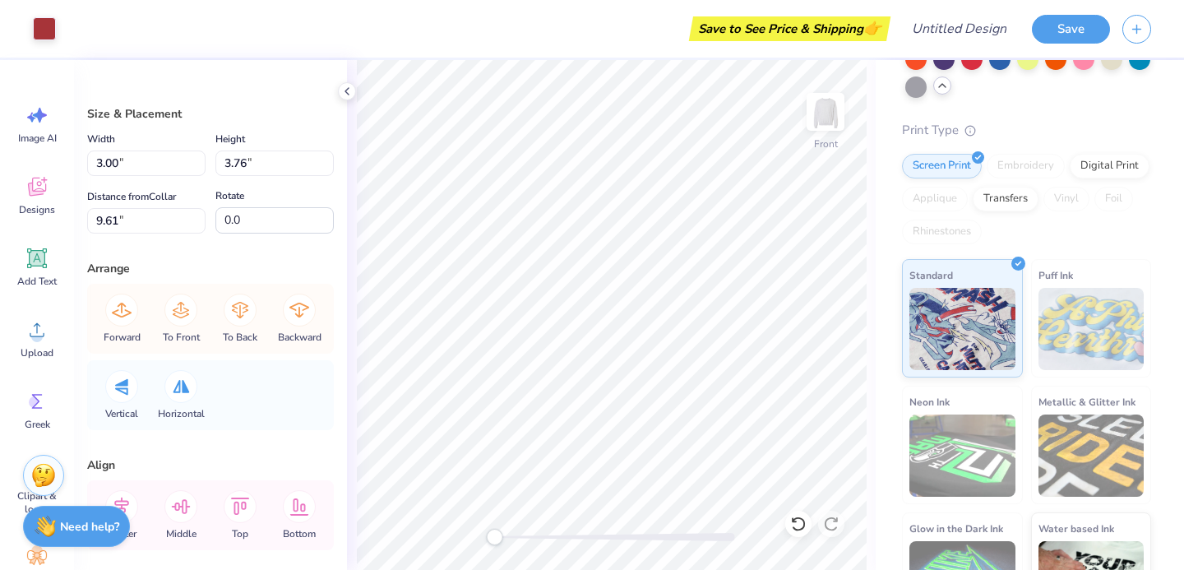
type input "6.05"
click at [52, 19] on div at bounding box center [44, 27] width 23 height 23
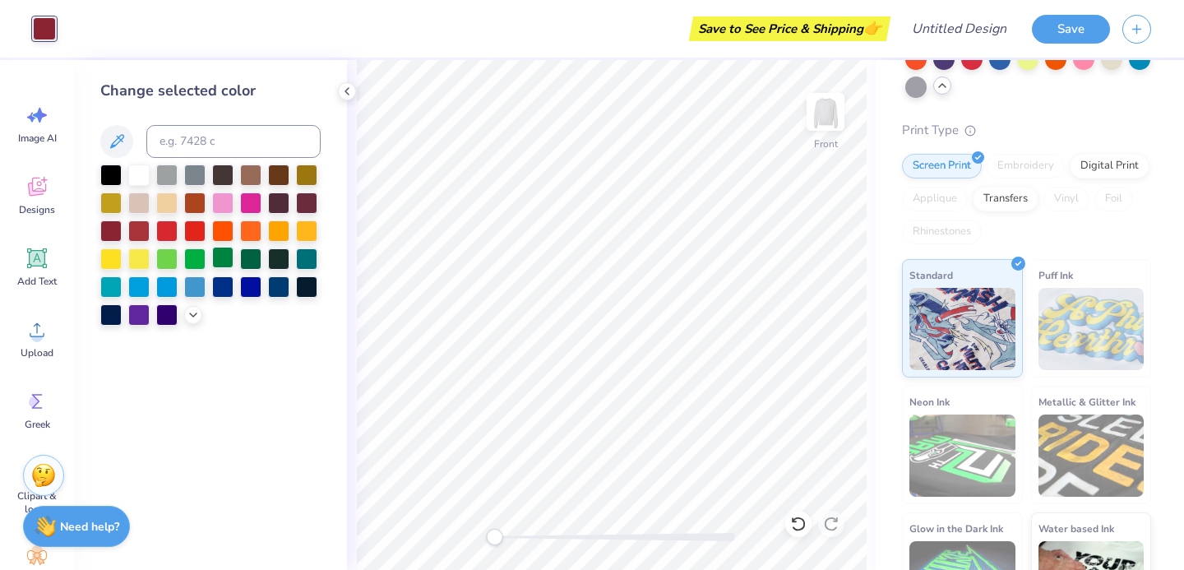
click at [225, 261] on div at bounding box center [222, 257] width 21 height 21
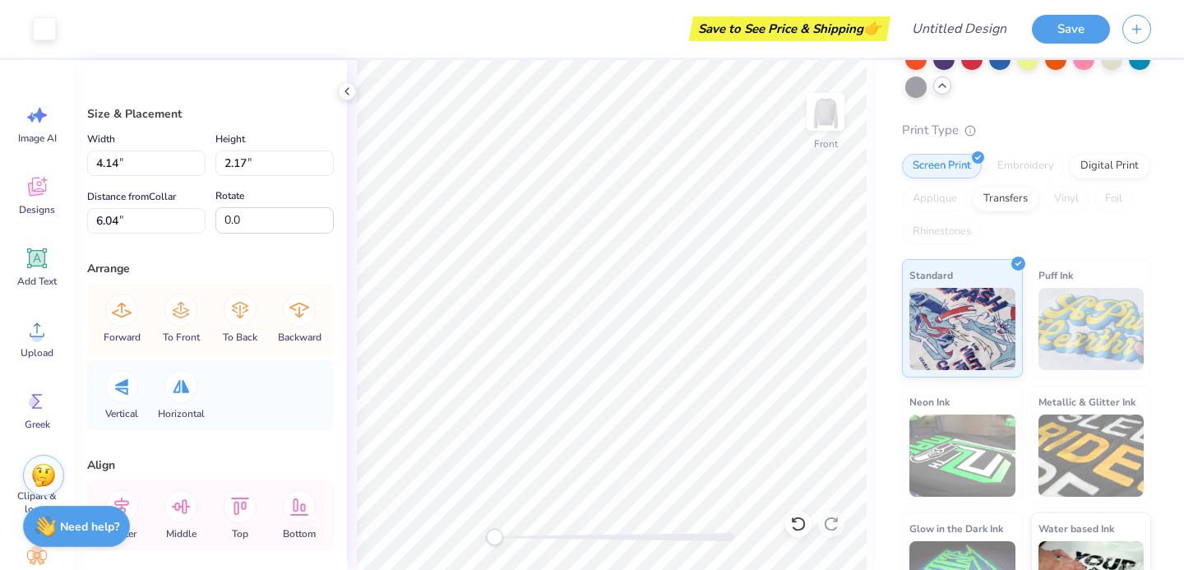
type input "4.64"
type input "5.53"
type input "5.87"
click at [51, 35] on div at bounding box center [44, 27] width 23 height 23
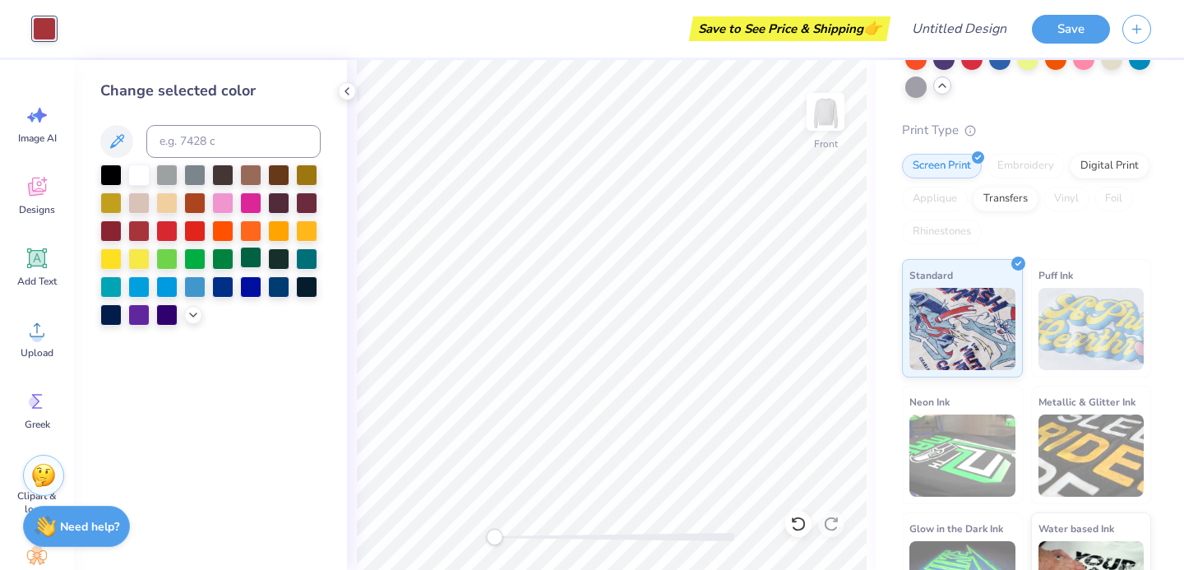
click at [253, 255] on div at bounding box center [250, 257] width 21 height 21
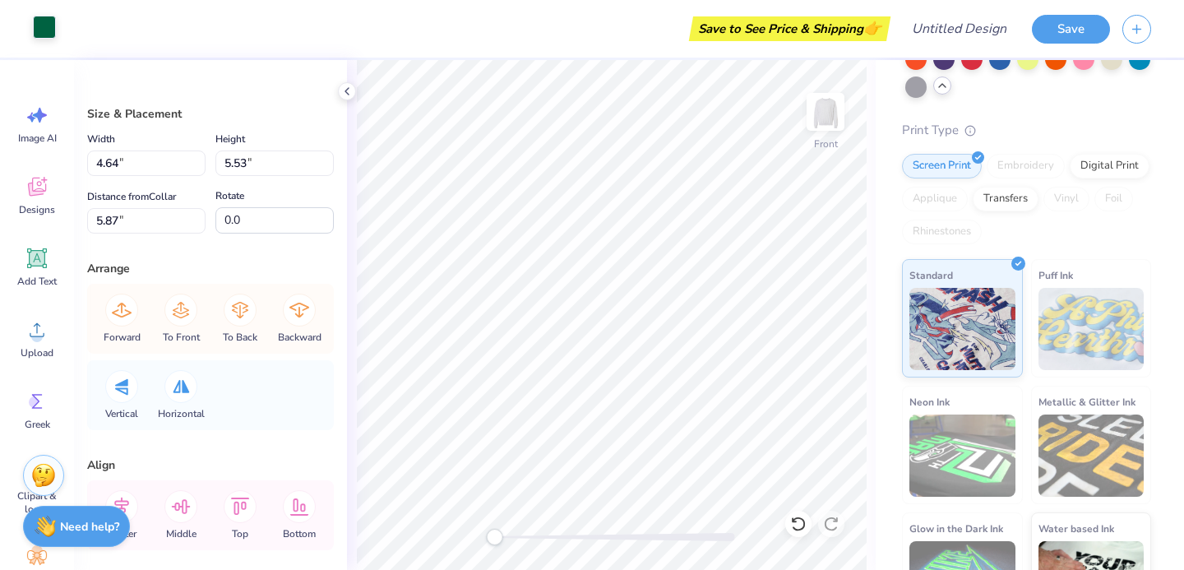
click at [51, 28] on div at bounding box center [44, 27] width 23 height 23
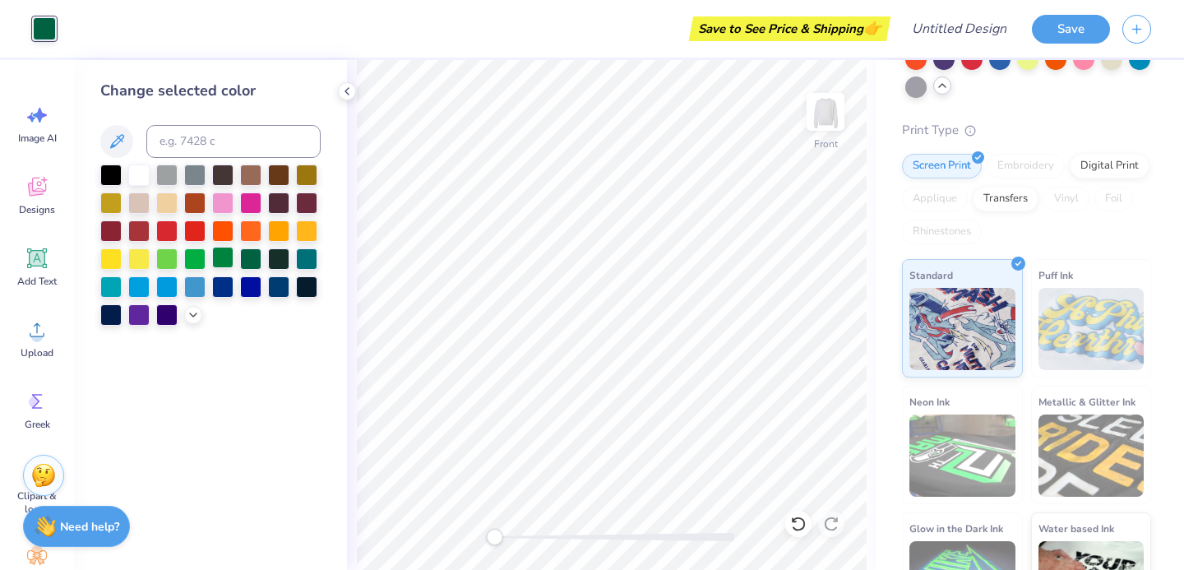
click at [215, 266] on div at bounding box center [222, 257] width 21 height 21
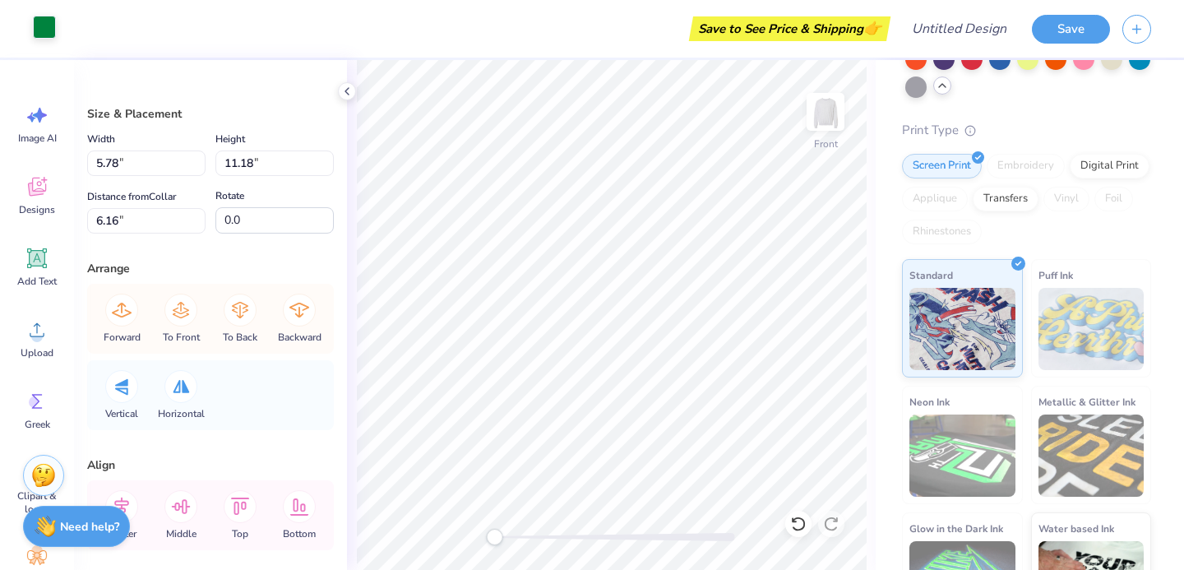
click at [49, 31] on div at bounding box center [44, 27] width 23 height 23
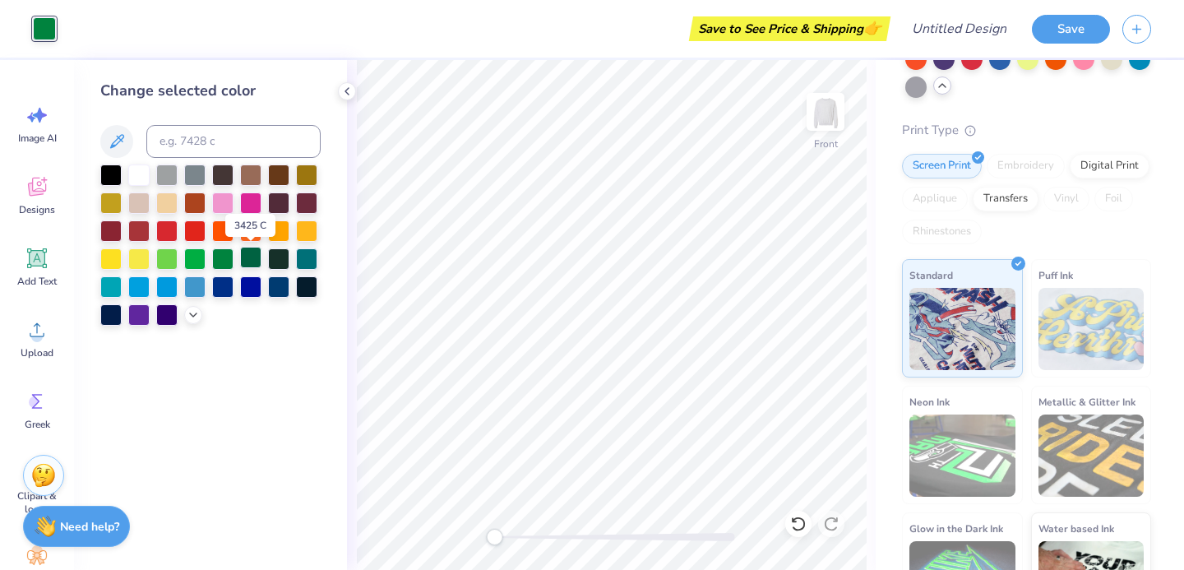
click at [254, 259] on div at bounding box center [250, 257] width 21 height 21
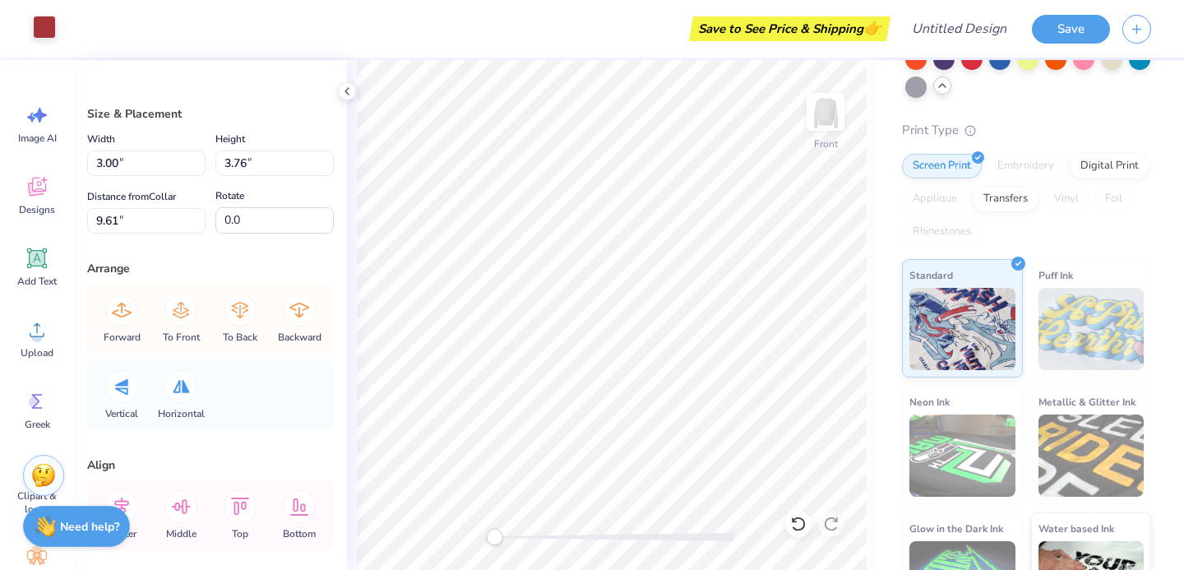
click at [48, 39] on div at bounding box center [44, 27] width 23 height 23
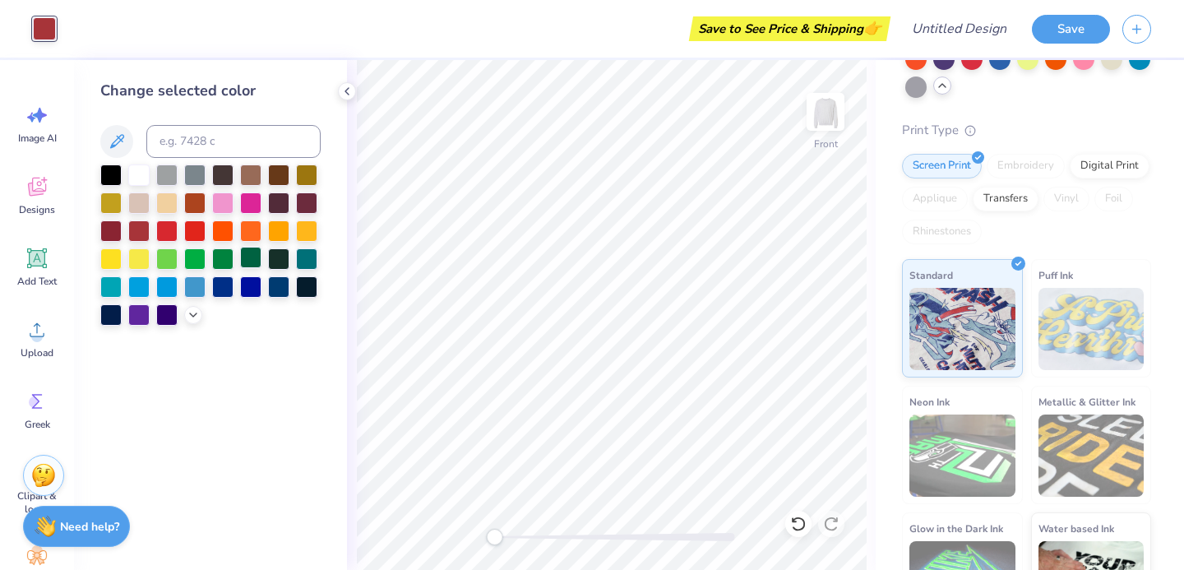
click at [251, 254] on div at bounding box center [250, 257] width 21 height 21
click at [235, 258] on div at bounding box center [210, 244] width 220 height 161
click at [220, 255] on div at bounding box center [222, 257] width 21 height 21
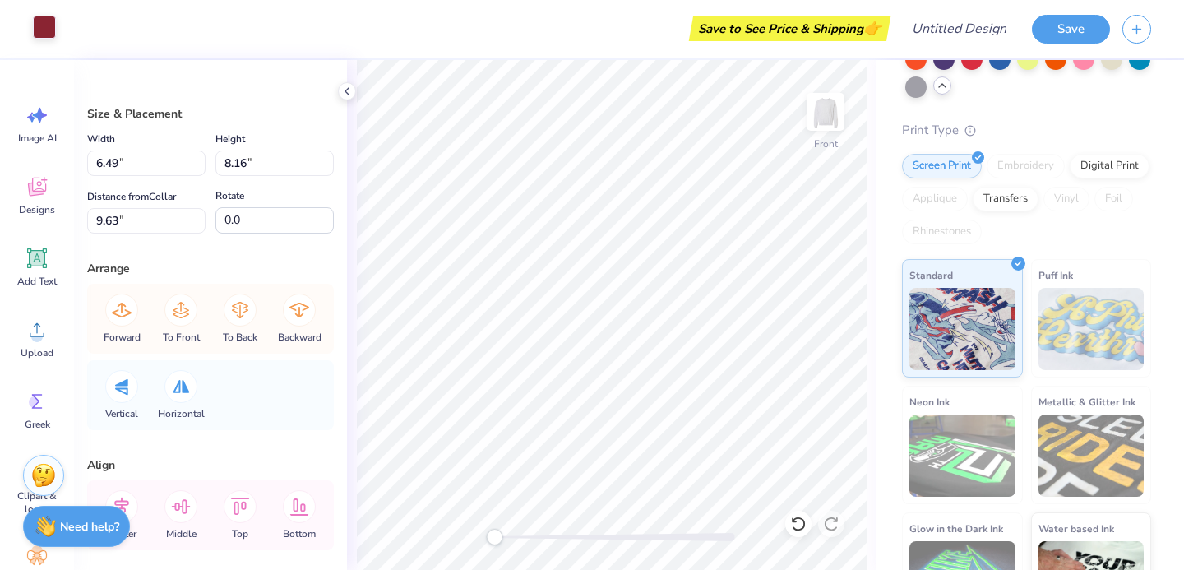
click at [53, 32] on div at bounding box center [44, 27] width 23 height 23
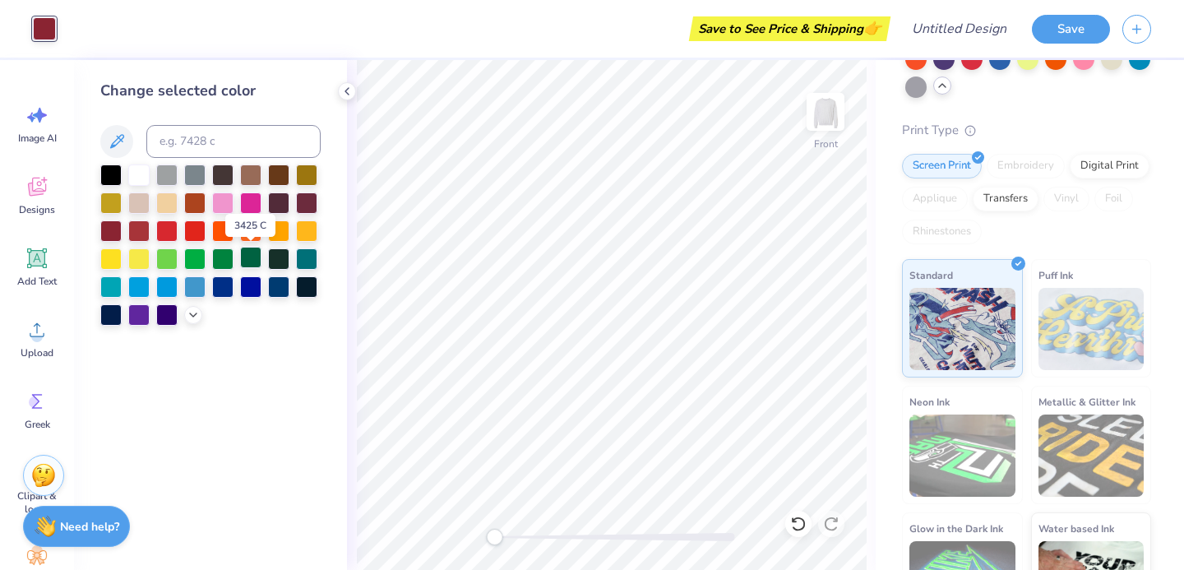
click at [247, 257] on div at bounding box center [250, 257] width 21 height 21
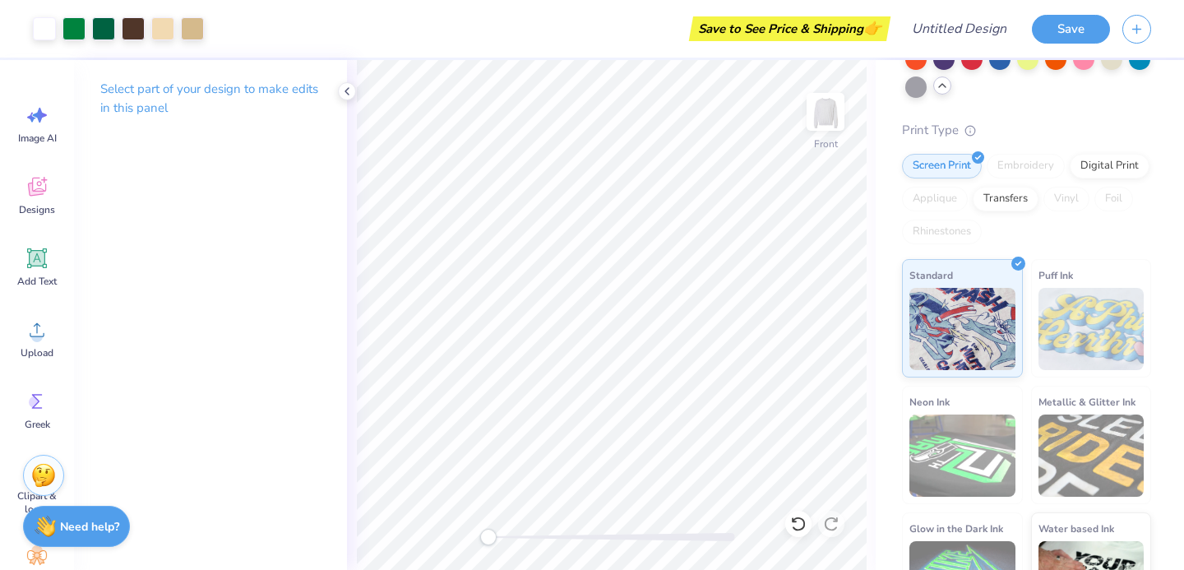
click at [465, 536] on div "Front" at bounding box center [611, 315] width 529 height 510
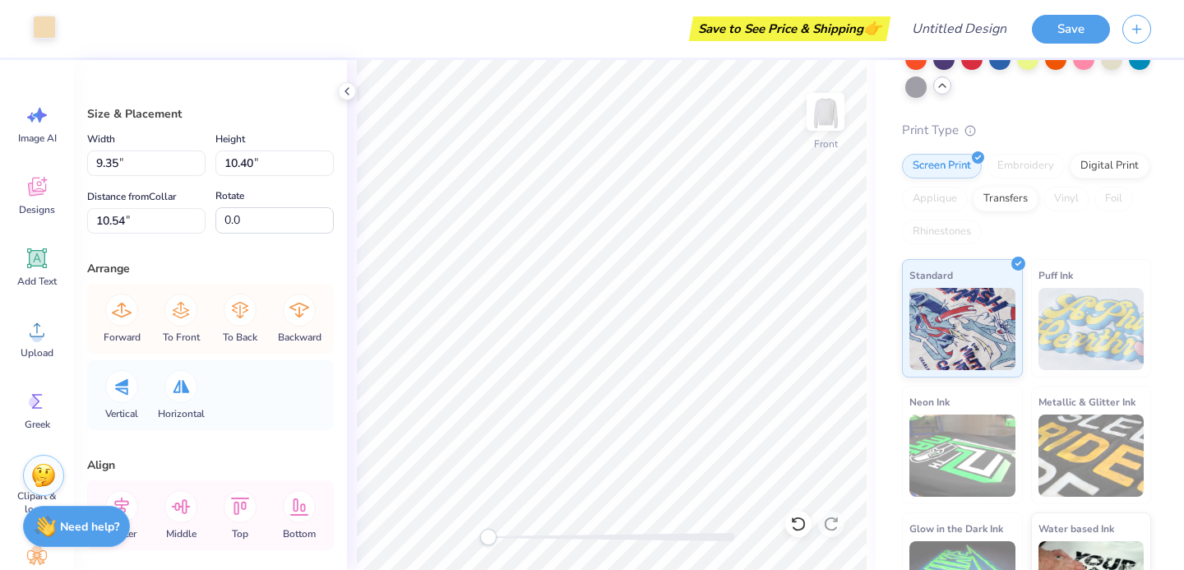
click at [48, 36] on div at bounding box center [44, 27] width 23 height 23
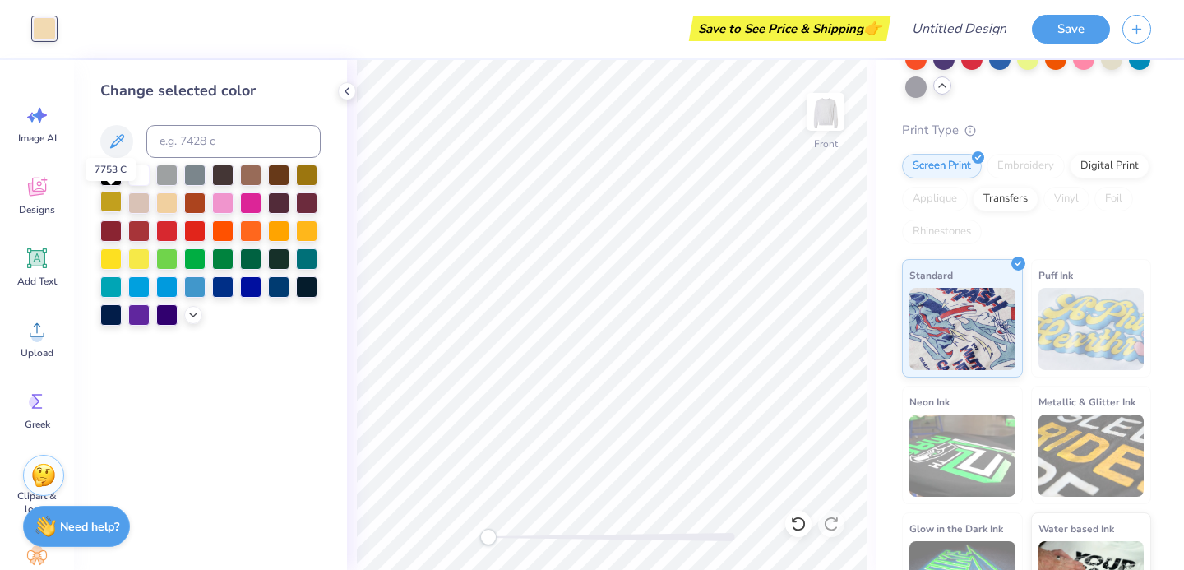
click at [113, 203] on div at bounding box center [110, 201] width 21 height 21
click at [172, 201] on div at bounding box center [166, 201] width 21 height 21
click at [320, 174] on div at bounding box center [210, 244] width 220 height 161
click at [302, 174] on div at bounding box center [306, 173] width 21 height 21
click at [251, 178] on div at bounding box center [250, 173] width 21 height 21
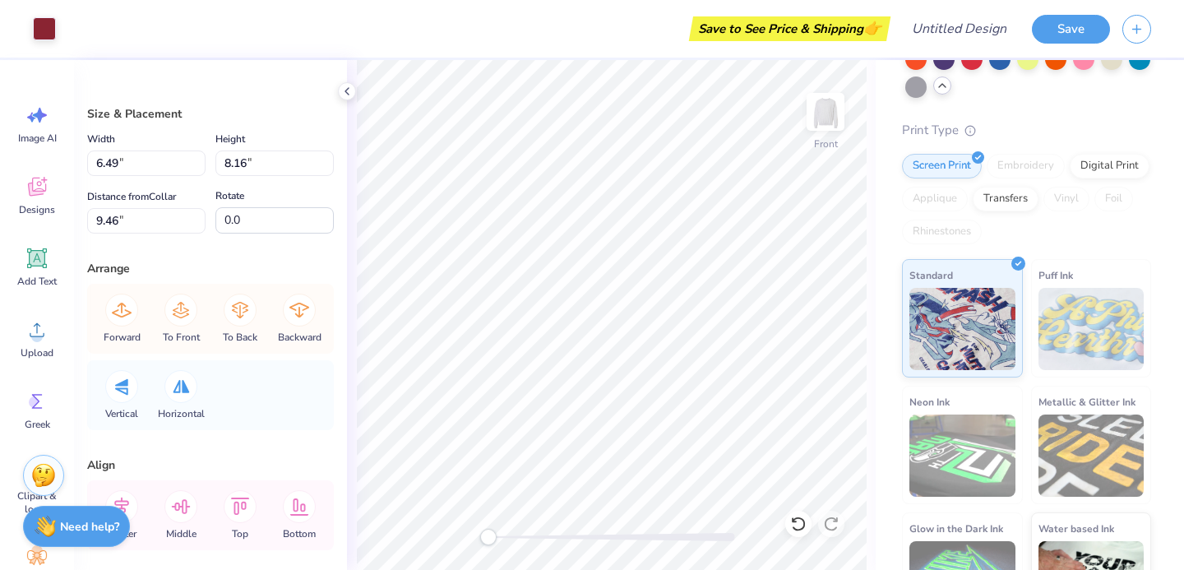
click at [39, 13] on div "Art colors" at bounding box center [28, 29] width 56 height 58
click at [53, 29] on div at bounding box center [44, 27] width 23 height 23
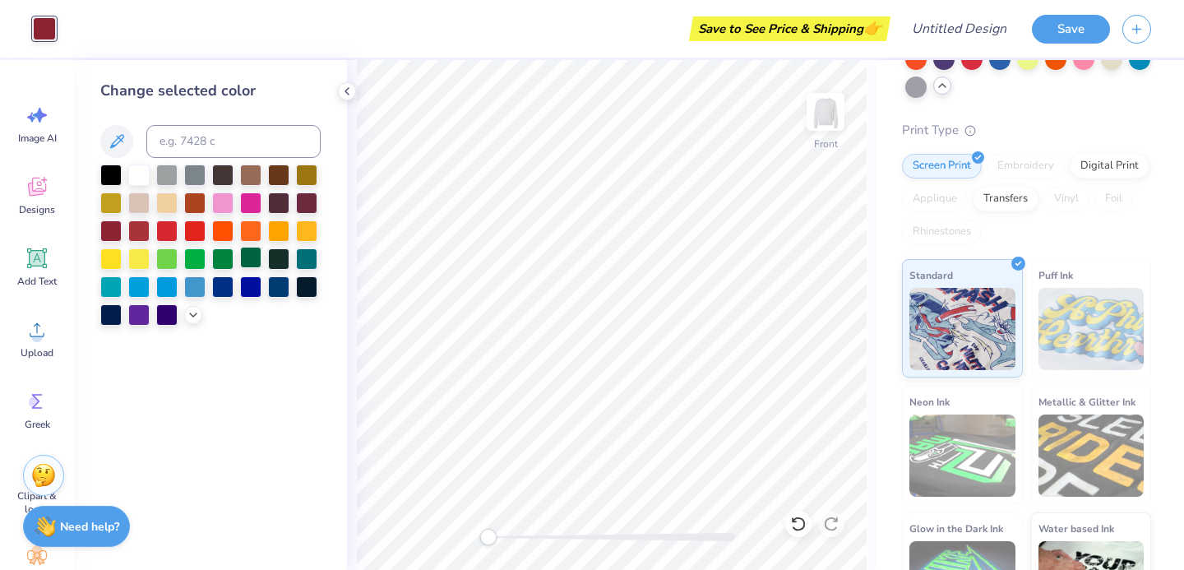
click at [258, 260] on div at bounding box center [250, 257] width 21 height 21
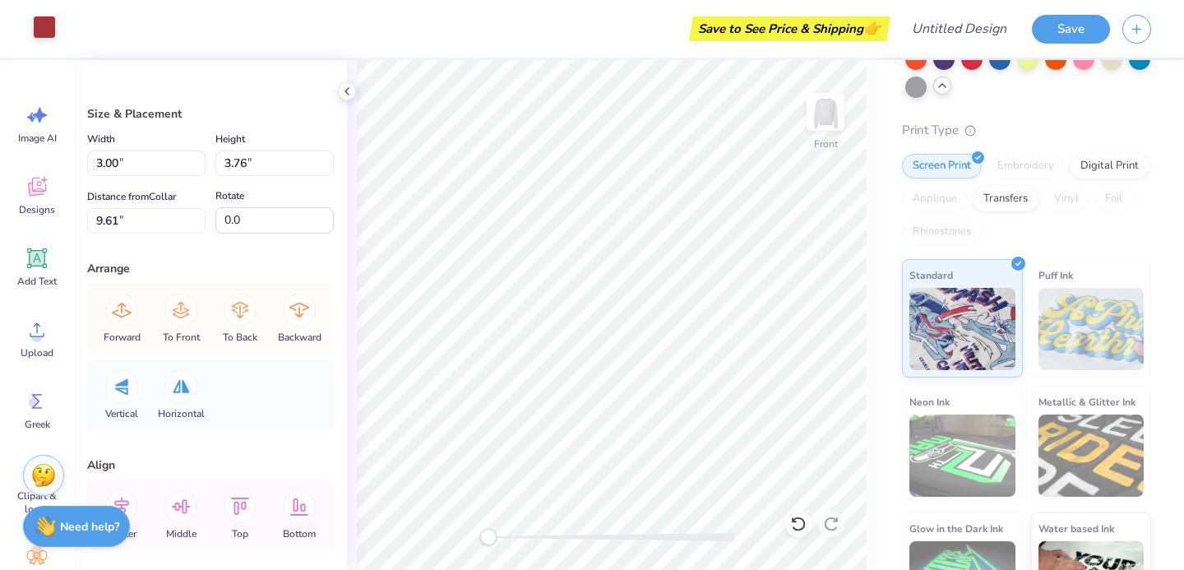
click at [54, 30] on div at bounding box center [44, 27] width 23 height 23
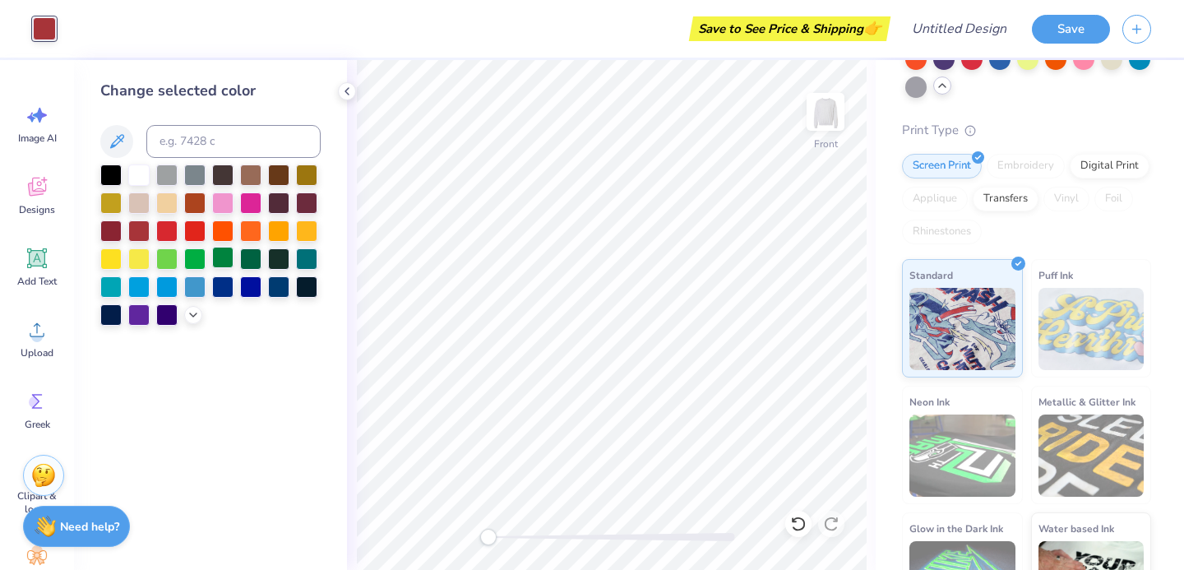
click at [226, 261] on div at bounding box center [222, 257] width 21 height 21
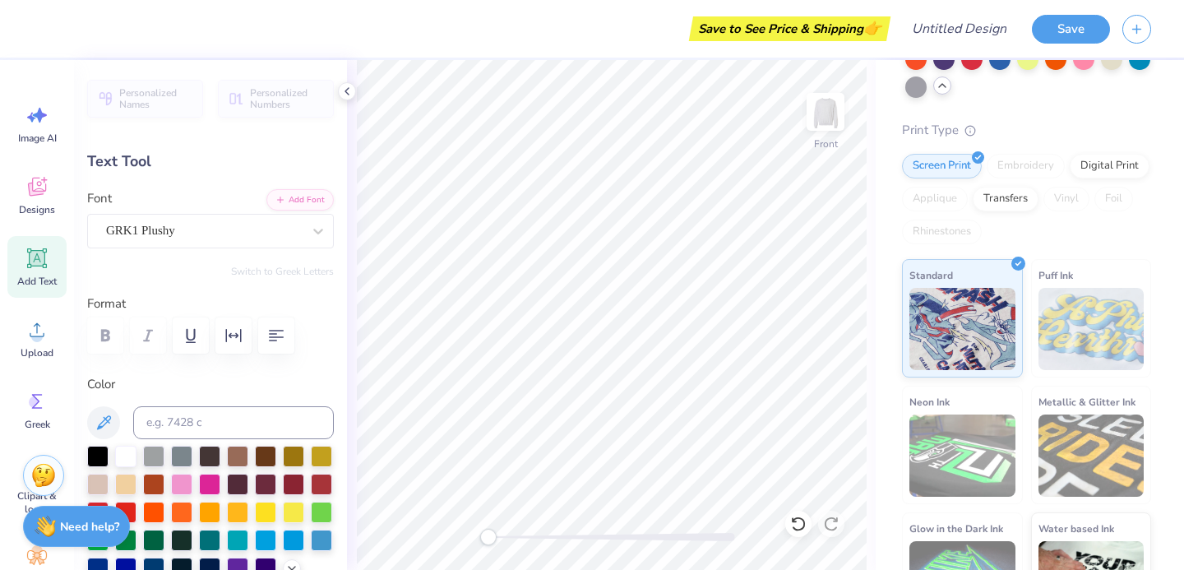
type input "0.0"
type input "1.93"
type input "1.90"
type input "7.58"
type input "0.0"
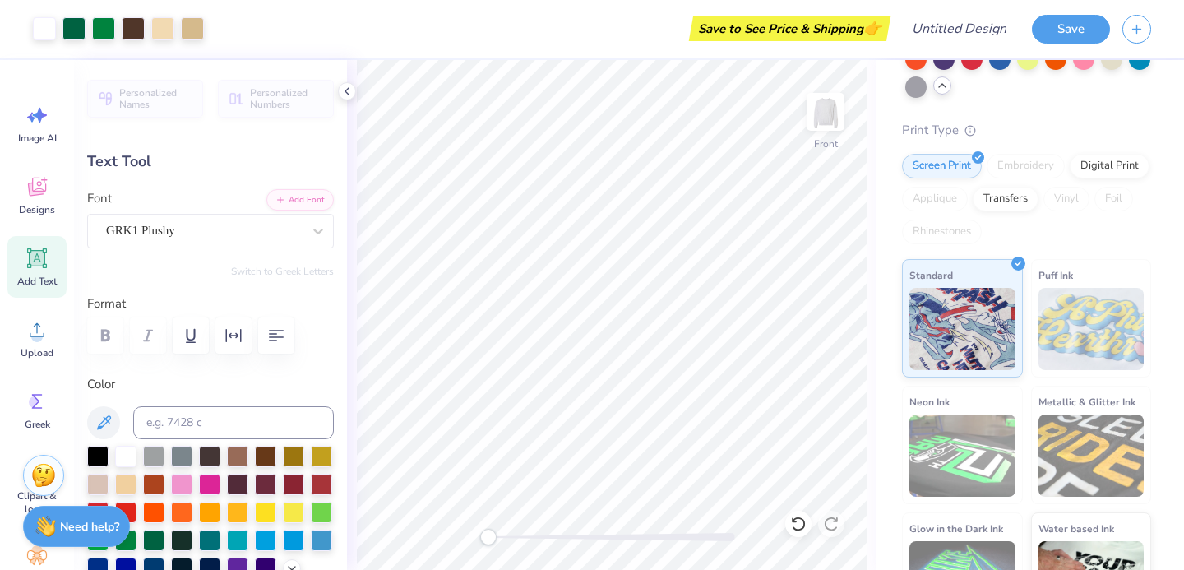
type input "1.73"
type input "1.70"
type input "5.74"
type input "-0.5"
type textarea "K"
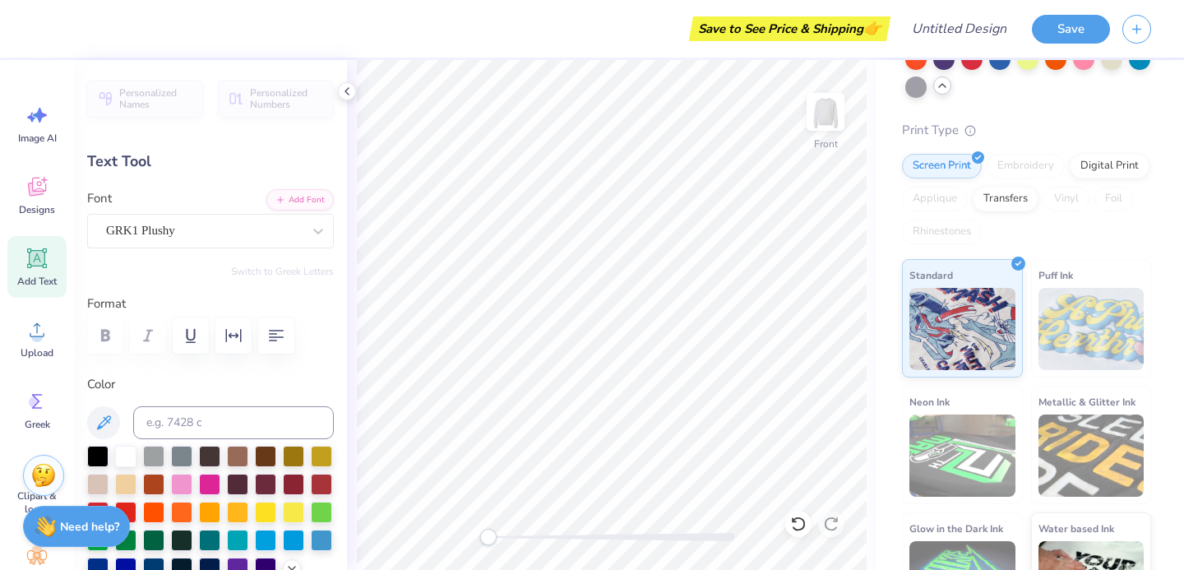
type input "1.97"
type input "2.02"
type input "7.44"
type input "22.4"
type textarea "D"
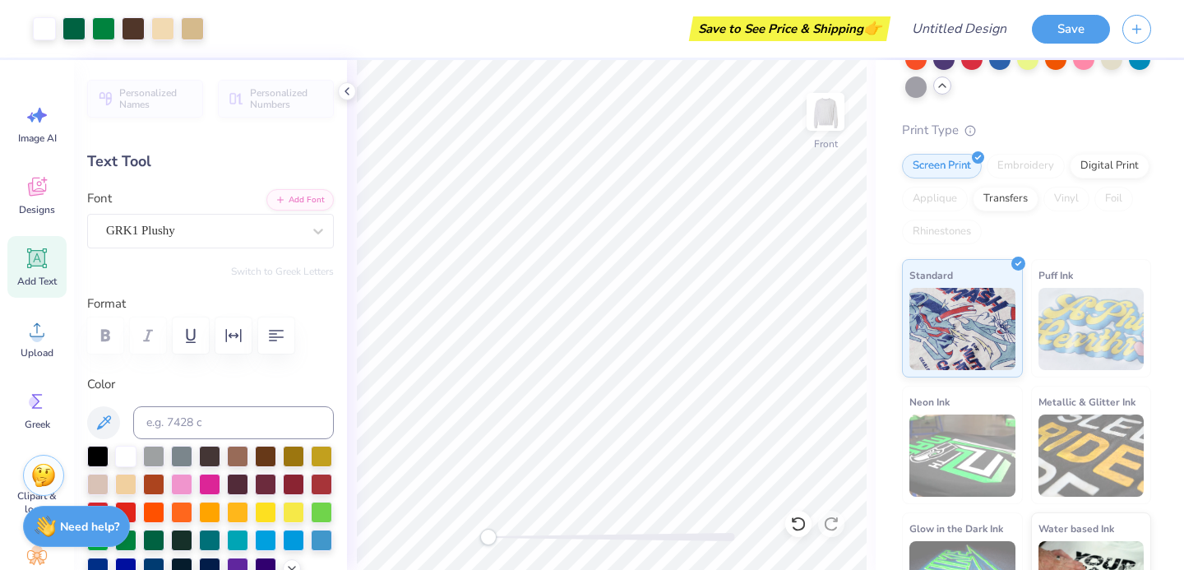
type input "0.0"
type input "2.01"
type input "1.71"
type input "5.73"
type input "-25.8"
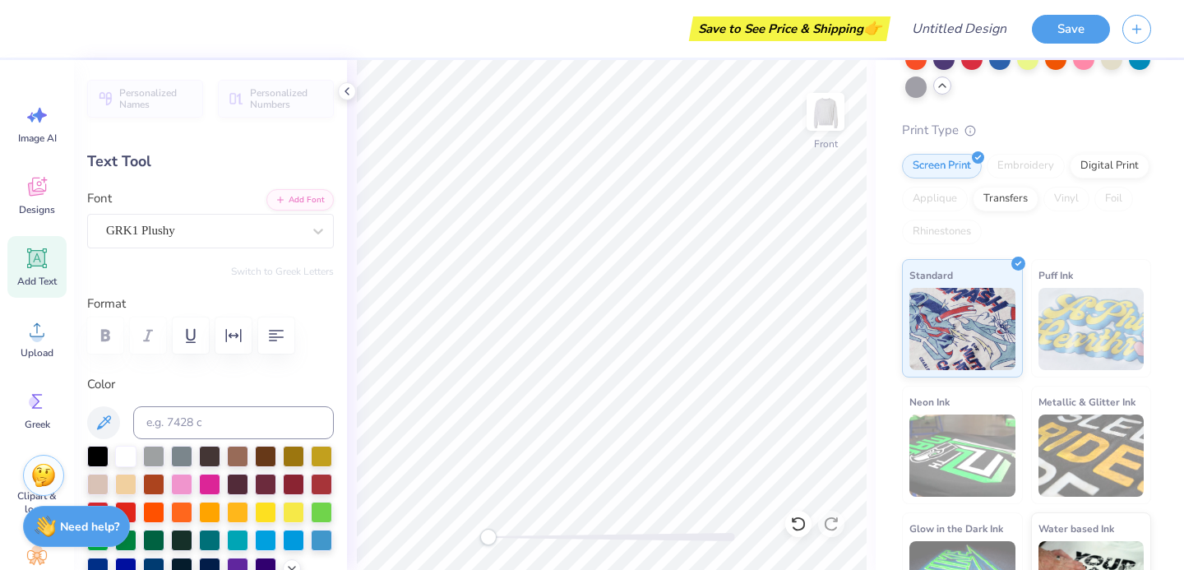
type input "3.18"
type input "2.97"
type input "6.12"
type input "1.82"
type input "2.00"
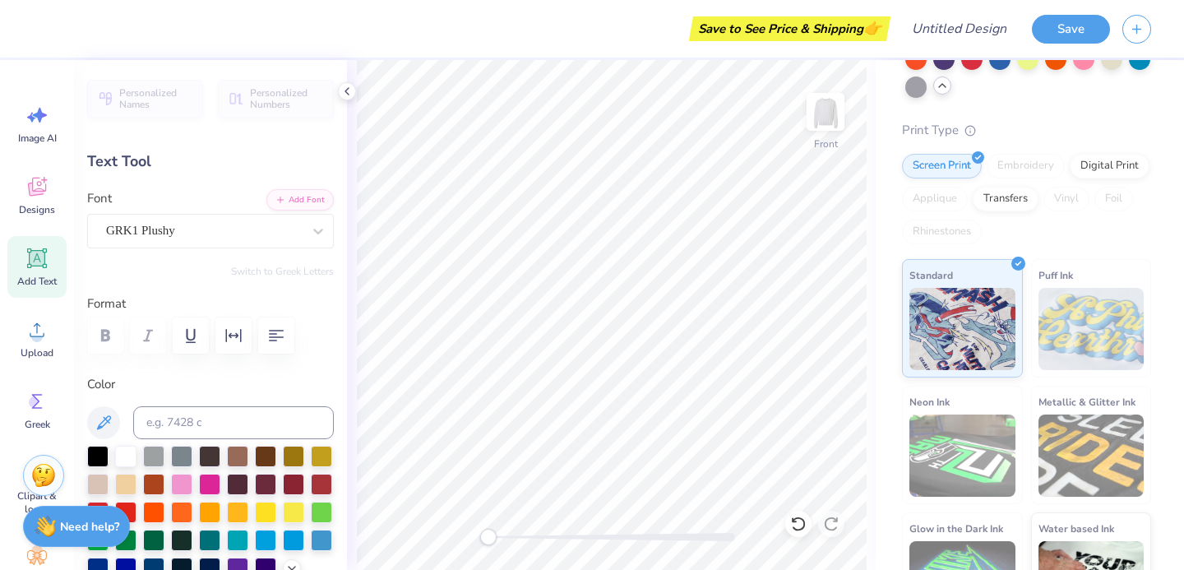
type input "7.55"
type input "22.4"
type input "2.75"
type input "3.01"
type input "6.50"
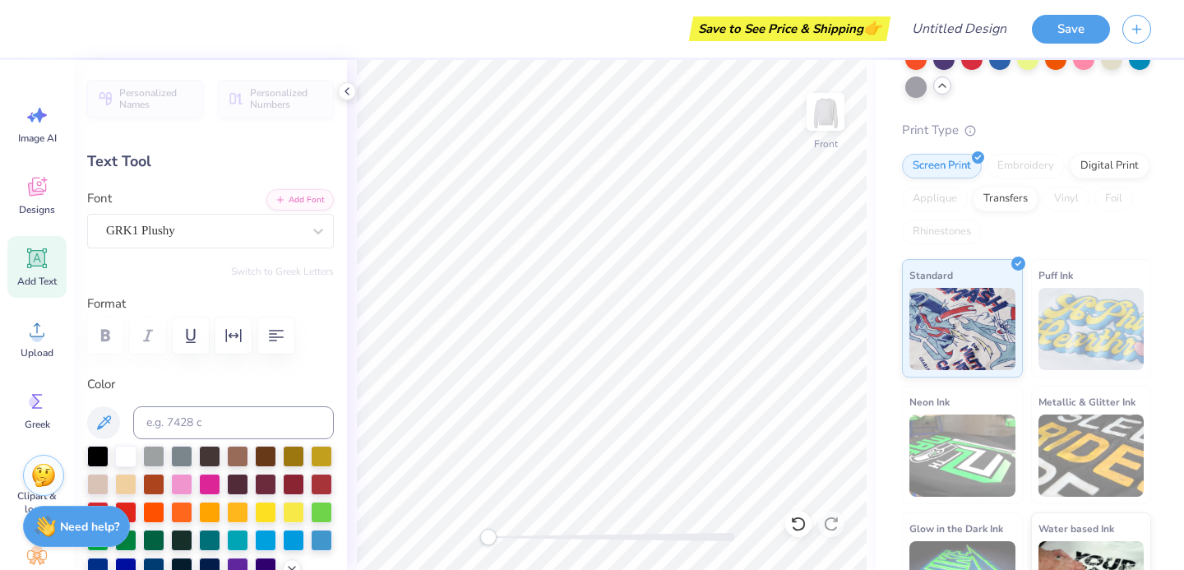
type input "2.00"
type input "2.19"
type input "5.92"
type input "3.18"
type input "2.97"
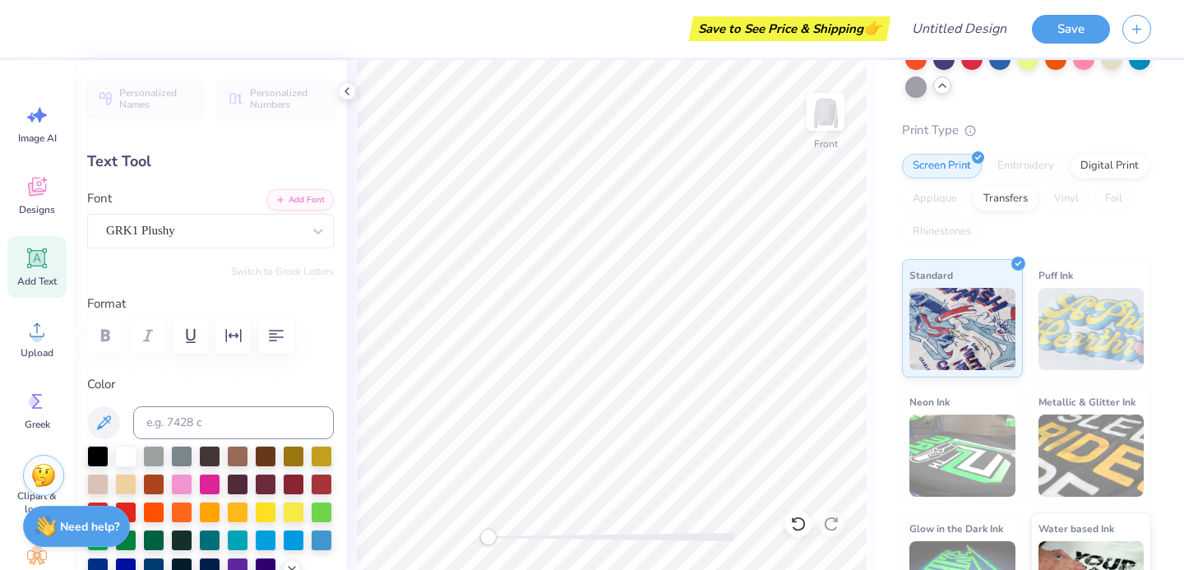
type input "6.06"
type input "-25.8"
type input "2.00"
type input "2.19"
type input "6.45"
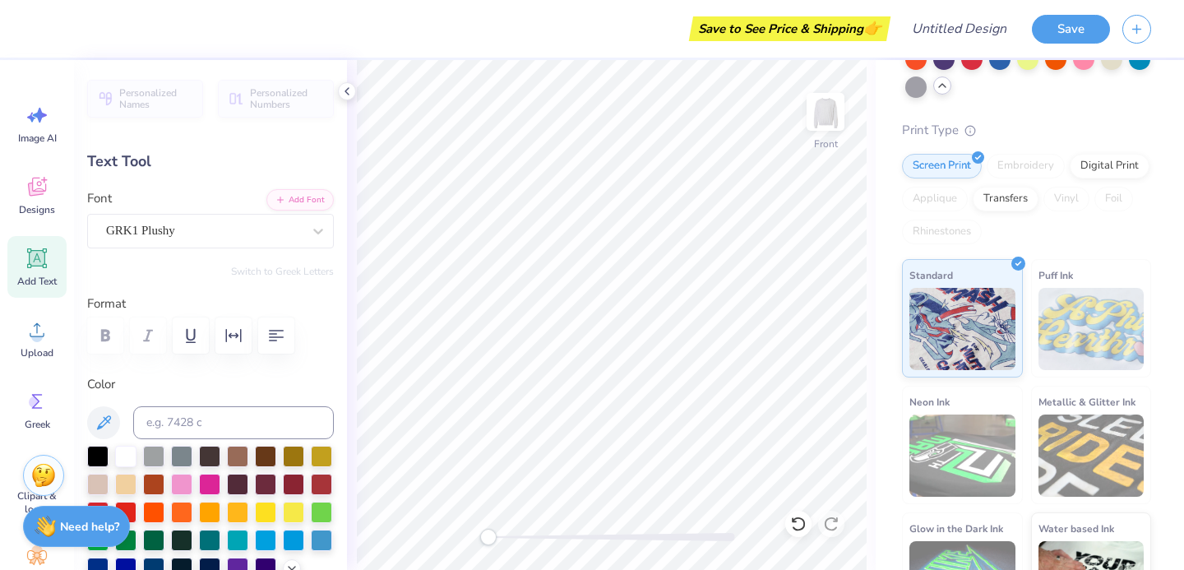
type input "22.4"
type input "2.36"
type input "2.59"
type input "6.05"
type input "3.18"
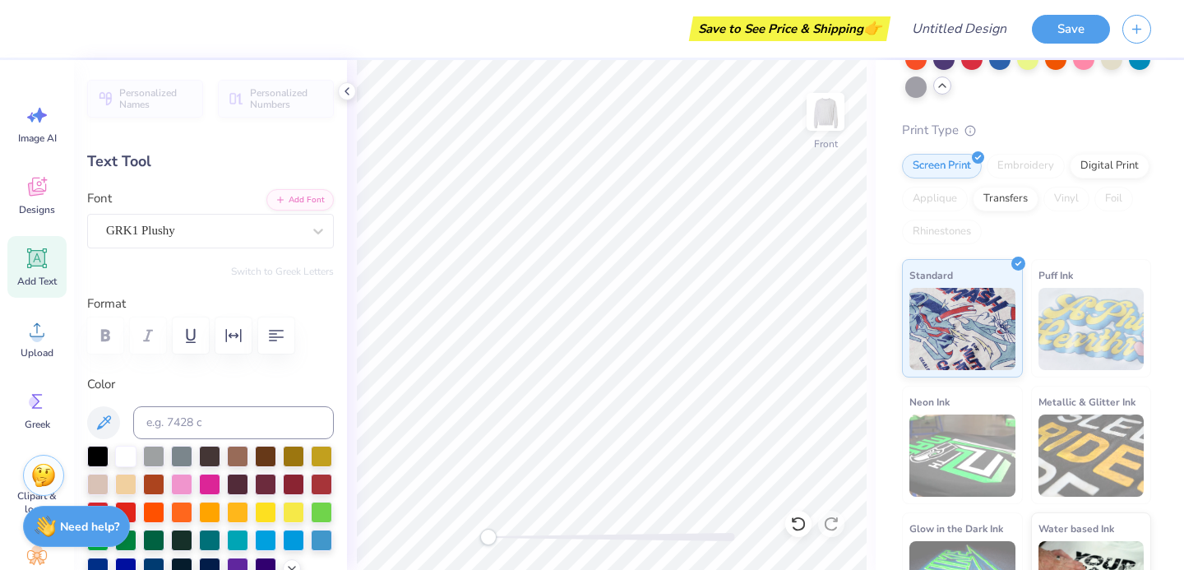
type input "2.97"
type input "5.67"
type input "0.0"
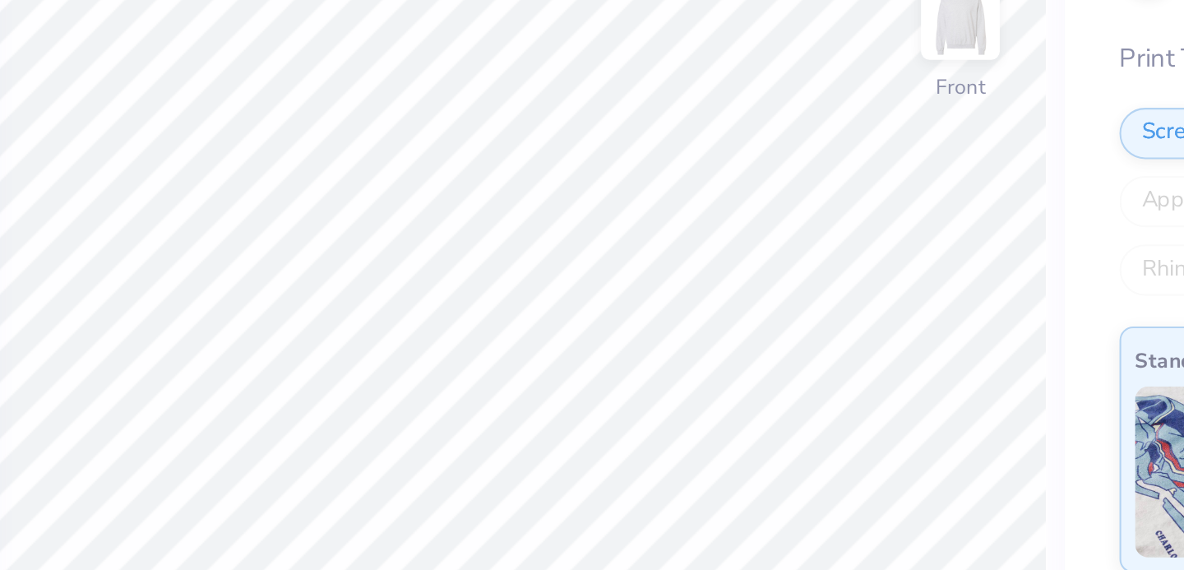
type input "3.00"
type input "2.70"
type input "5.80"
type input "0.0"
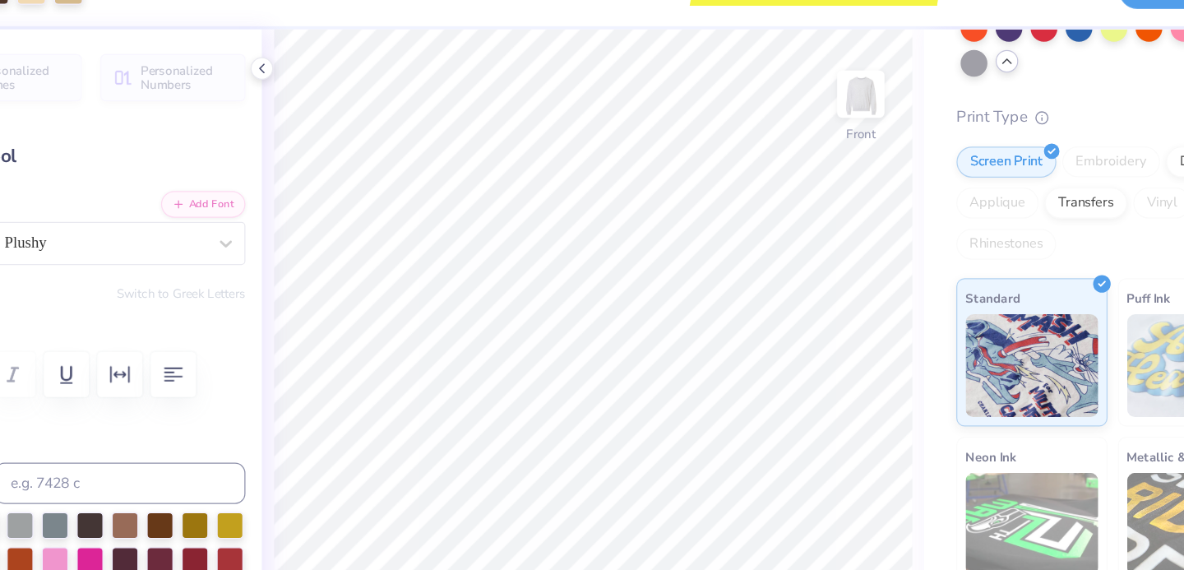
type input "7.28"
type input "-14.3"
type input "2.44"
type input "2.19"
type input "7.39"
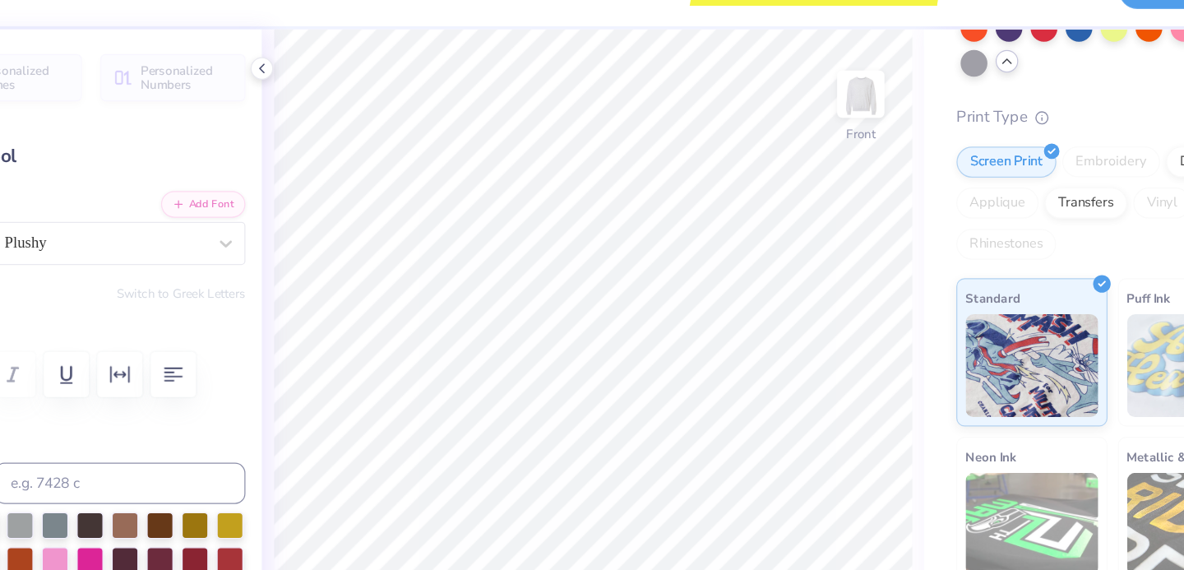
type input "2.36"
type input "2.59"
type input "6.05"
type input "0.4"
type input "2.08"
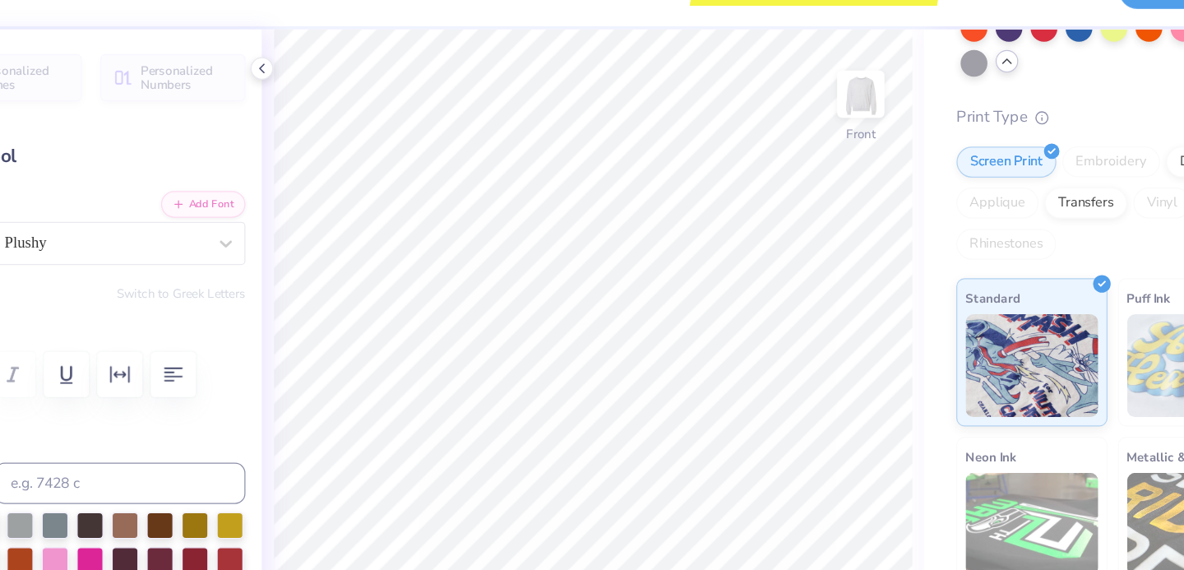
type input "1.81"
type input "5.45"
type input "0.0"
type input "2.44"
type input "2.19"
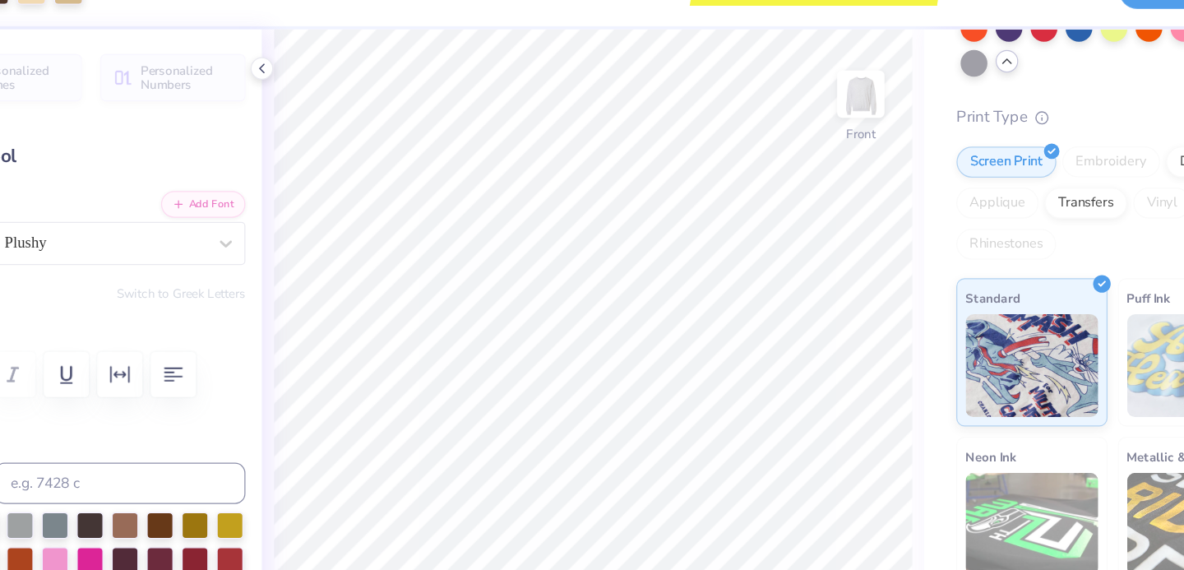
type input "7.34"
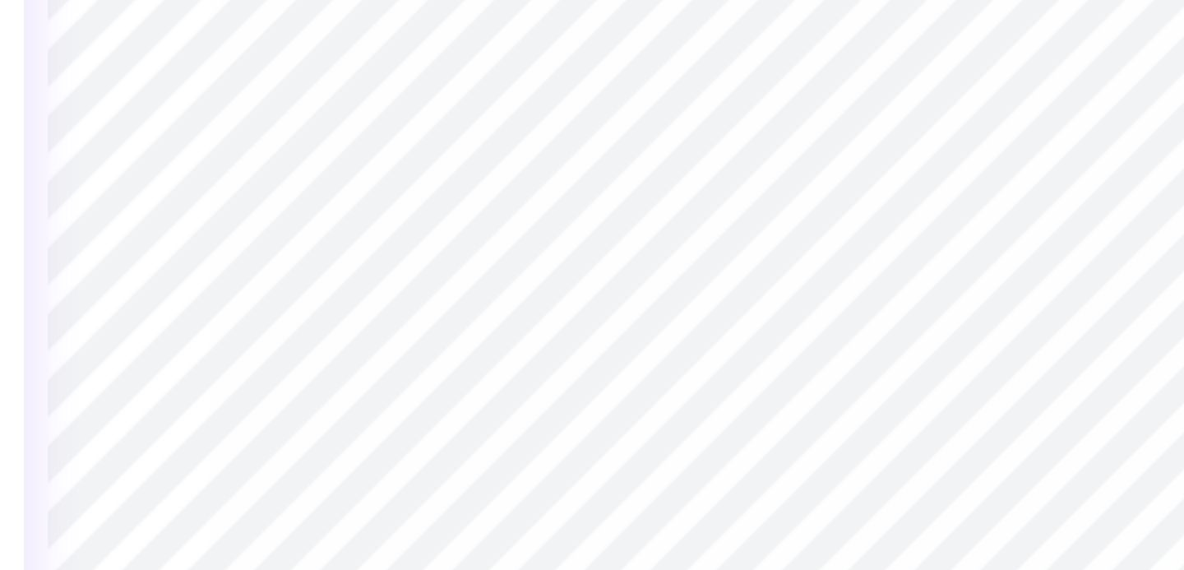
type input "0.0"
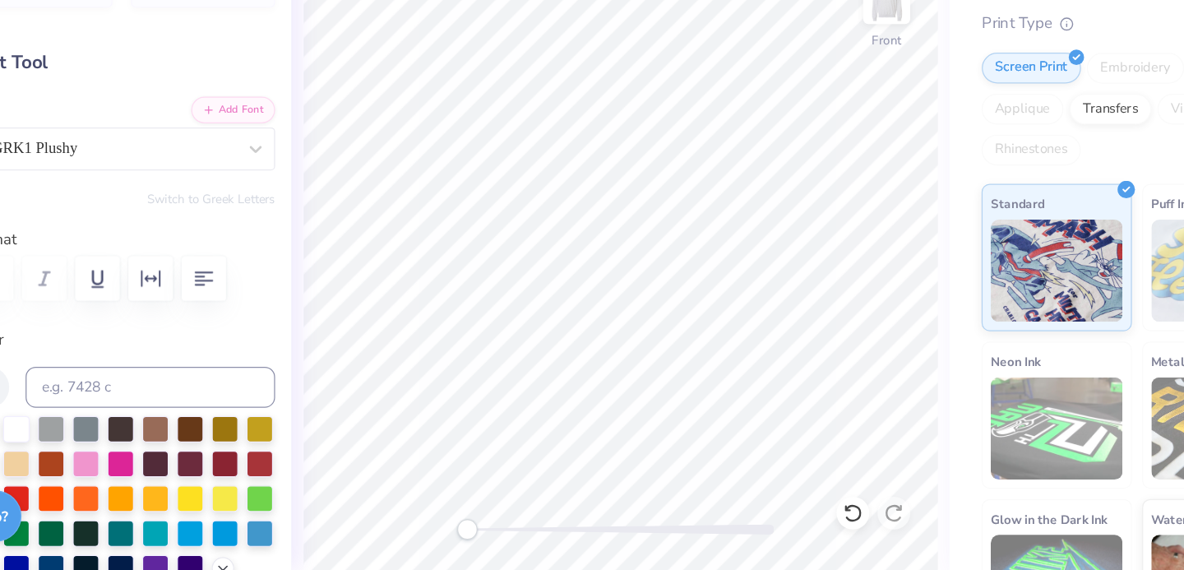
scroll to position [0, 0]
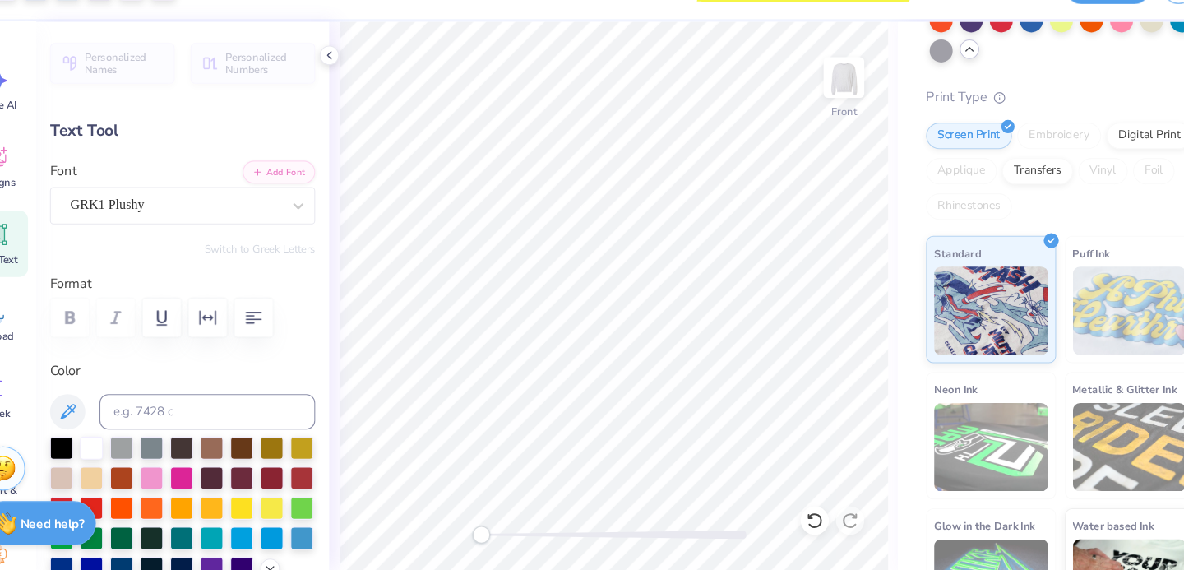
type input "2.08"
type input "1.81"
type input "5.52"
type input "0.4"
type input "2.32"
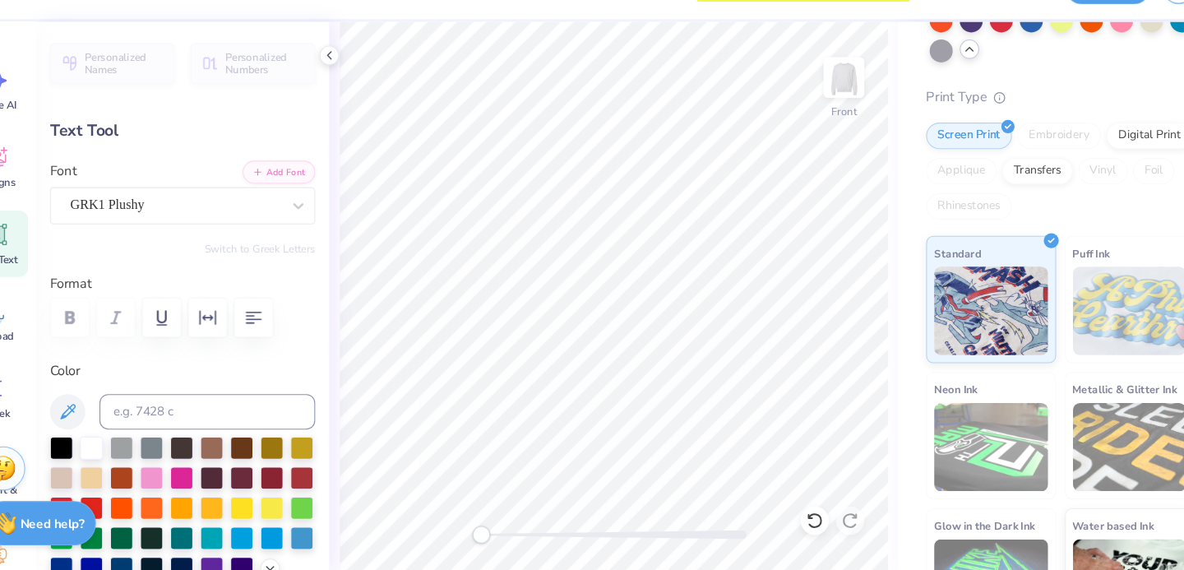
type input "2.02"
type input "0.0"
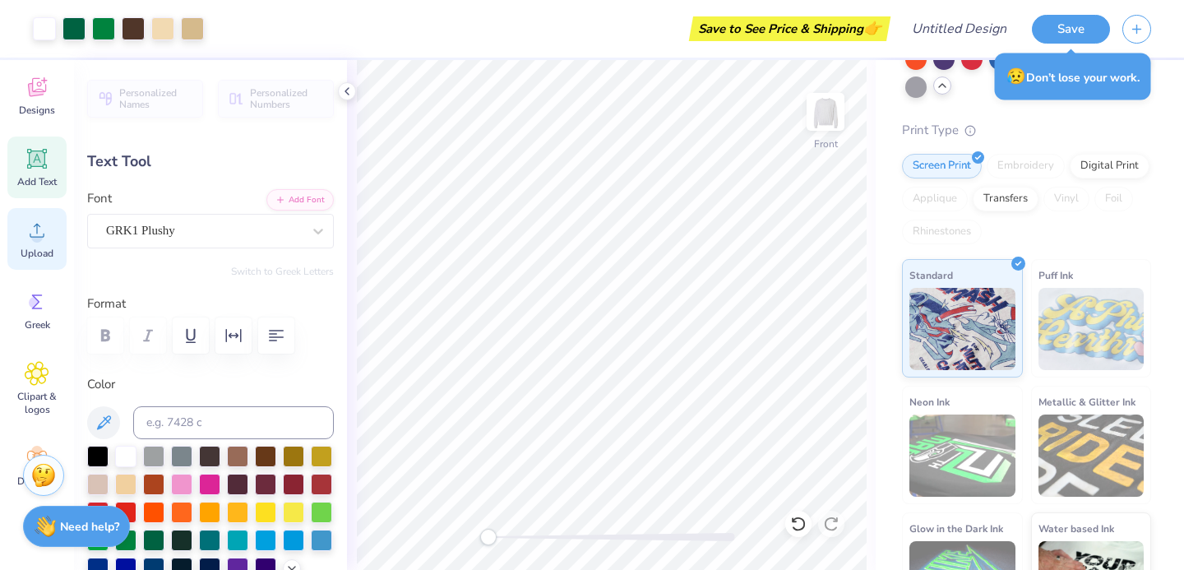
scroll to position [150, 0]
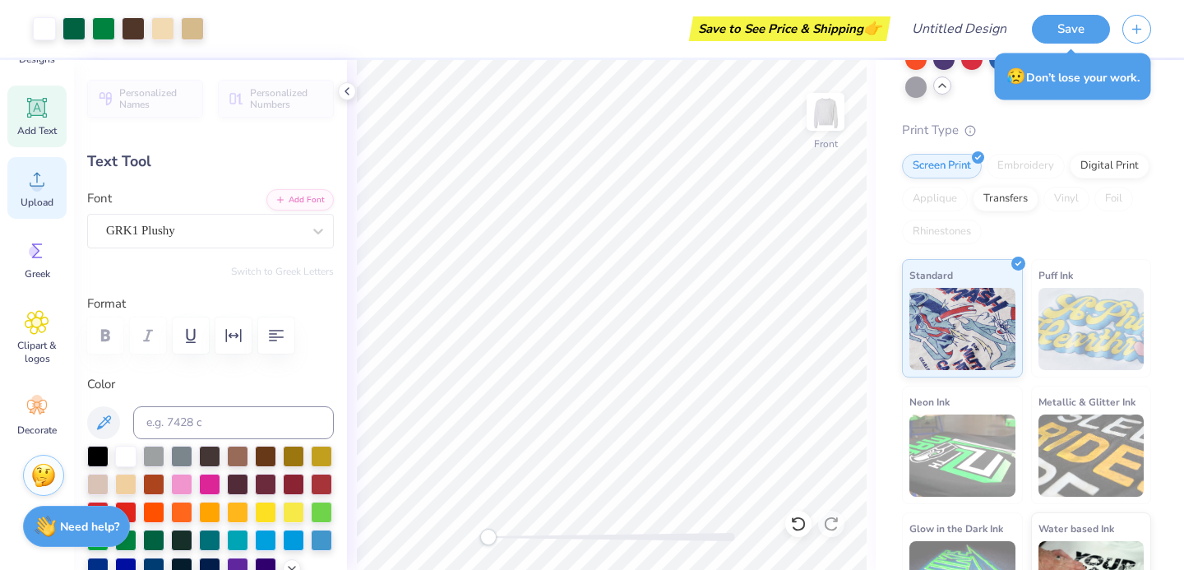
click at [49, 336] on div "Clipart & logos" at bounding box center [36, 337] width 59 height 75
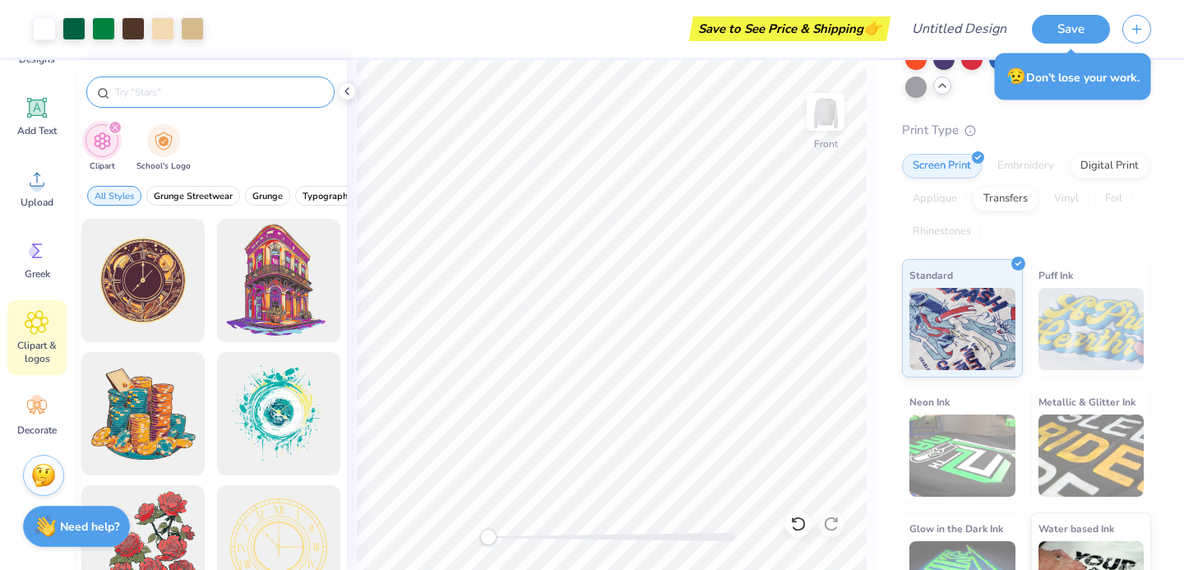
click at [187, 90] on input "text" at bounding box center [218, 92] width 211 height 16
type input "e"
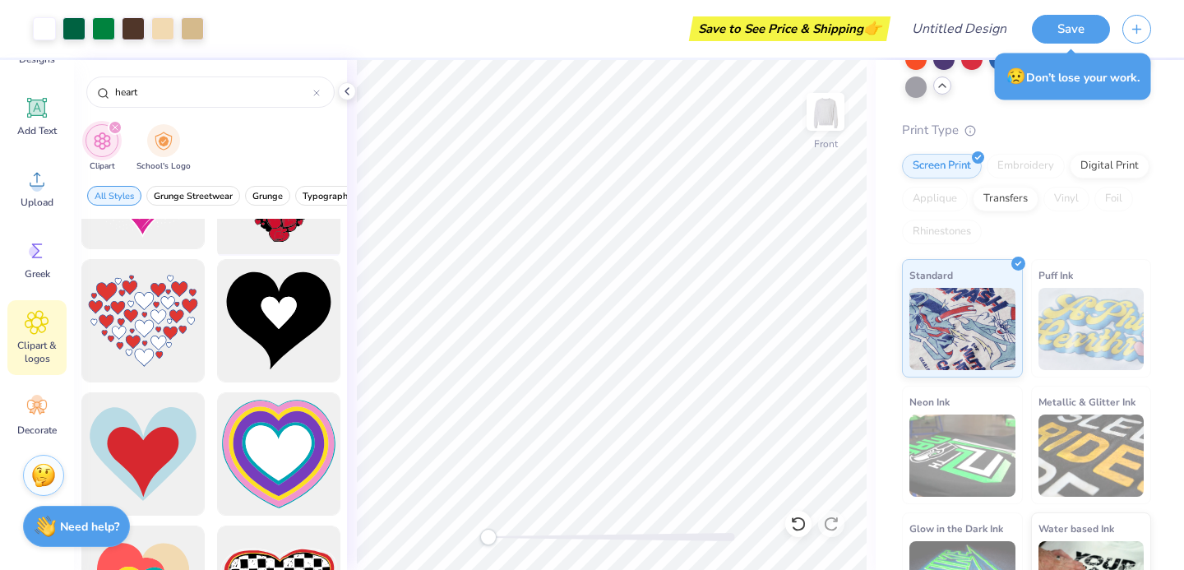
scroll to position [0, 0]
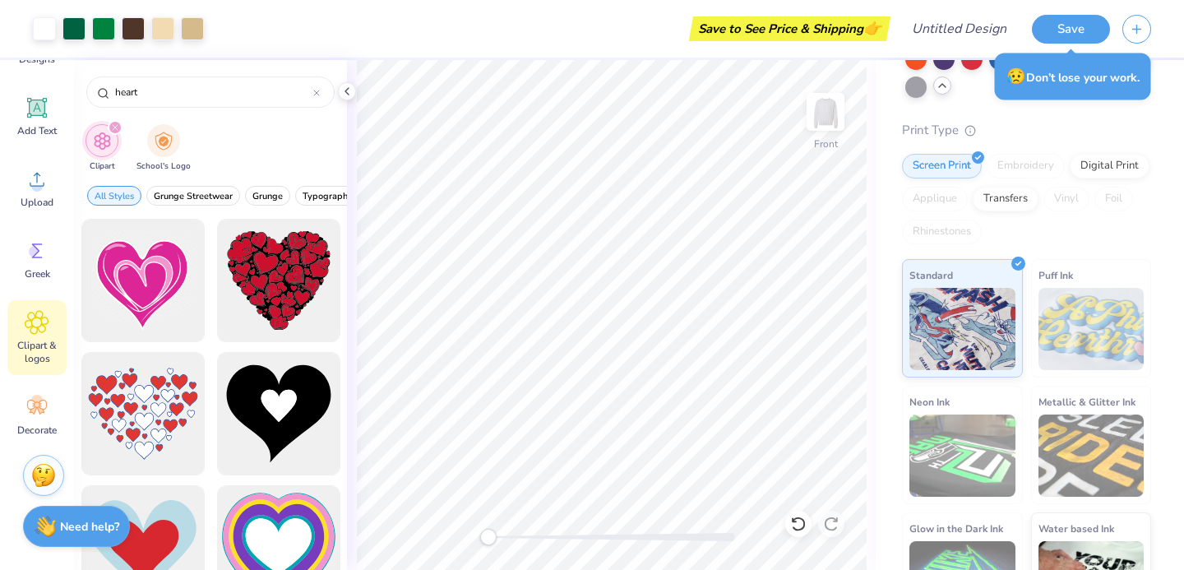
type input "heart"
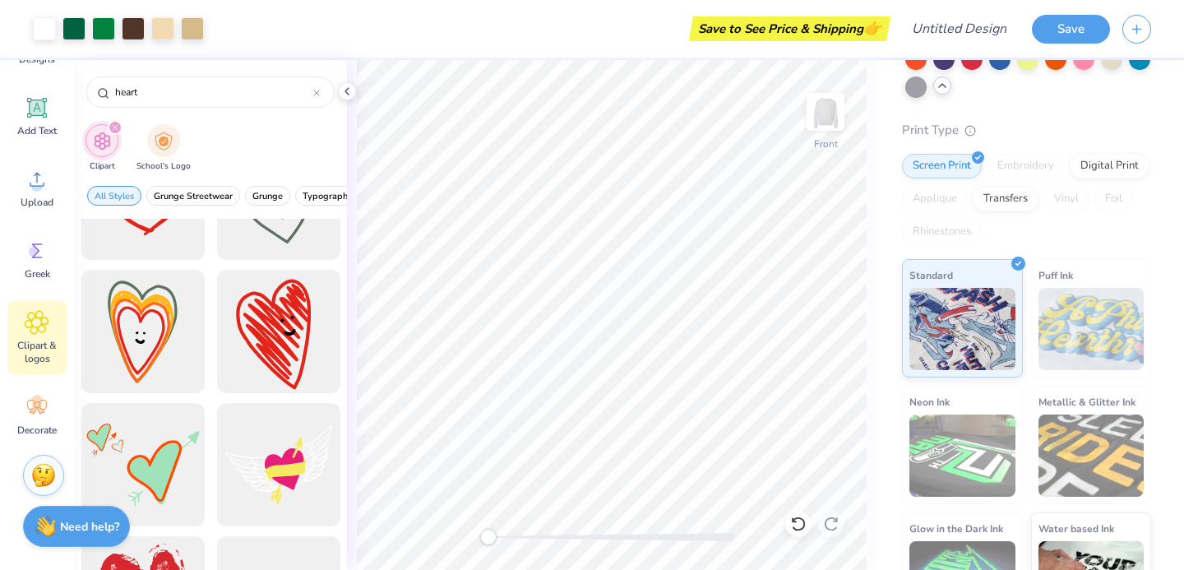
scroll to position [1016, 0]
click at [30, 390] on div "Decorate" at bounding box center [36, 416] width 59 height 62
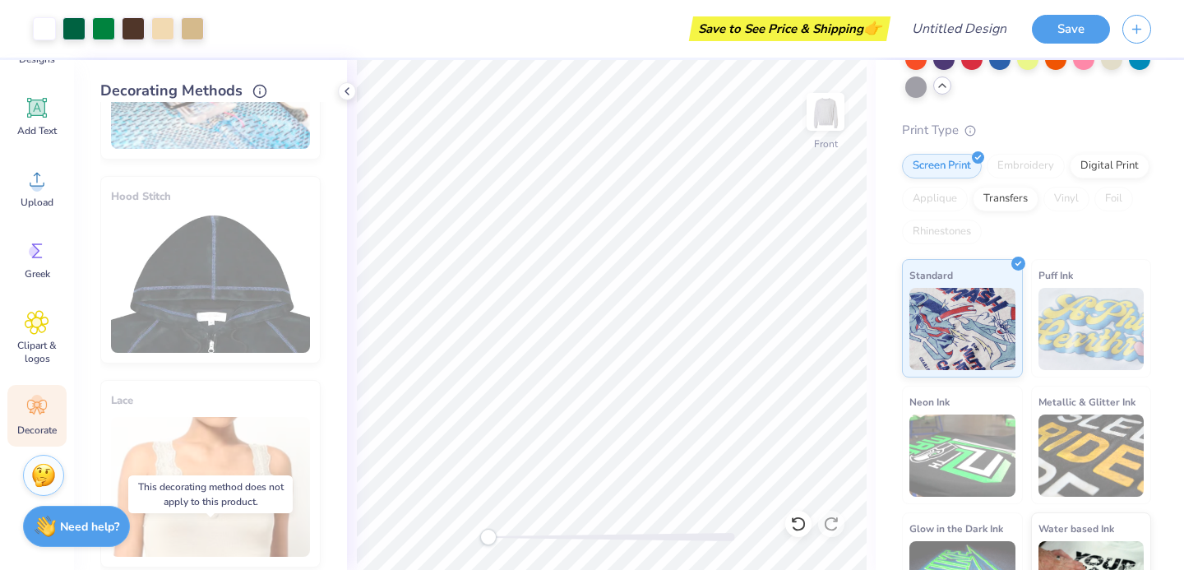
scroll to position [0, 0]
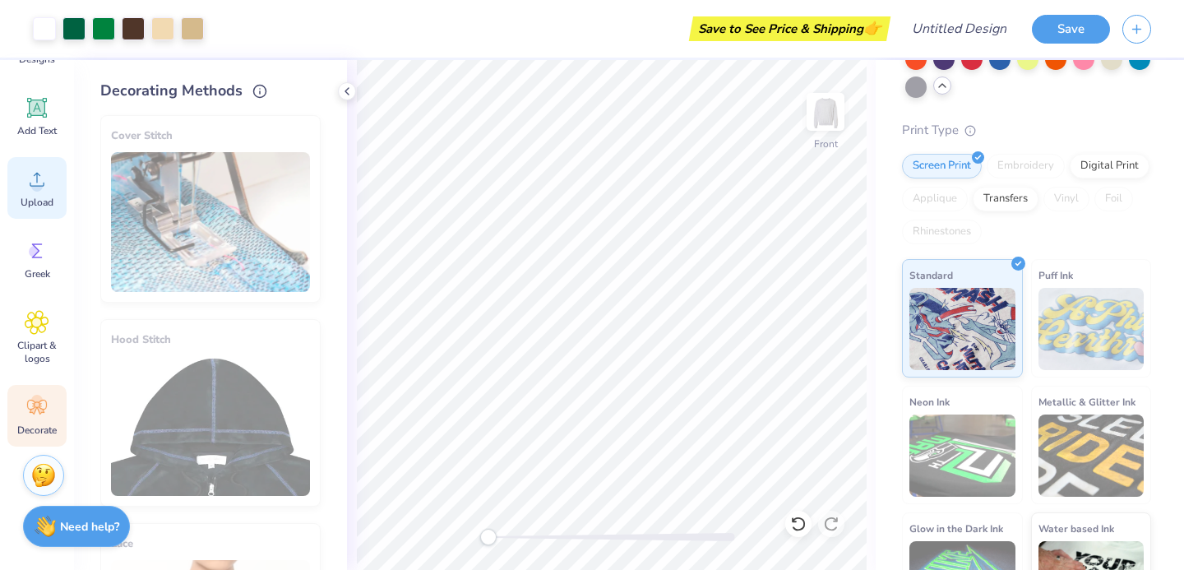
click at [29, 174] on icon at bounding box center [37, 179] width 25 height 25
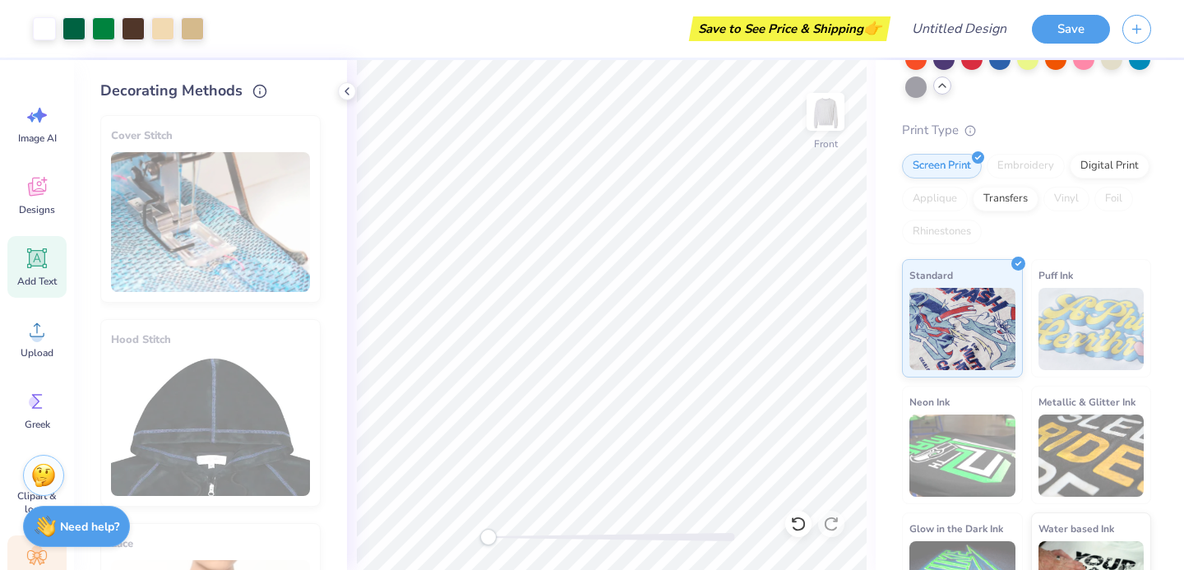
click at [56, 250] on div "Add Text" at bounding box center [36, 267] width 59 height 62
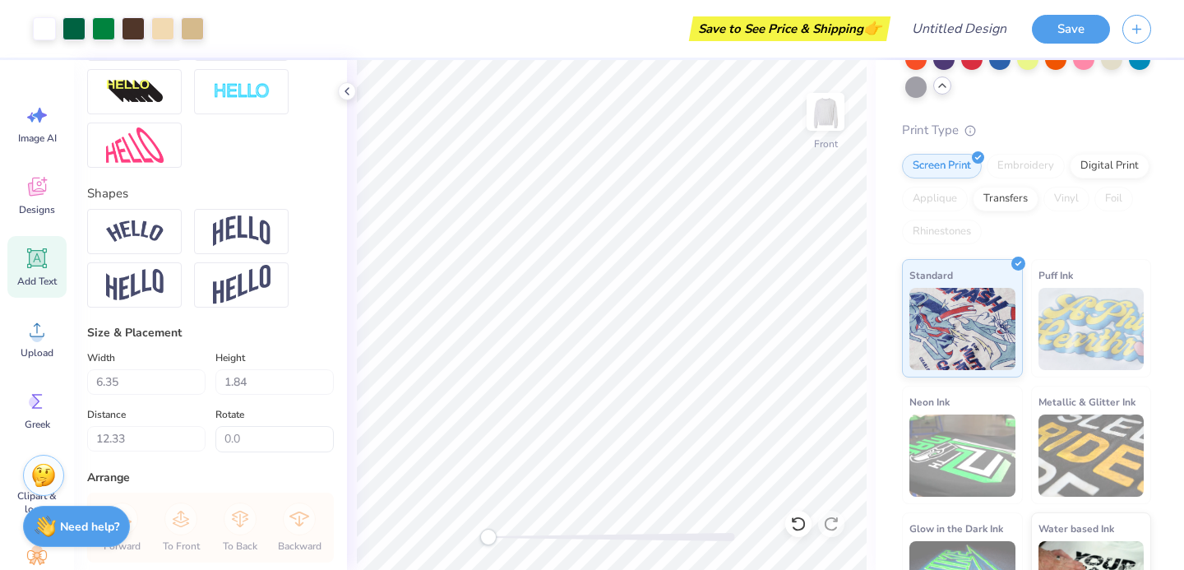
scroll to position [604, 0]
type input "2.32"
type input "2.02"
type input "5.52"
type input "0.4"
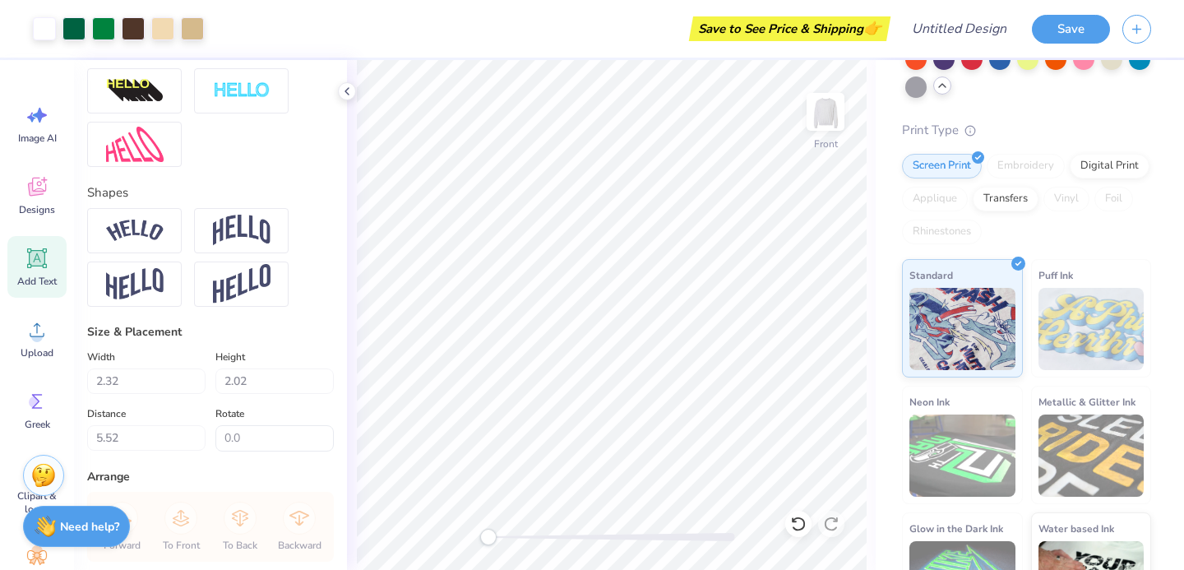
type input "0.4"
type textarea "<3"
type input "3.47"
type input "2.03"
type input "5.01"
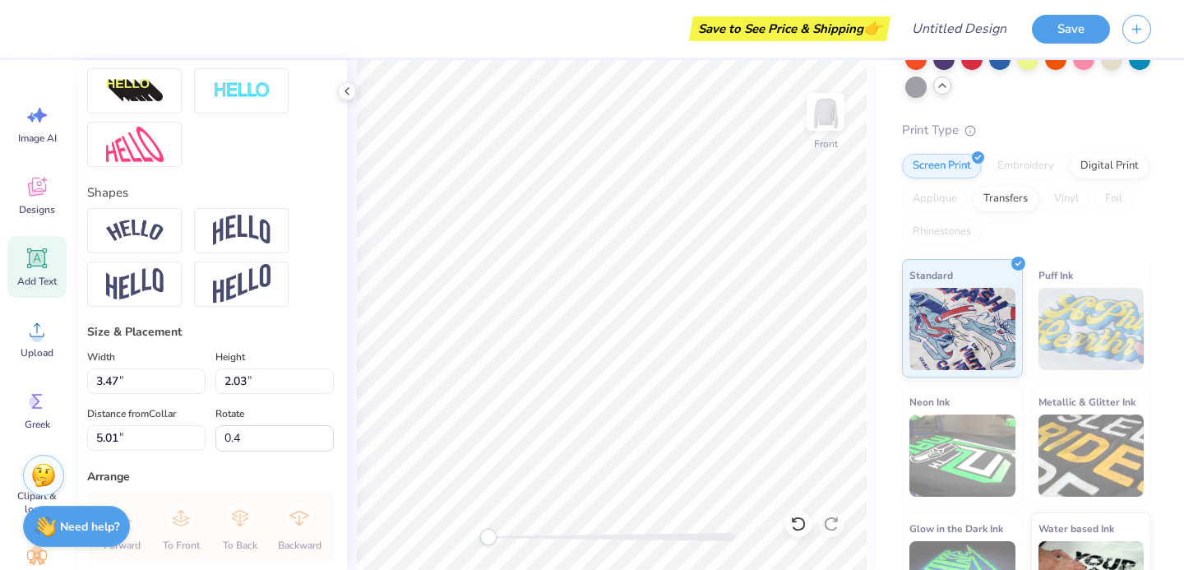
type textarea "<"
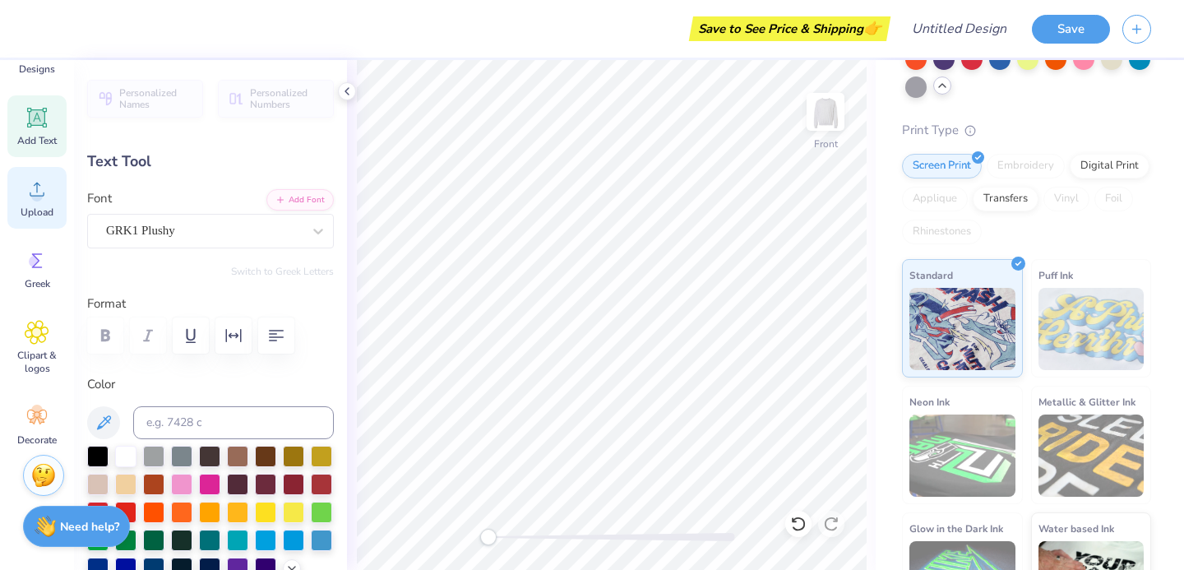
scroll to position [150, 0]
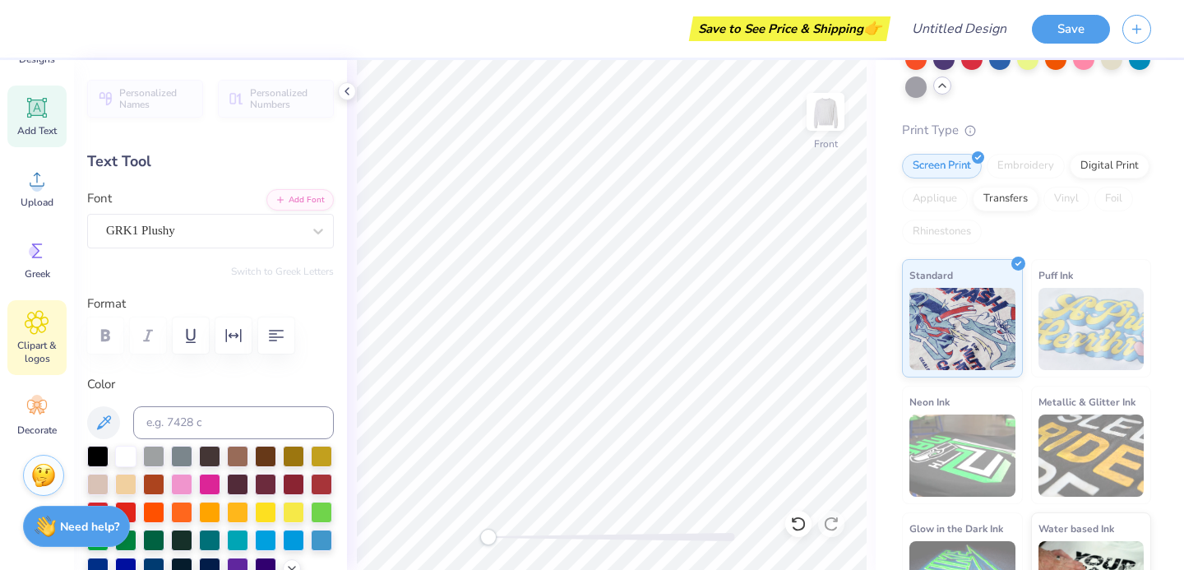
click at [35, 327] on icon at bounding box center [37, 322] width 24 height 25
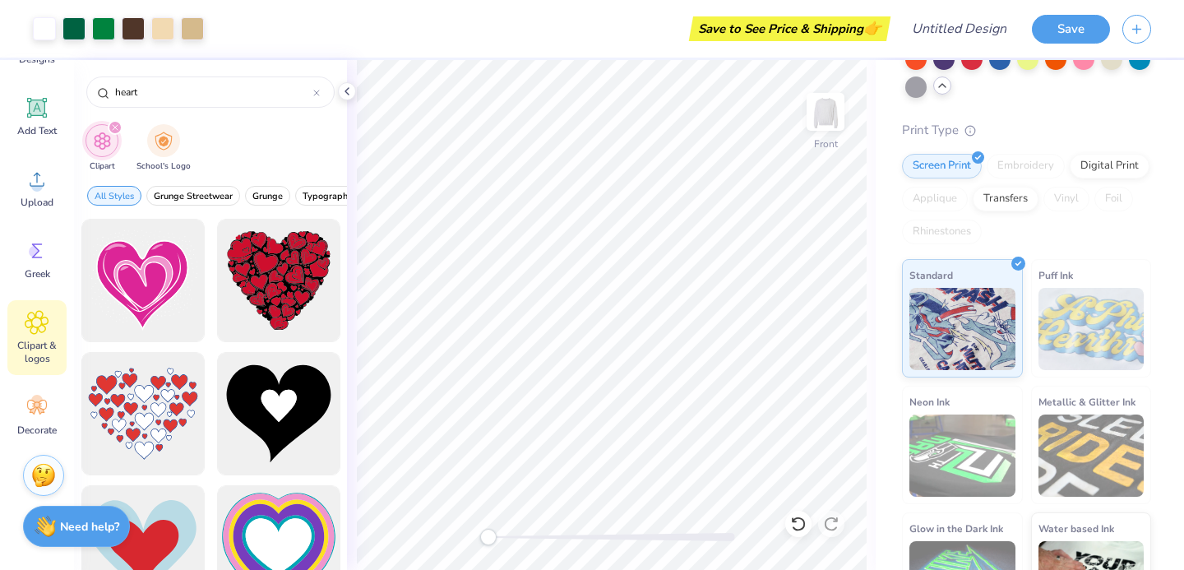
type input "heart"
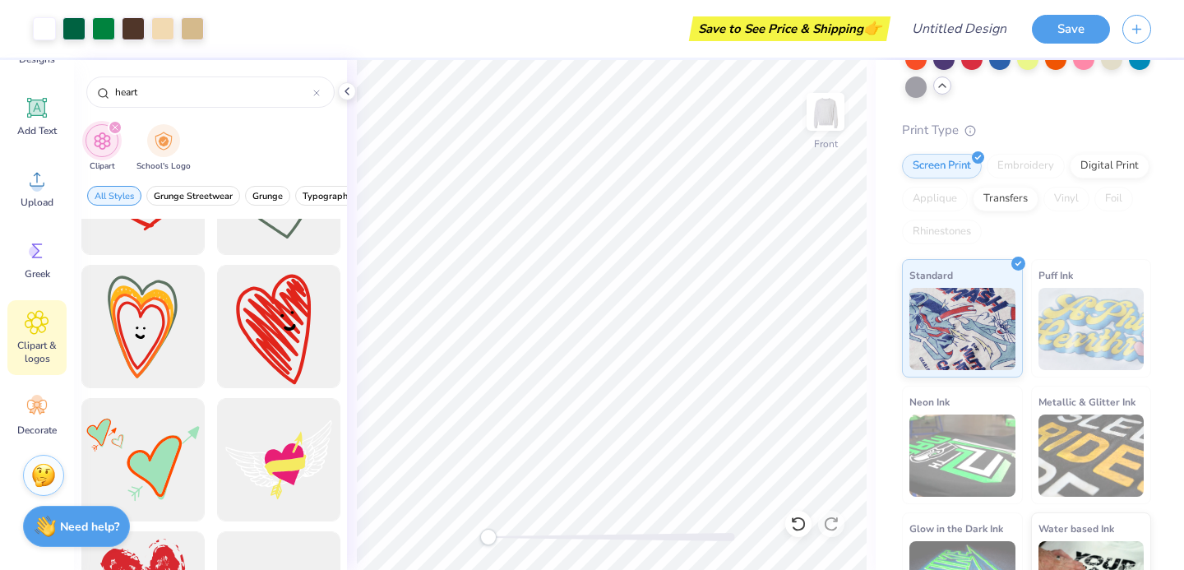
scroll to position [848, 0]
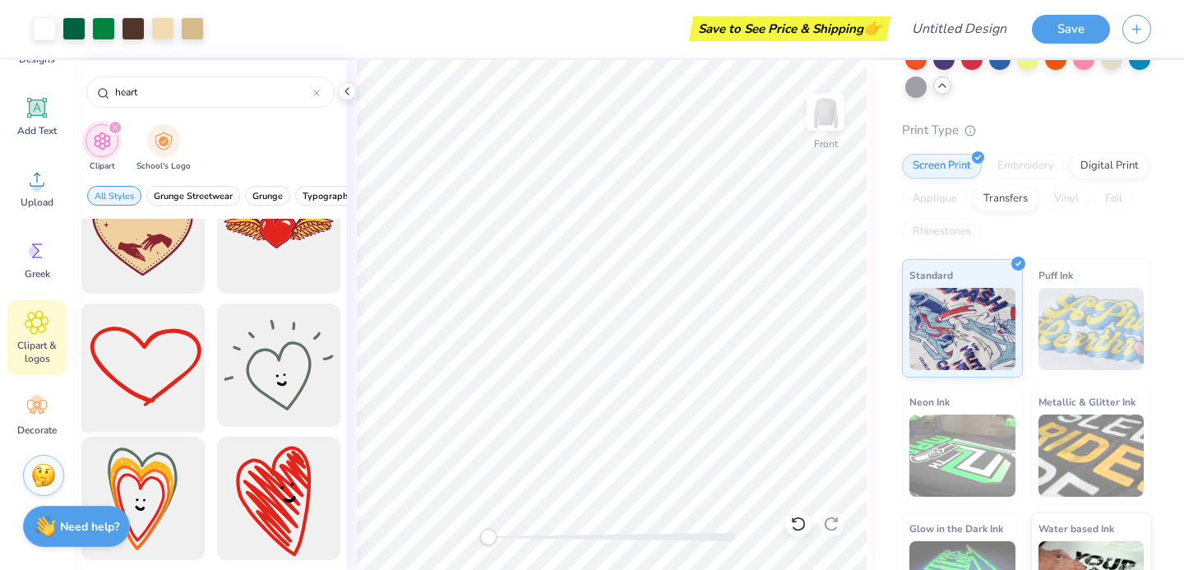
click at [141, 351] on div at bounding box center [143, 366] width 136 height 136
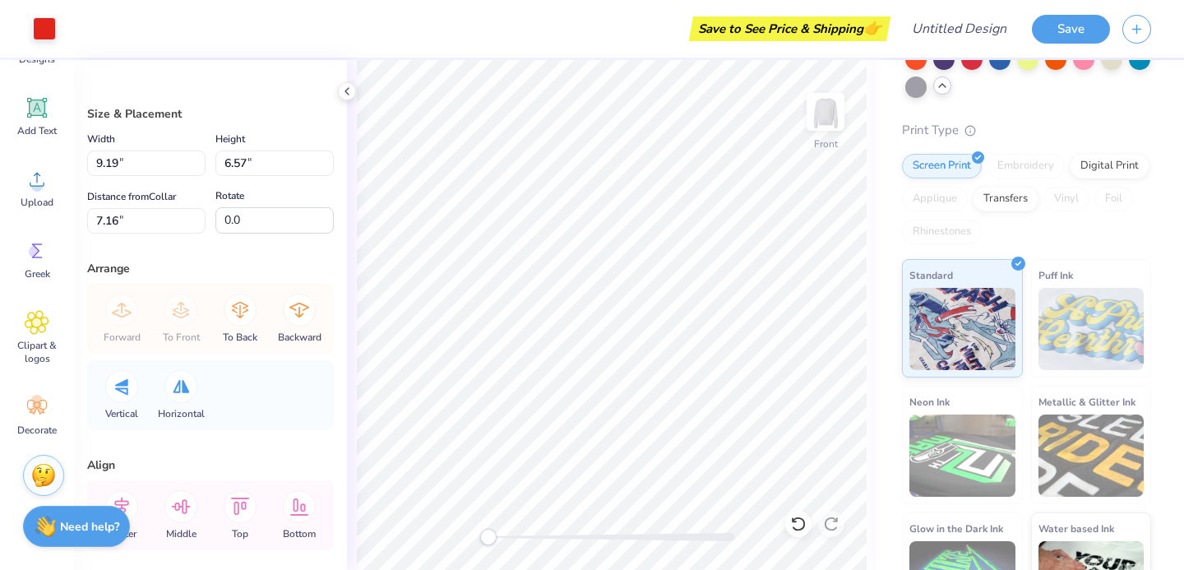
type input "9.19"
type input "6.57"
type input "7.16"
click at [508, 521] on div "Front" at bounding box center [611, 315] width 529 height 510
click at [34, 22] on div at bounding box center [44, 27] width 23 height 23
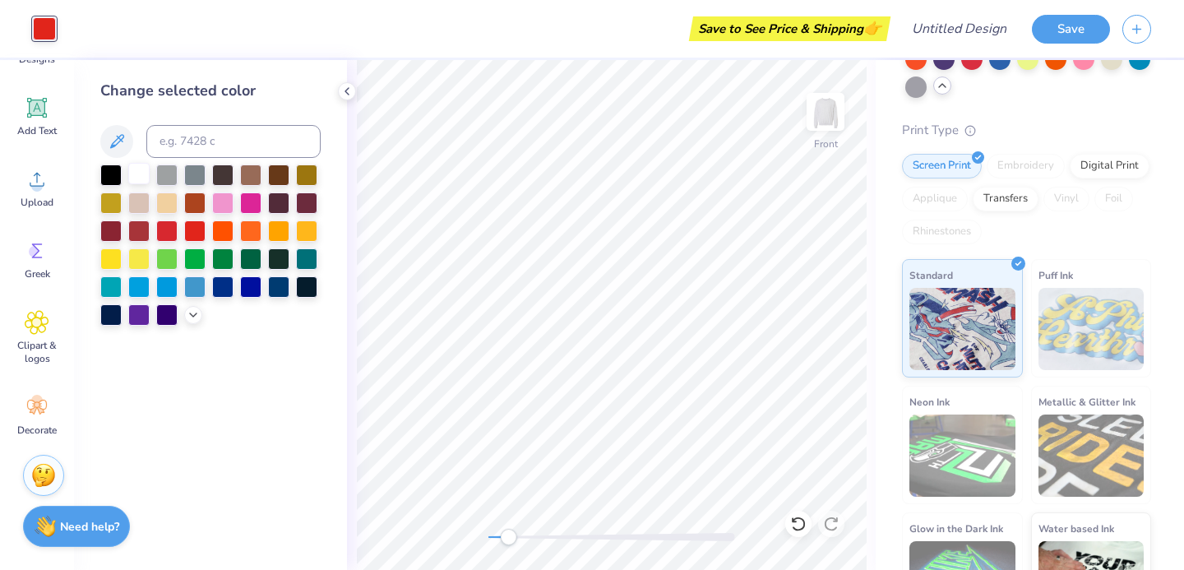
click at [141, 166] on div at bounding box center [138, 173] width 21 height 21
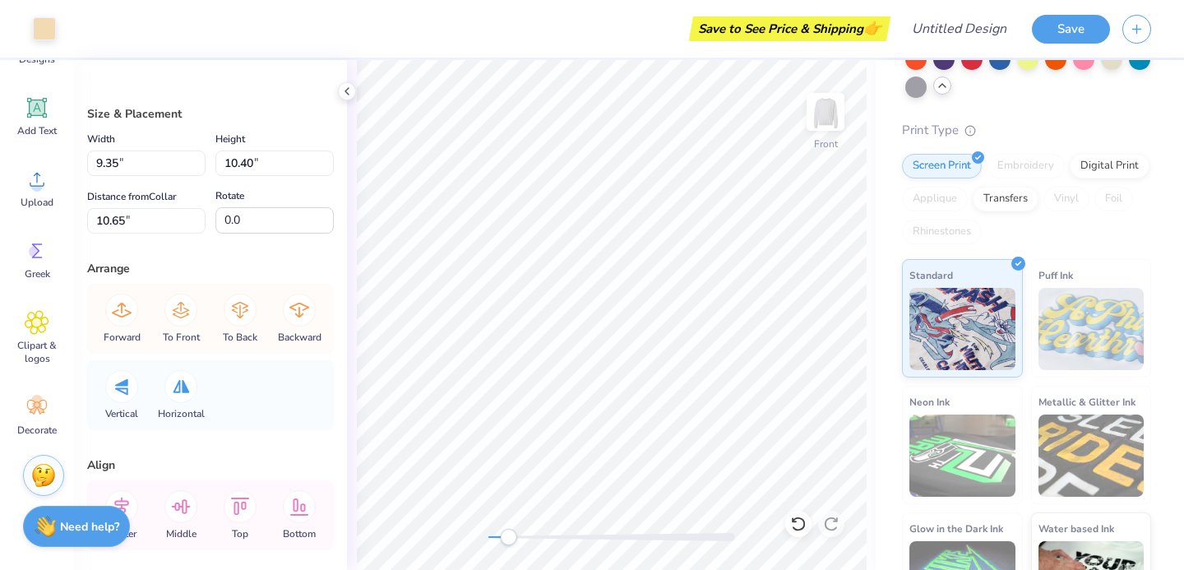
type input "10.54"
type input "2.32"
type input "1.66"
type input "12.17"
type input "26.1"
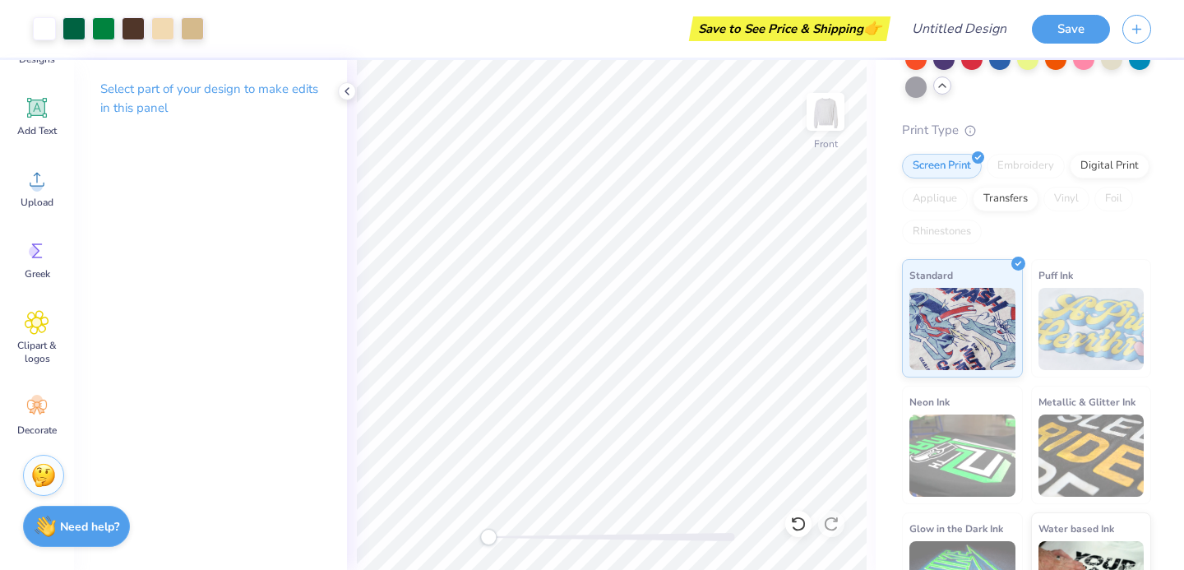
drag, startPoint x: 507, startPoint y: 536, endPoint x: 488, endPoint y: 529, distance: 20.3
click at [488, 529] on div "Accessibility label" at bounding box center [488, 537] width 16 height 16
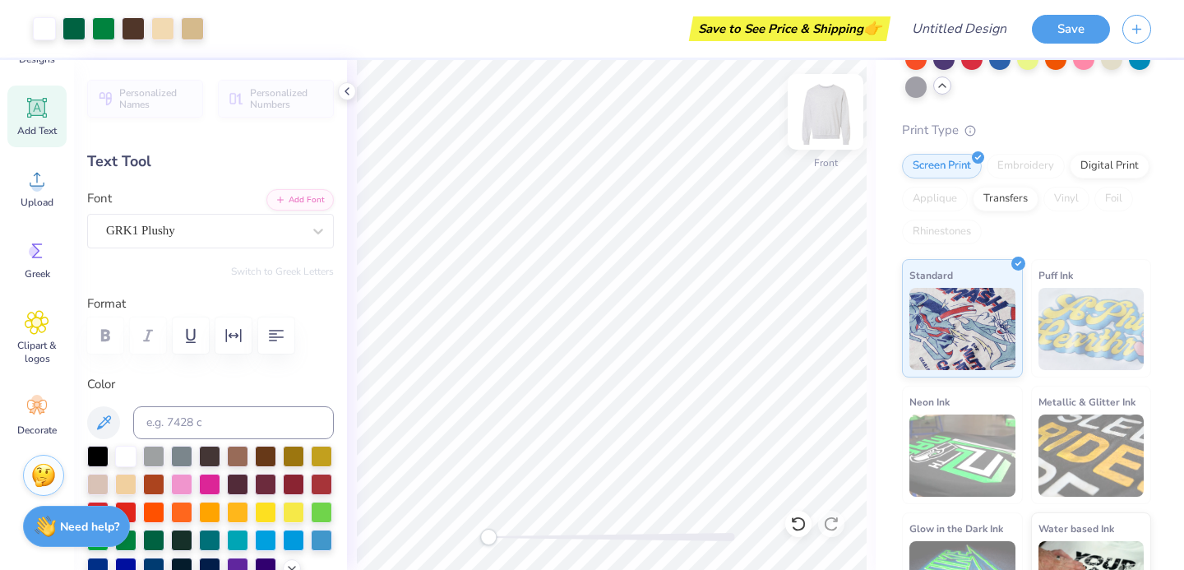
type input "0.0"
click at [831, 118] on img at bounding box center [826, 112] width 66 height 66
click at [840, 109] on img at bounding box center [826, 112] width 66 height 66
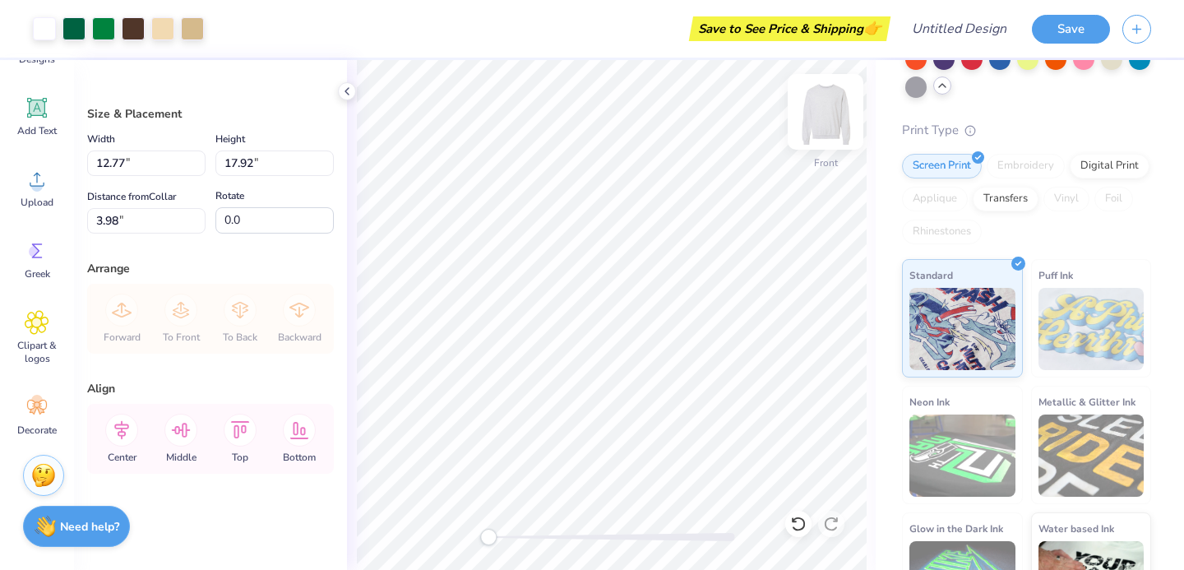
click at [817, 112] on img at bounding box center [826, 112] width 66 height 66
type input "3.09"
type input "4.34"
type input "3.00"
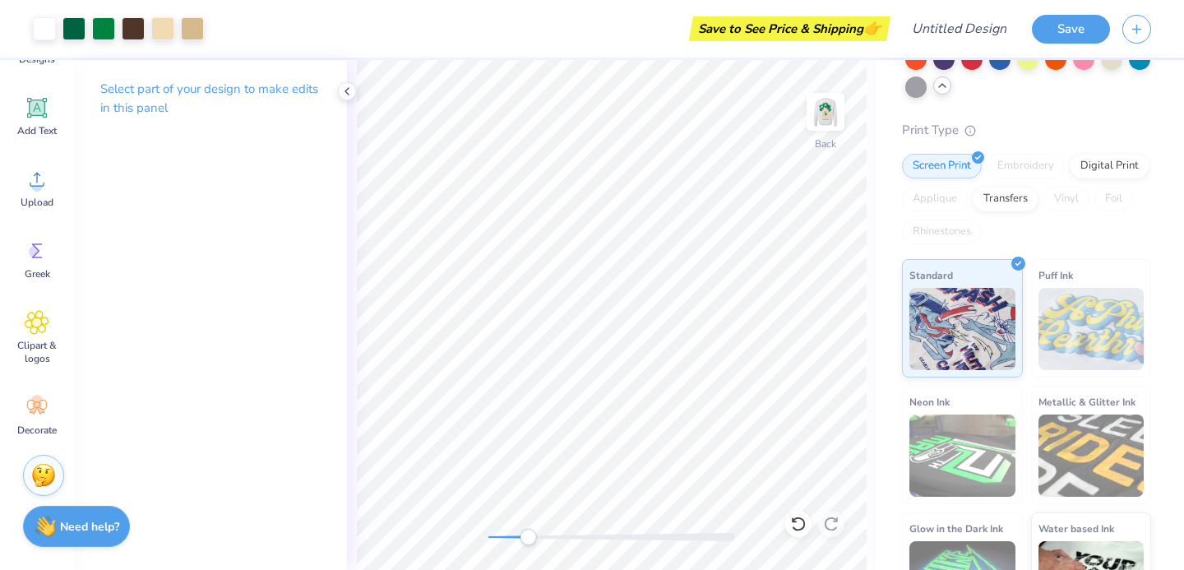
click at [528, 517] on div "Back" at bounding box center [611, 315] width 529 height 510
click at [472, 530] on div "Back" at bounding box center [611, 315] width 529 height 510
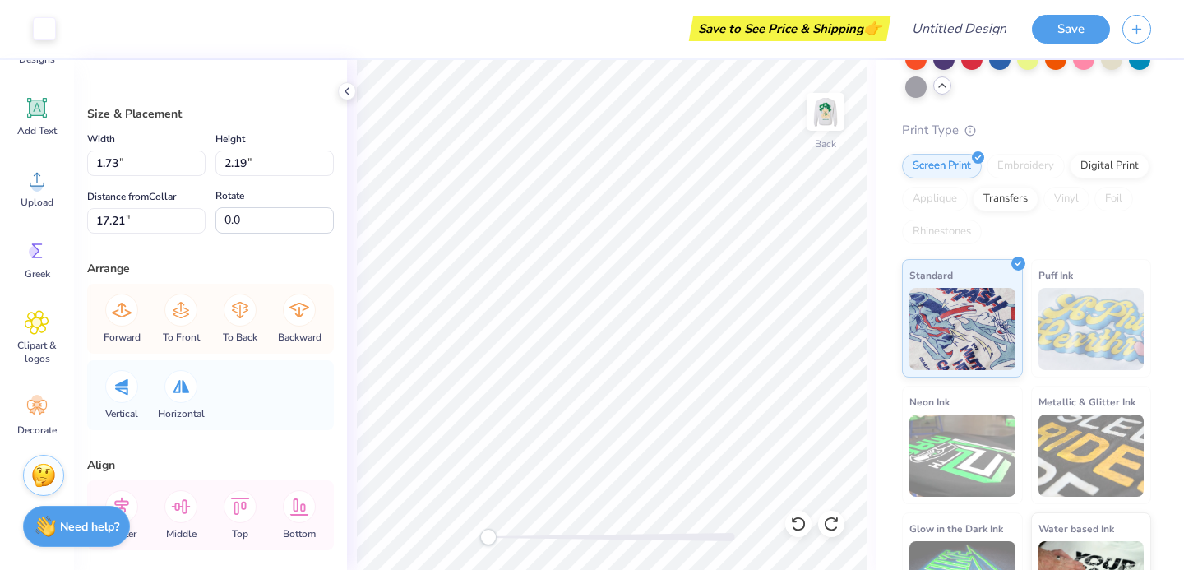
type input "12.73"
type input "17.87"
type input "1.91"
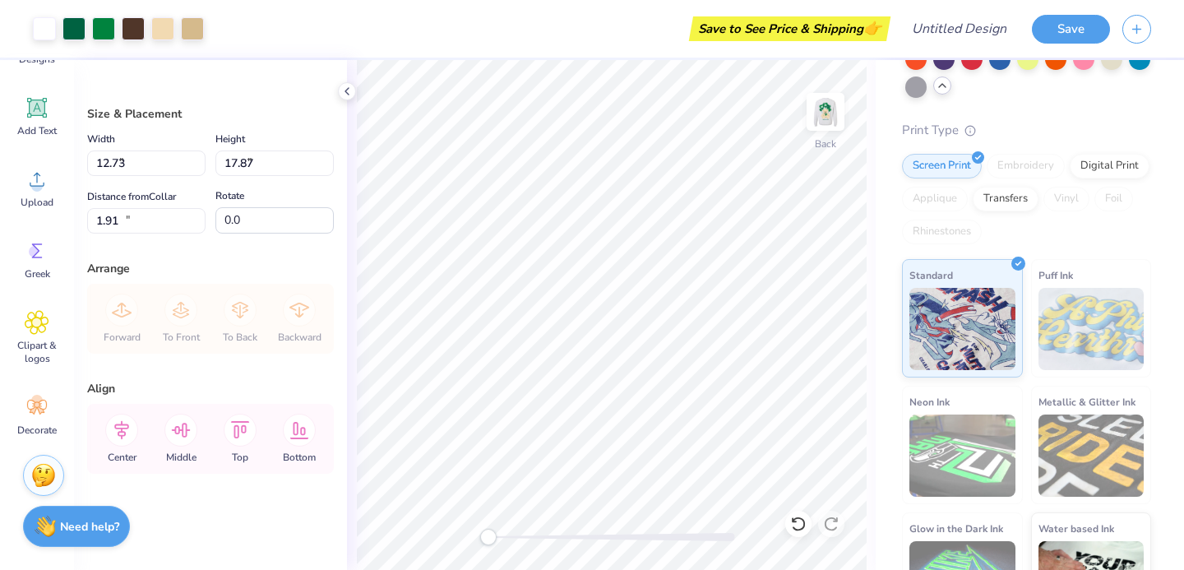
type input "1.93"
type input "2.71"
type input "4.77"
type input "3.17"
type input "4.44"
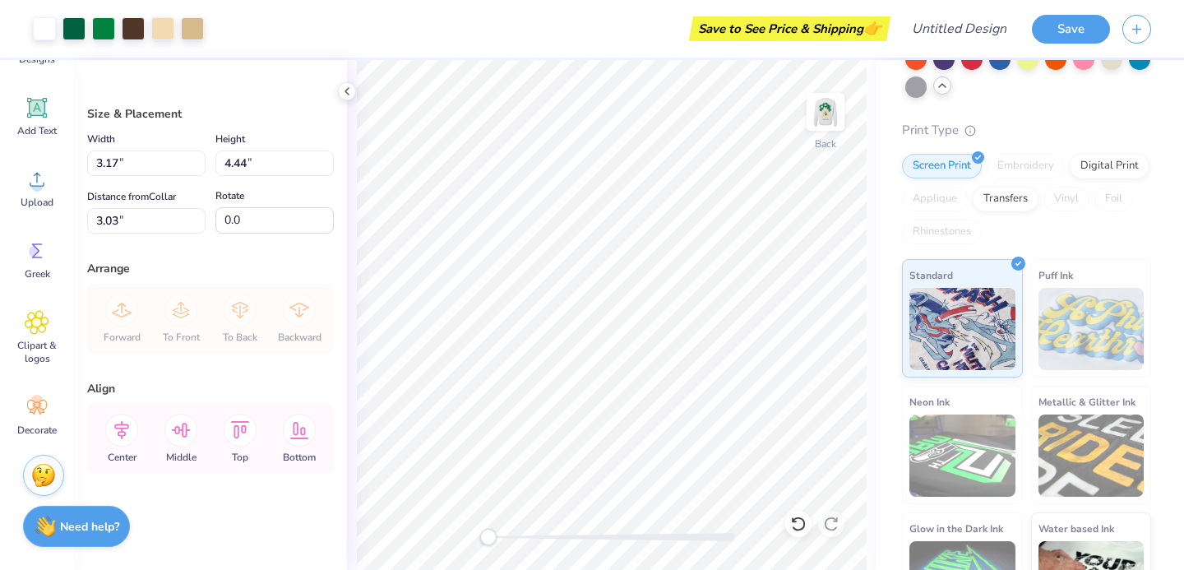
type input "3.00"
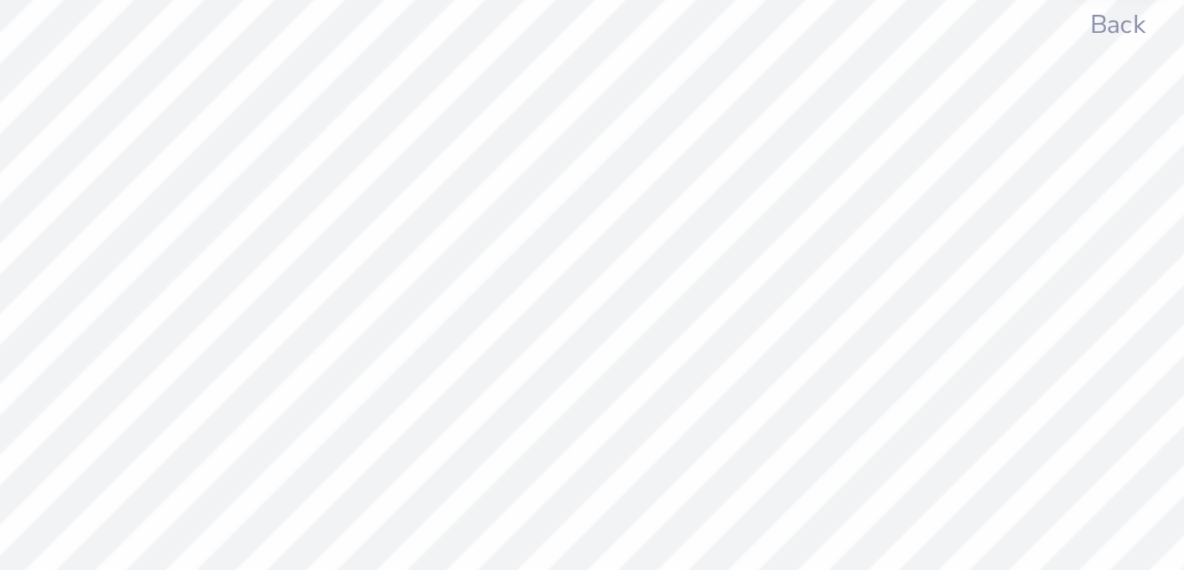
type input "4.68"
type input "6.56"
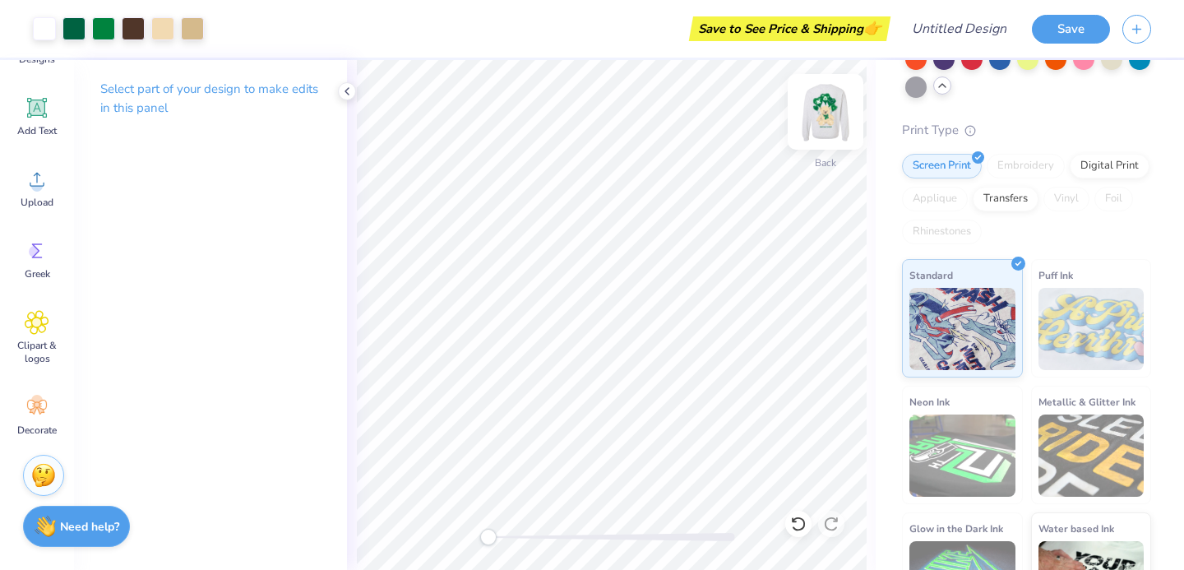
click at [835, 106] on img at bounding box center [826, 112] width 66 height 66
click at [835, 106] on img at bounding box center [825, 111] width 33 height 33
click at [833, 107] on img at bounding box center [826, 112] width 66 height 66
click at [826, 133] on img at bounding box center [826, 112] width 66 height 66
drag, startPoint x: 493, startPoint y: 534, endPoint x: 526, endPoint y: 535, distance: 33.7
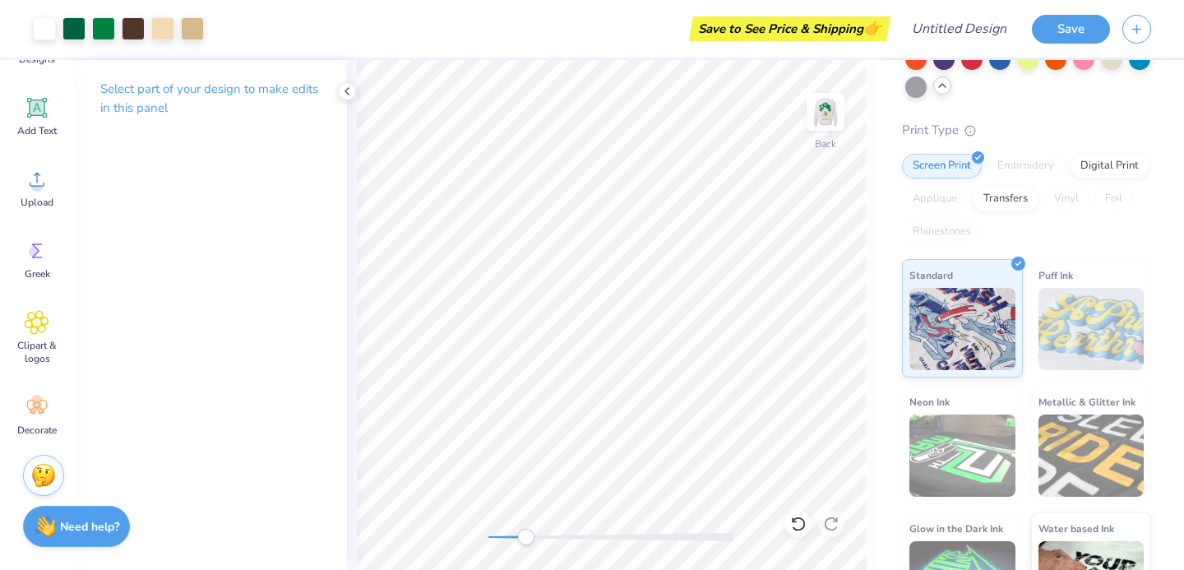
click at [527, 535] on div "Accessibility label" at bounding box center [525, 537] width 16 height 16
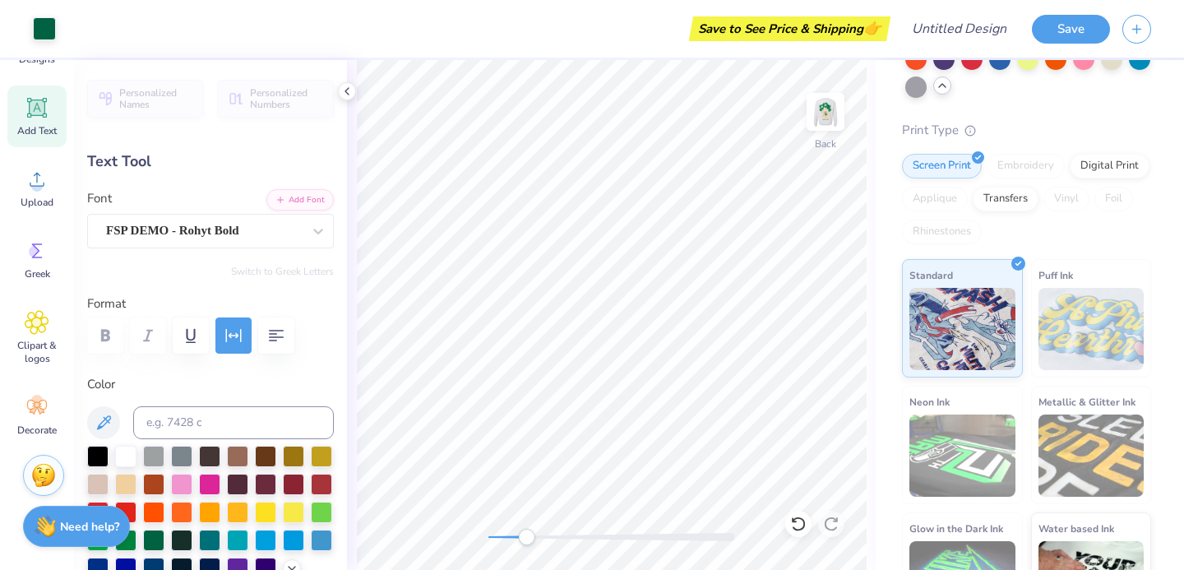
type input "10.56"
type textarea "O"
type textarea "HONEY I'M HOME!!!"
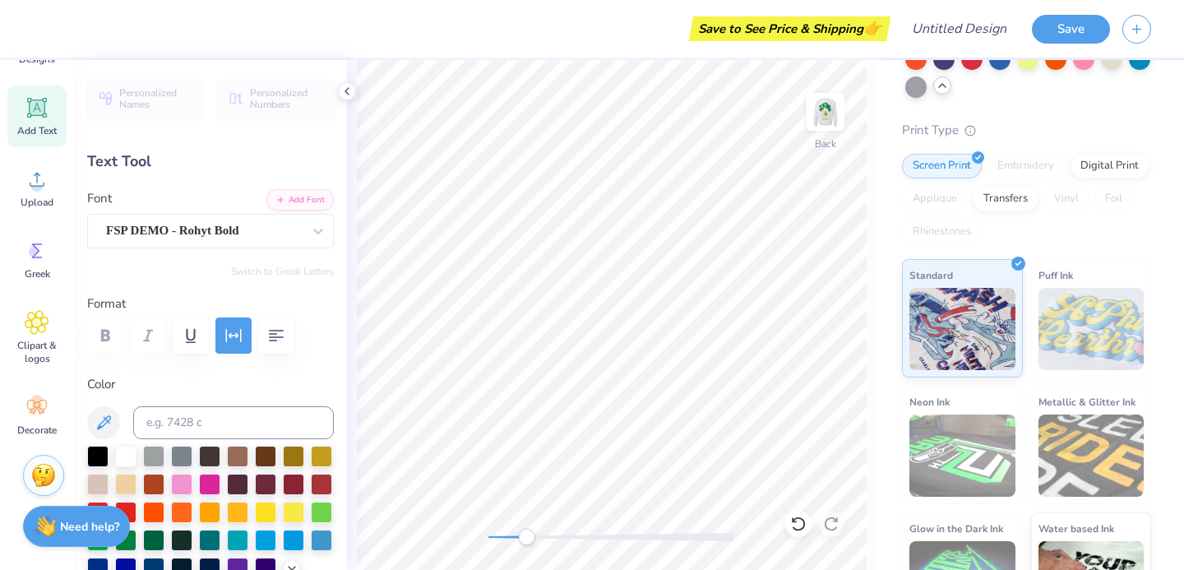
scroll to position [0, 1]
click at [280, 215] on div "FSP DEMO - Rohyt Bold" at bounding box center [210, 231] width 247 height 35
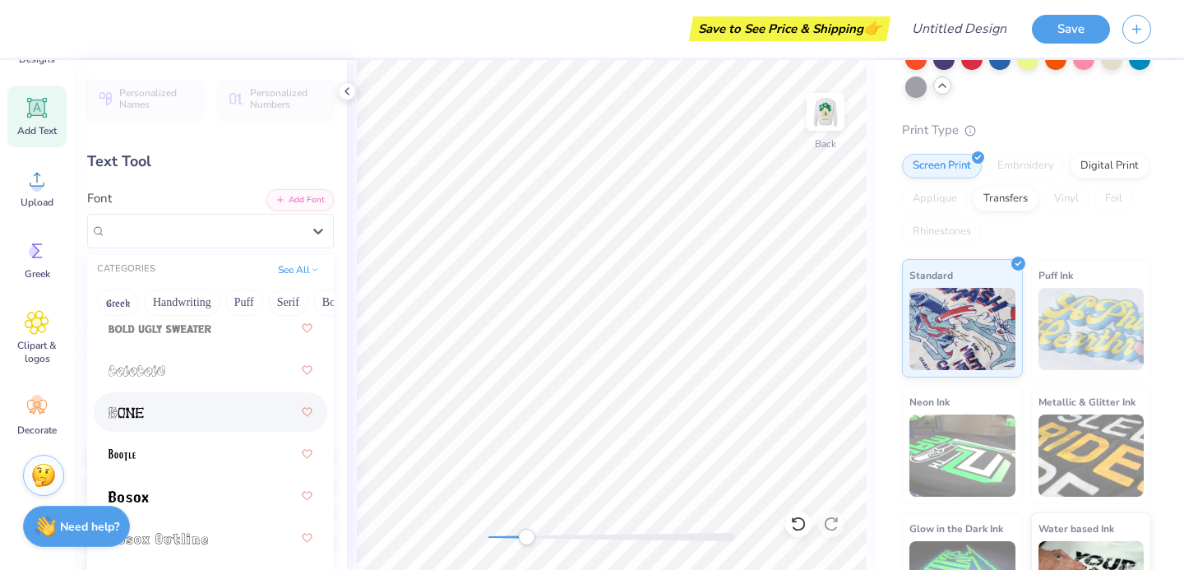
scroll to position [1632, 0]
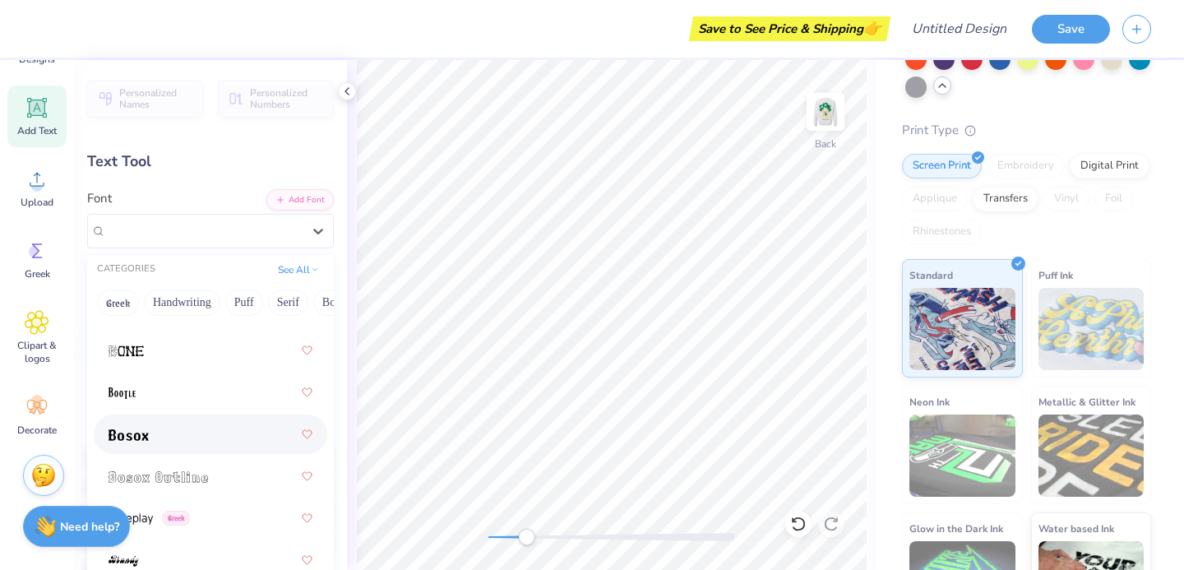
click at [198, 437] on div at bounding box center [211, 434] width 204 height 30
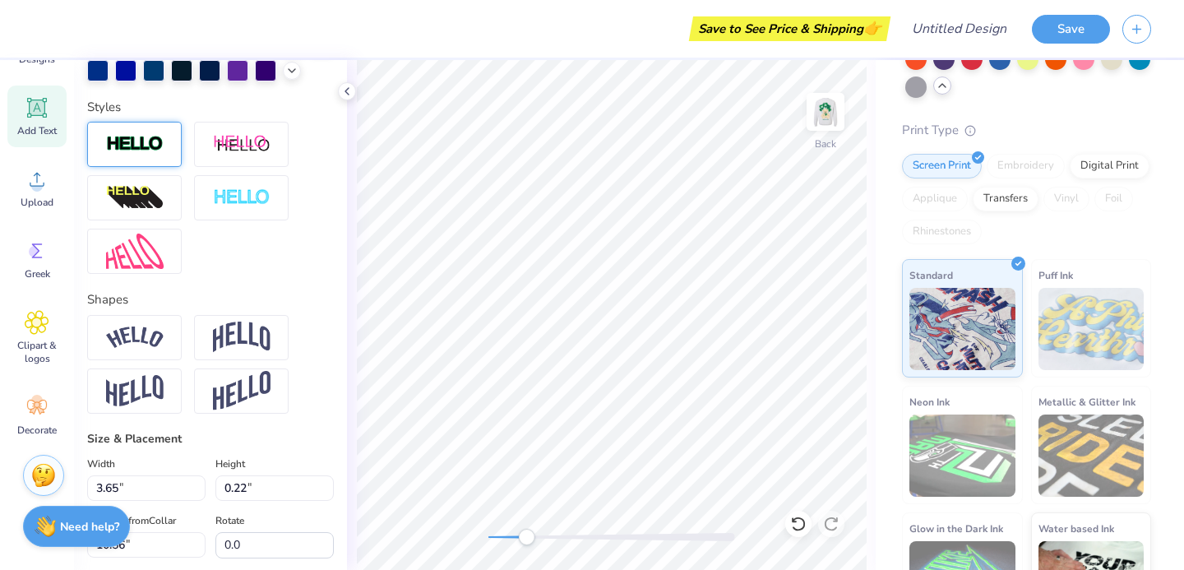
scroll to position [499, 0]
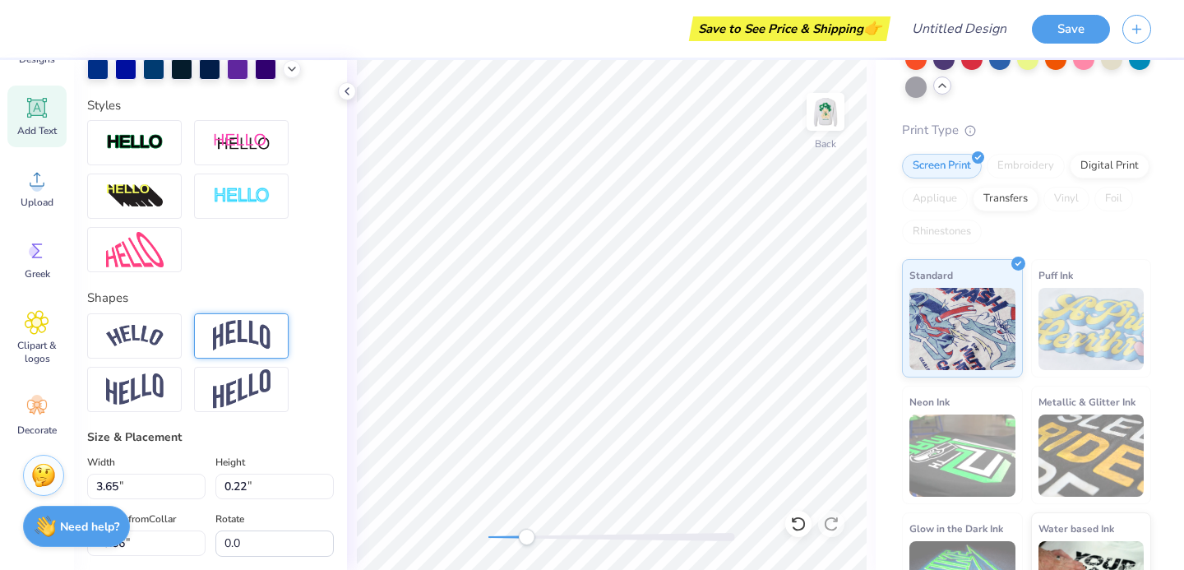
click at [225, 332] on img at bounding box center [242, 335] width 58 height 31
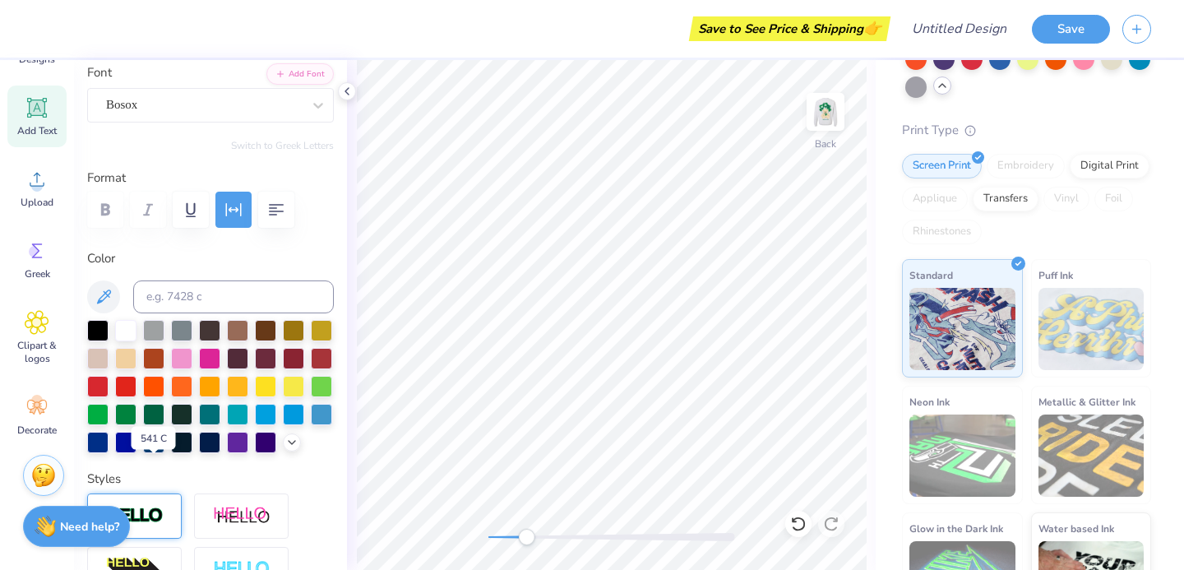
scroll to position [53, 0]
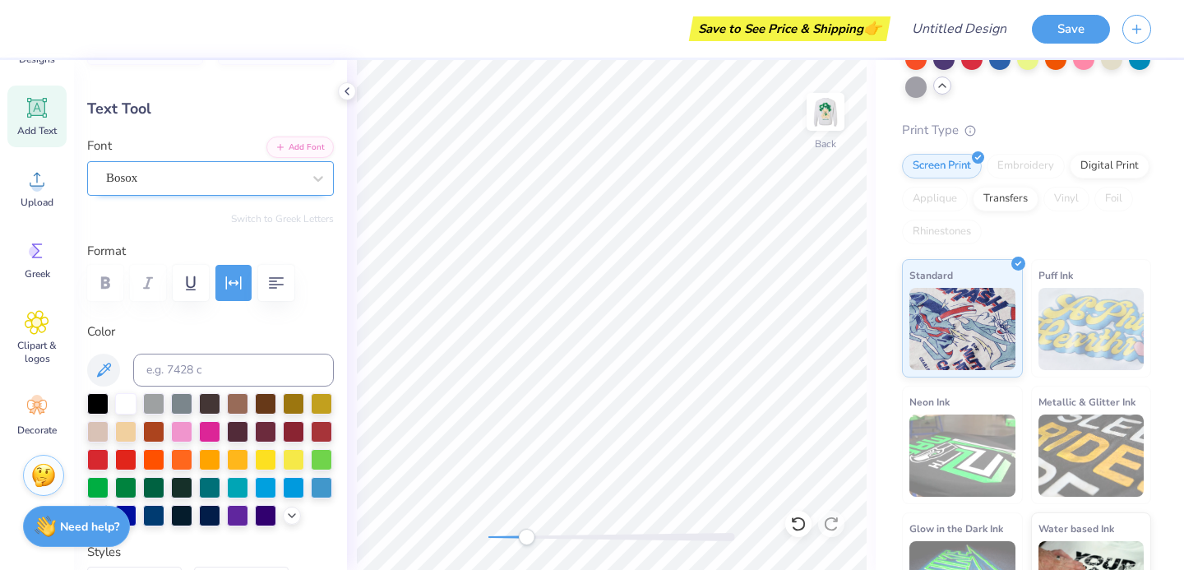
click at [181, 188] on div at bounding box center [204, 178] width 196 height 22
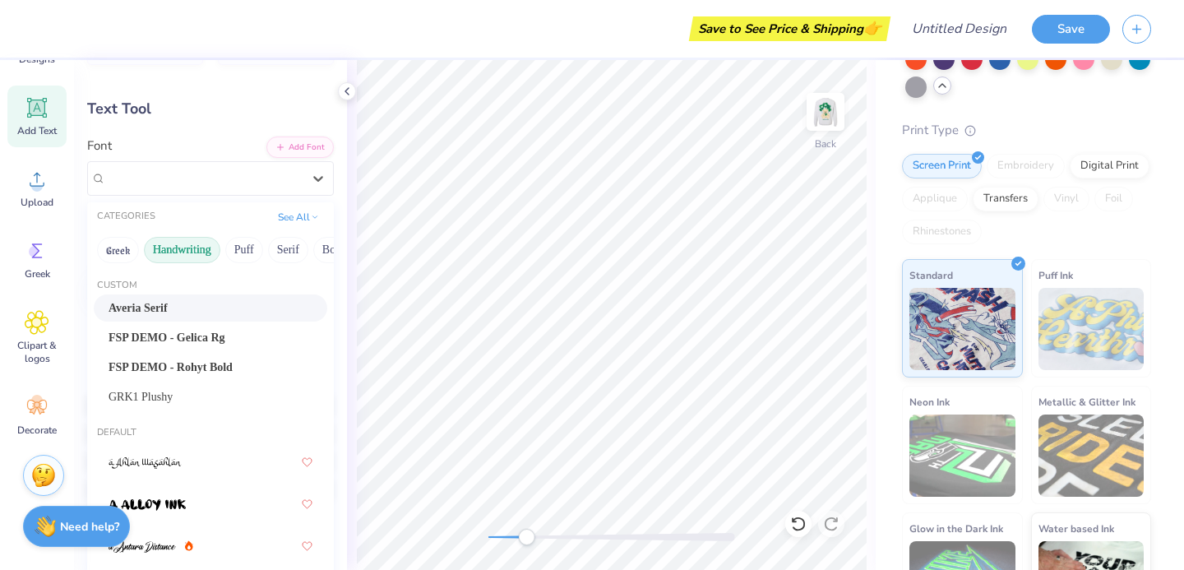
click at [200, 244] on button "Handwriting" at bounding box center [182, 250] width 76 height 26
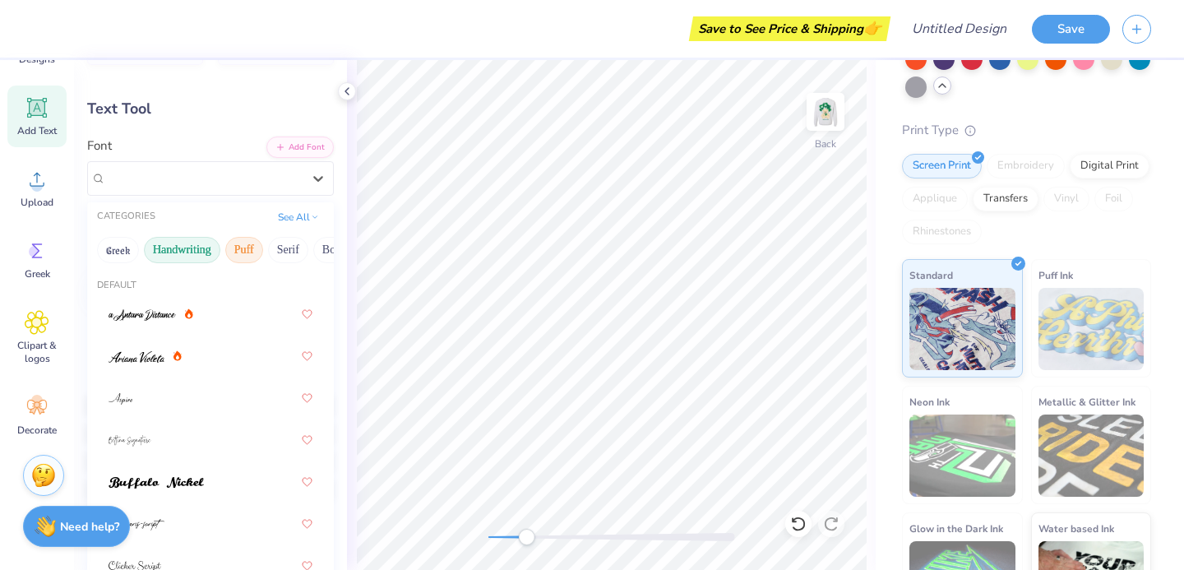
click at [242, 251] on button "Puff" at bounding box center [244, 250] width 38 height 26
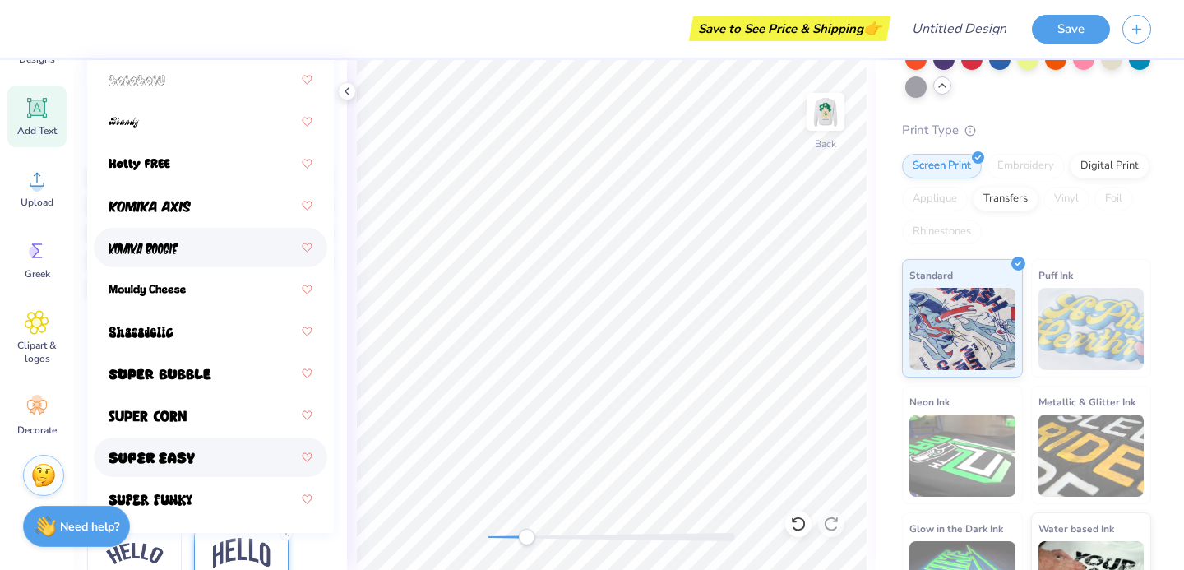
scroll to position [297, 0]
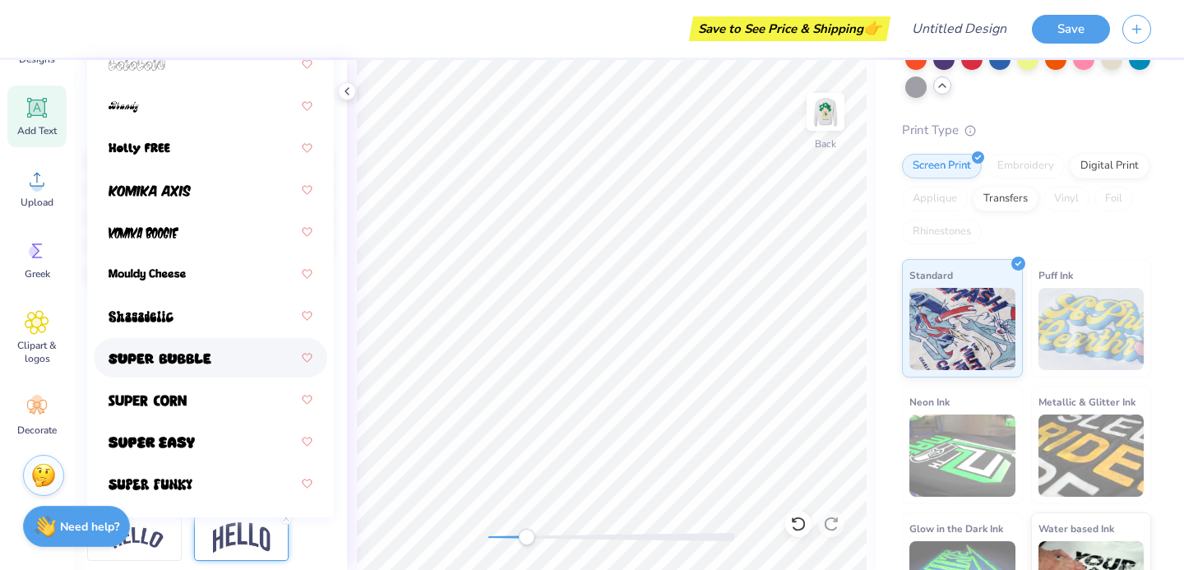
click at [176, 359] on img at bounding box center [160, 359] width 103 height 12
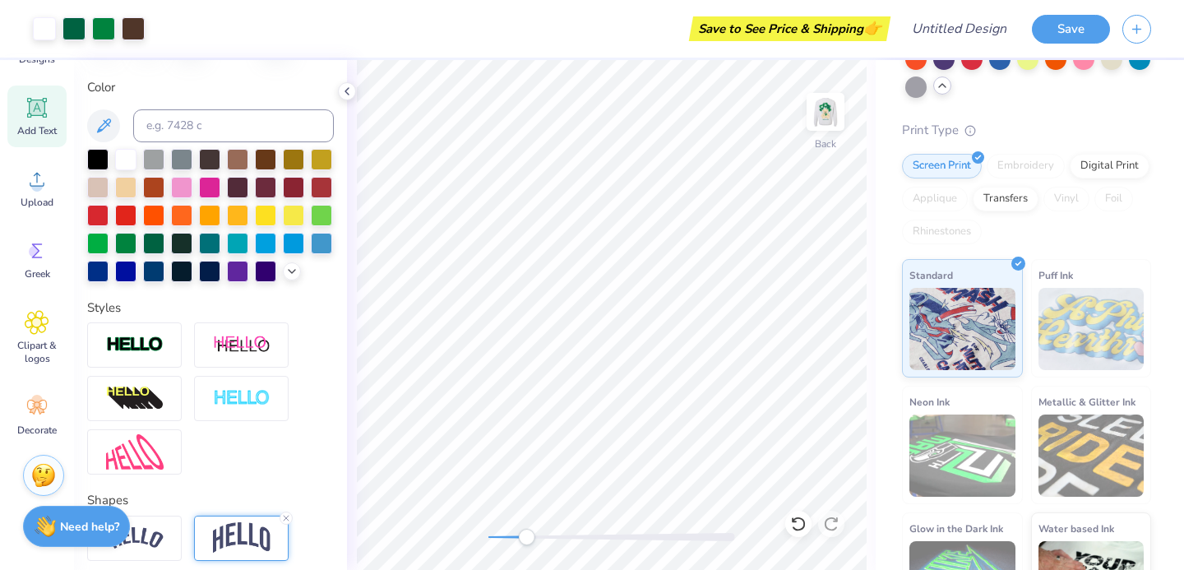
type input "4.14"
type input "1.13"
type input "10.11"
type input "7.74"
type input "2.10"
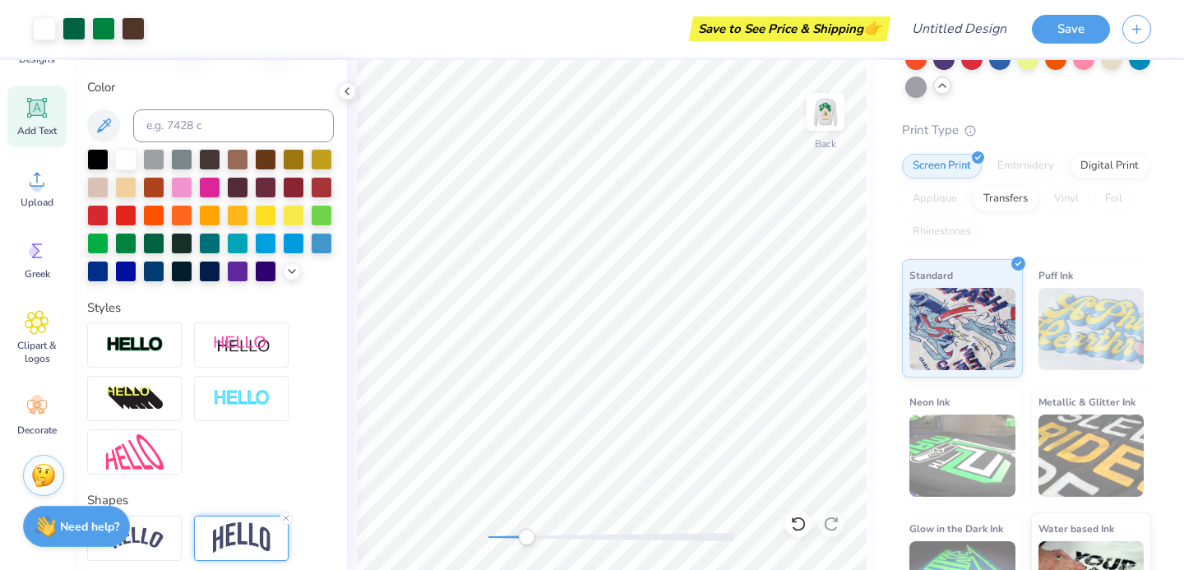
type input "8.21"
type input "7.89"
type input "2.14"
type input "8.26"
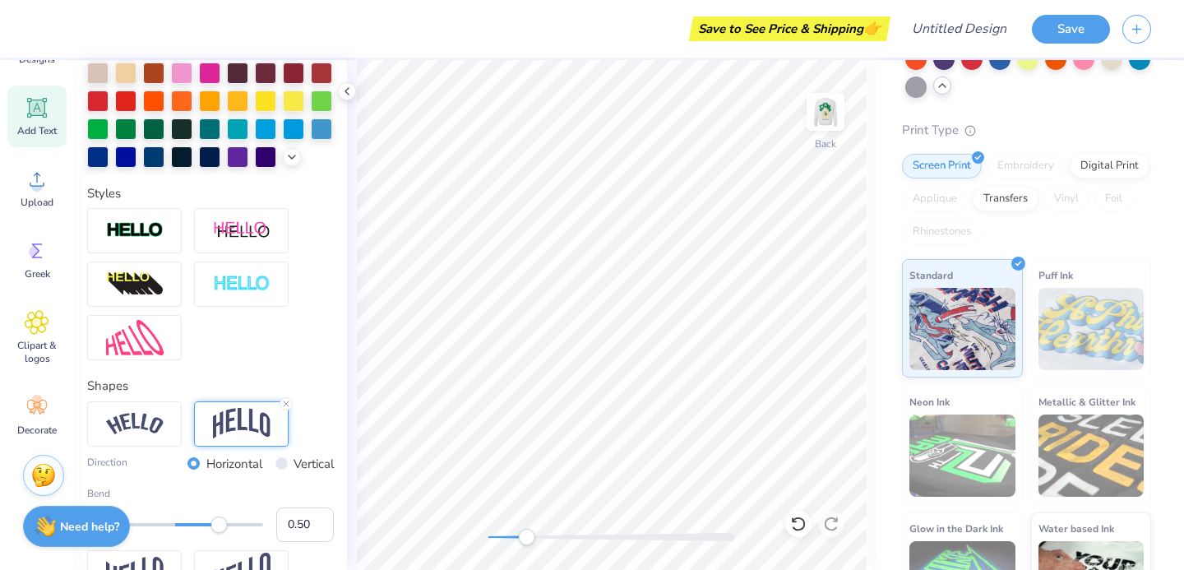
scroll to position [414, 0]
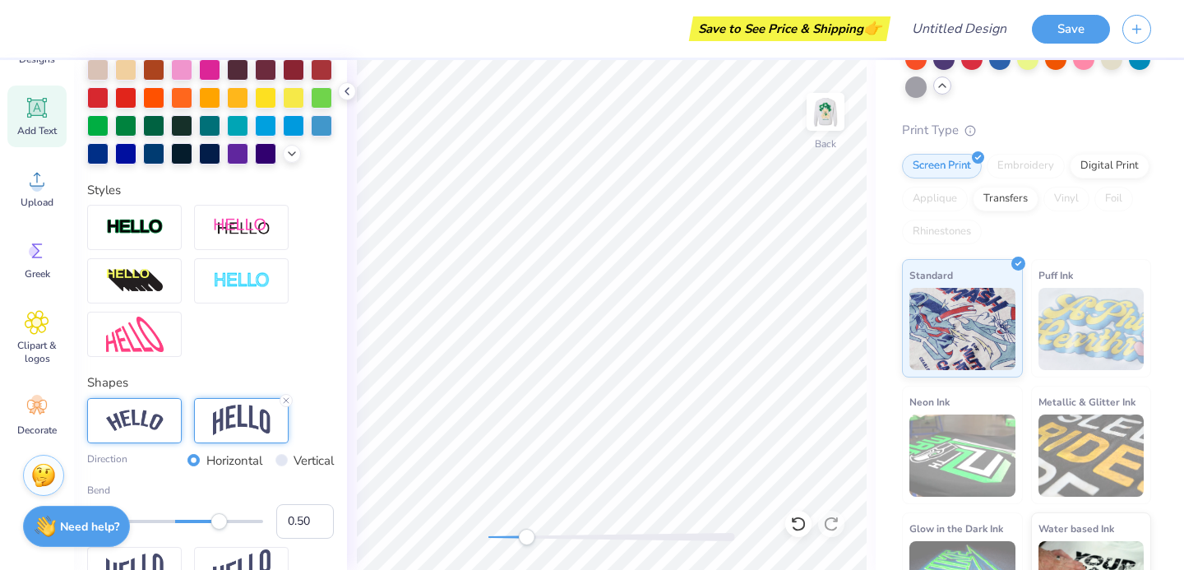
click at [141, 410] on img at bounding box center [135, 421] width 58 height 22
click at [227, 419] on img at bounding box center [242, 420] width 58 height 31
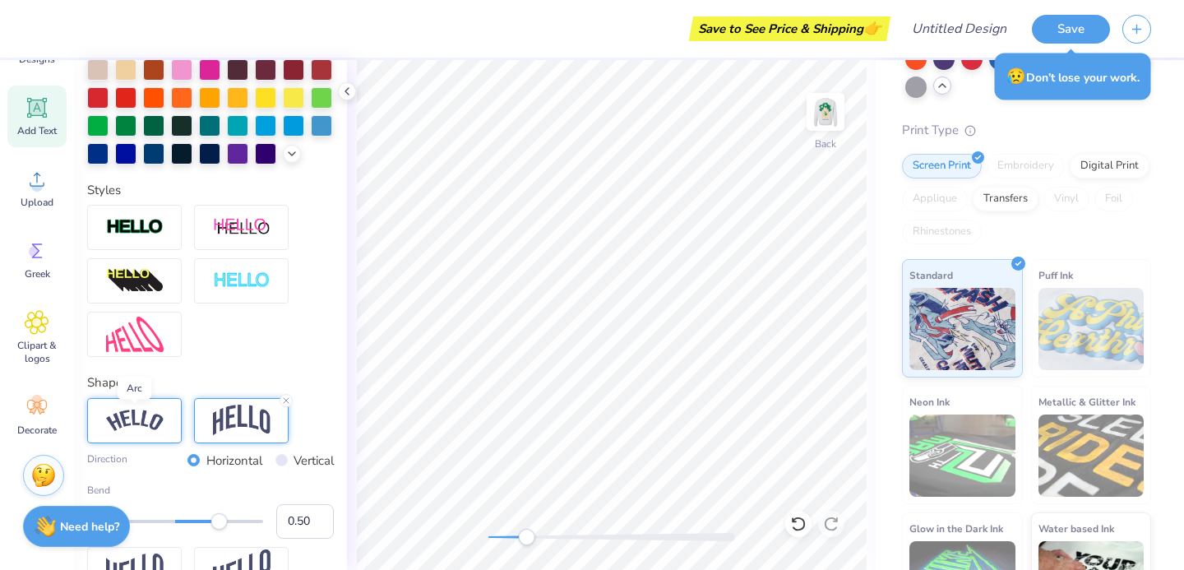
click at [134, 414] on img at bounding box center [135, 421] width 58 height 22
type input "0.14"
drag, startPoint x: 215, startPoint y: 522, endPoint x: 187, endPoint y: 521, distance: 27.2
click at [187, 521] on div "Accessibility label" at bounding box center [187, 521] width 16 height 16
type input "8.60"
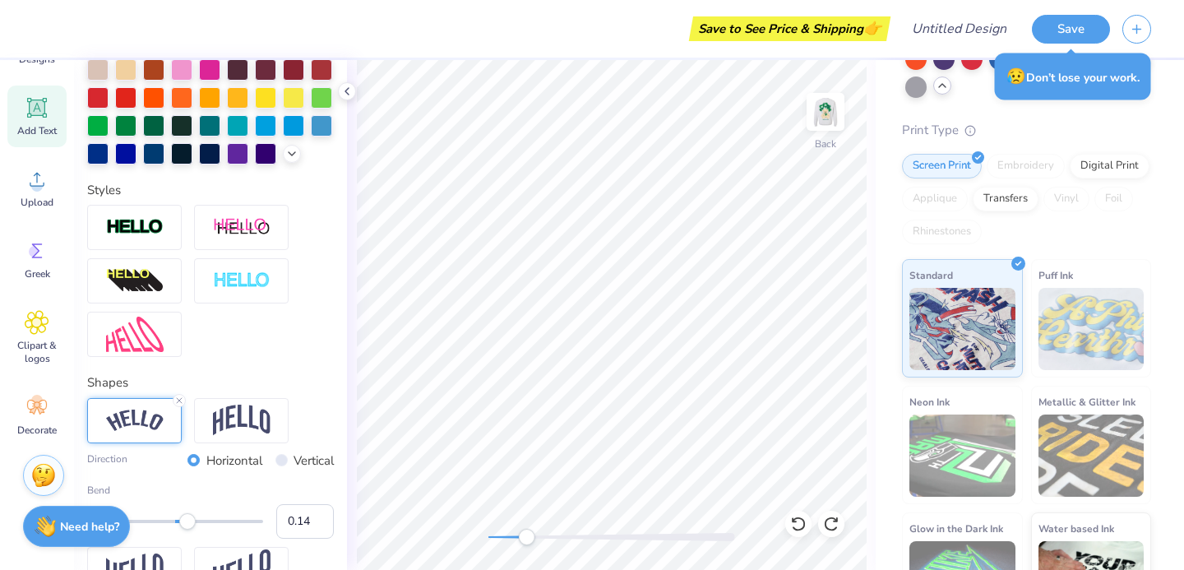
type input "1.69"
type input "8.23"
type input "0.50"
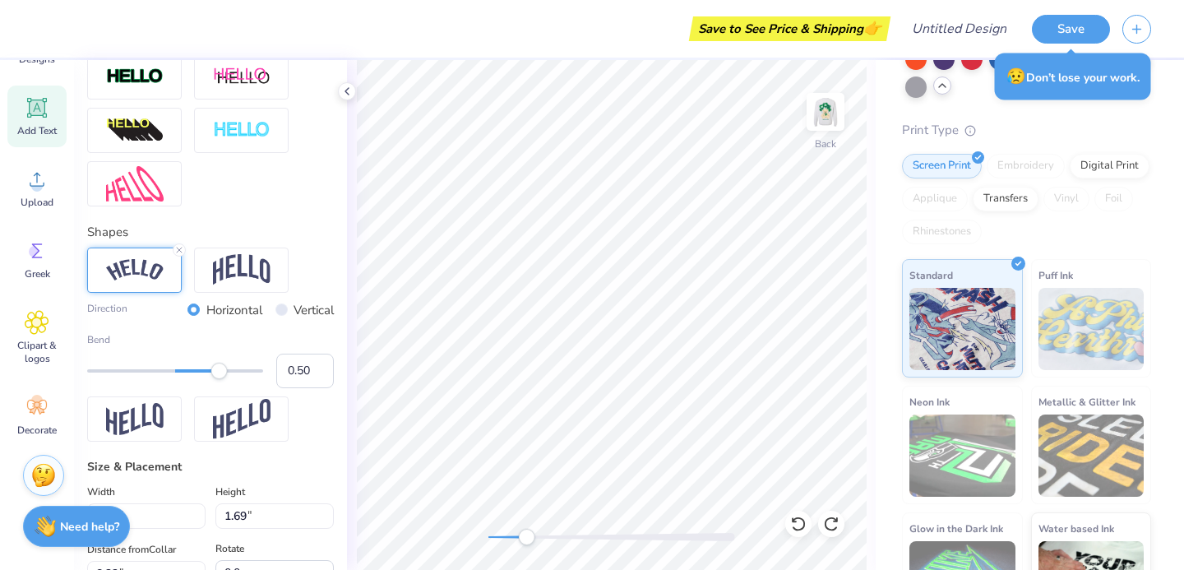
scroll to position [568, 0]
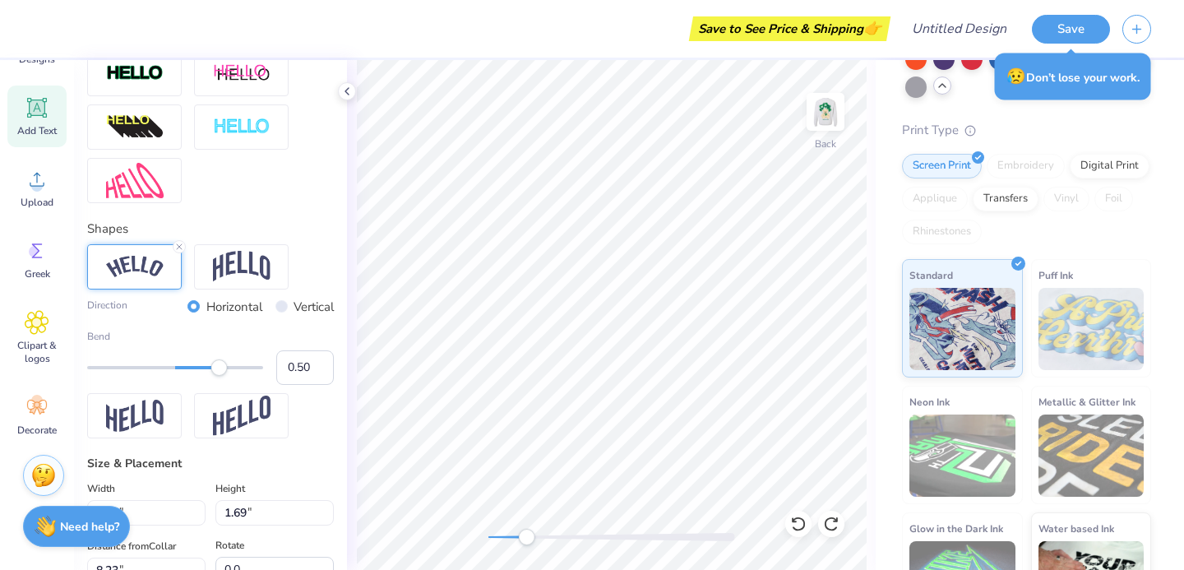
click at [137, 384] on div "Bend 0.50" at bounding box center [210, 357] width 247 height 56
click at [137, 412] on img at bounding box center [135, 416] width 58 height 32
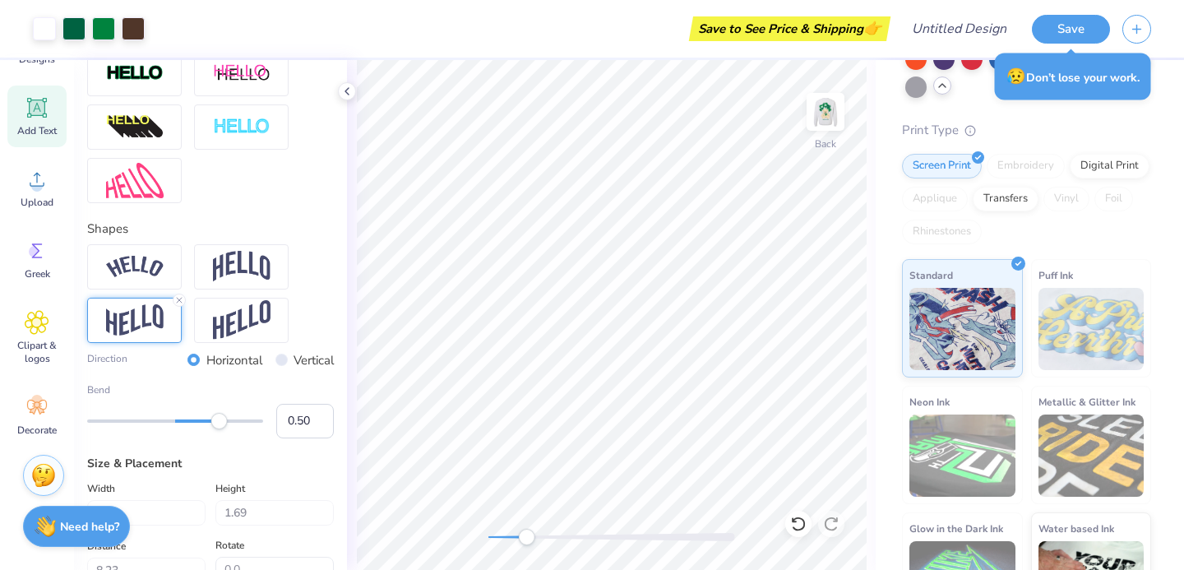
type input "7.89"
type input "0.84"
type input "8.35"
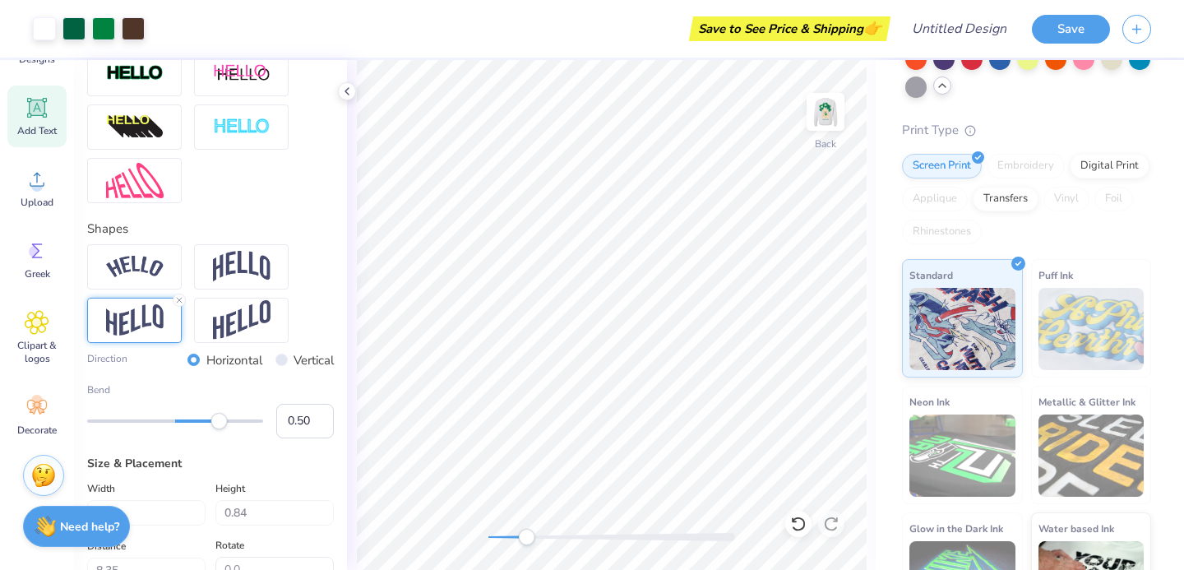
type input "2.26"
type input "0.22"
type input "9.35"
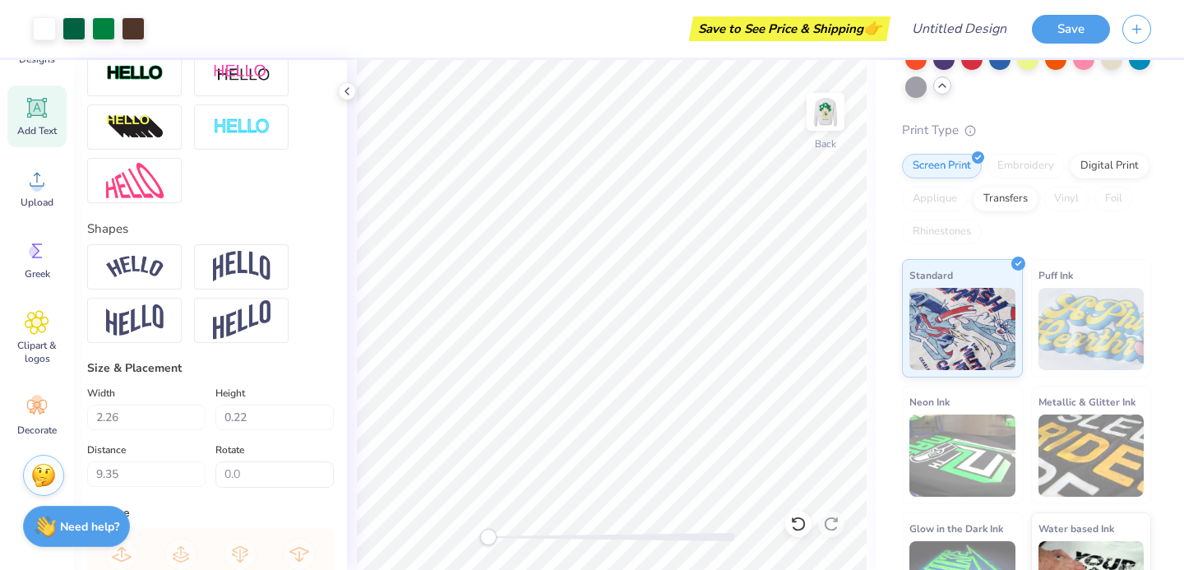
click at [479, 525] on div "Back" at bounding box center [611, 315] width 529 height 510
click at [830, 107] on img at bounding box center [826, 112] width 66 height 66
click at [32, 265] on div "Greek" at bounding box center [36, 260] width 59 height 62
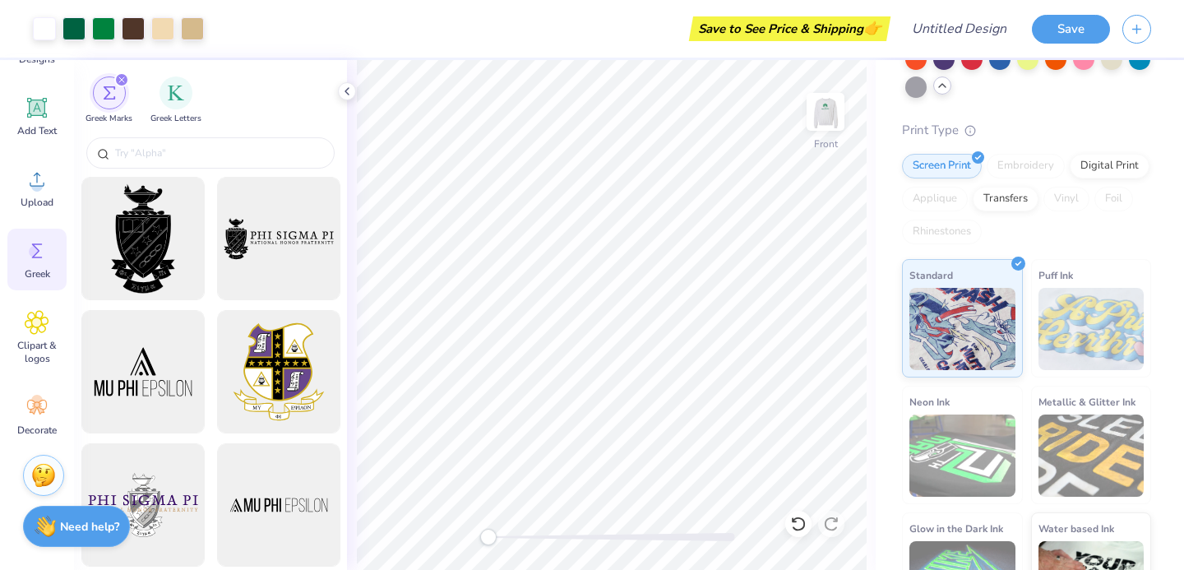
scroll to position [0, 0]
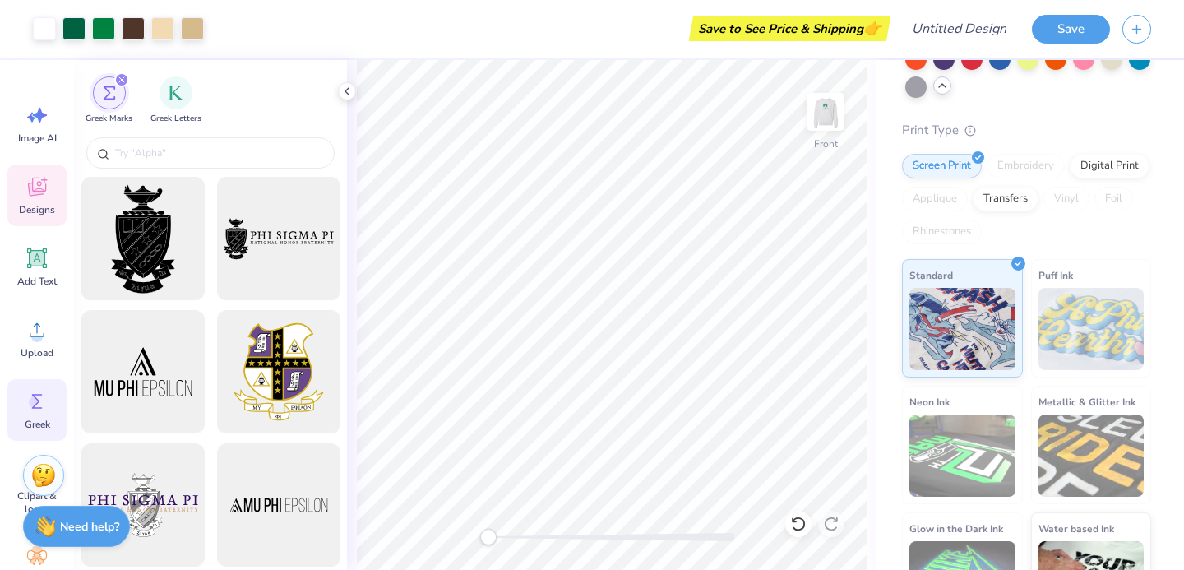
click at [44, 191] on icon at bounding box center [37, 187] width 18 height 19
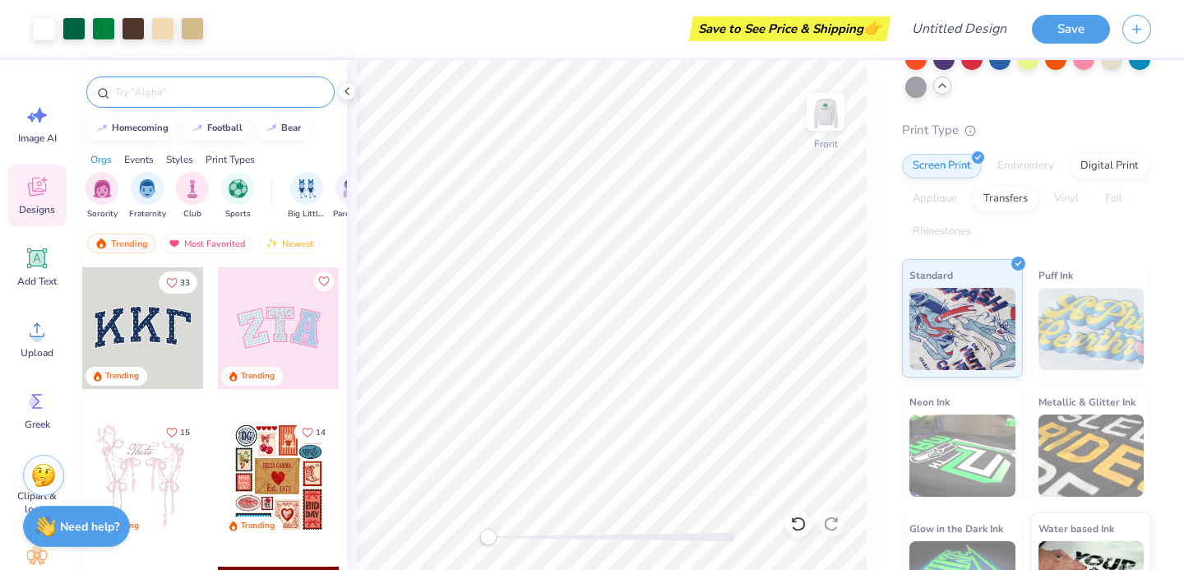
click at [197, 94] on input "text" at bounding box center [218, 92] width 211 height 16
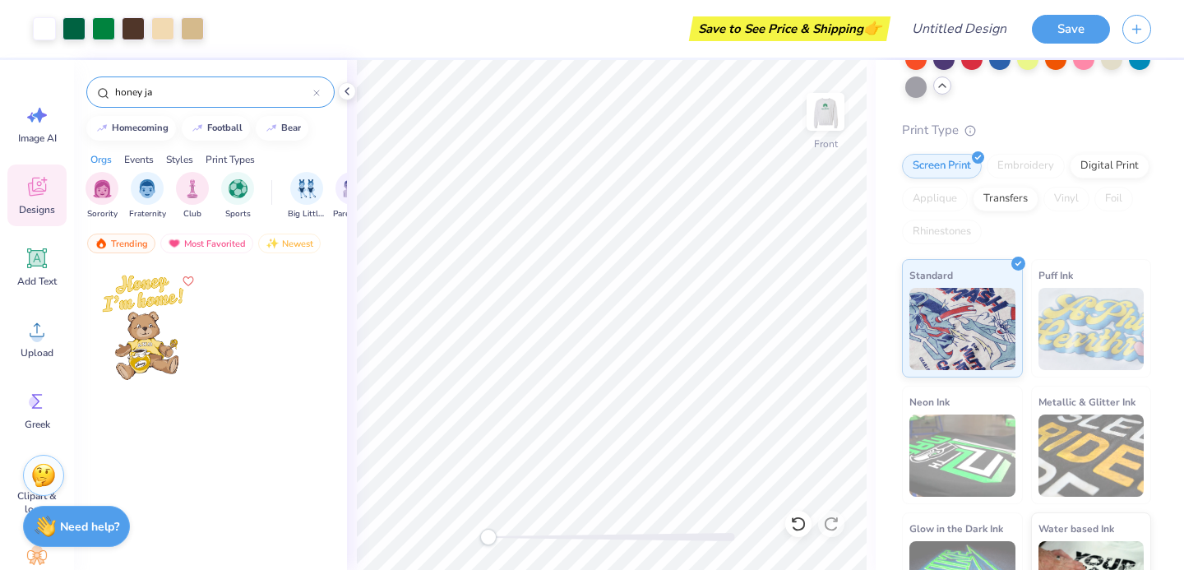
type input "honey ja"
click at [158, 341] on div at bounding box center [143, 328] width 122 height 122
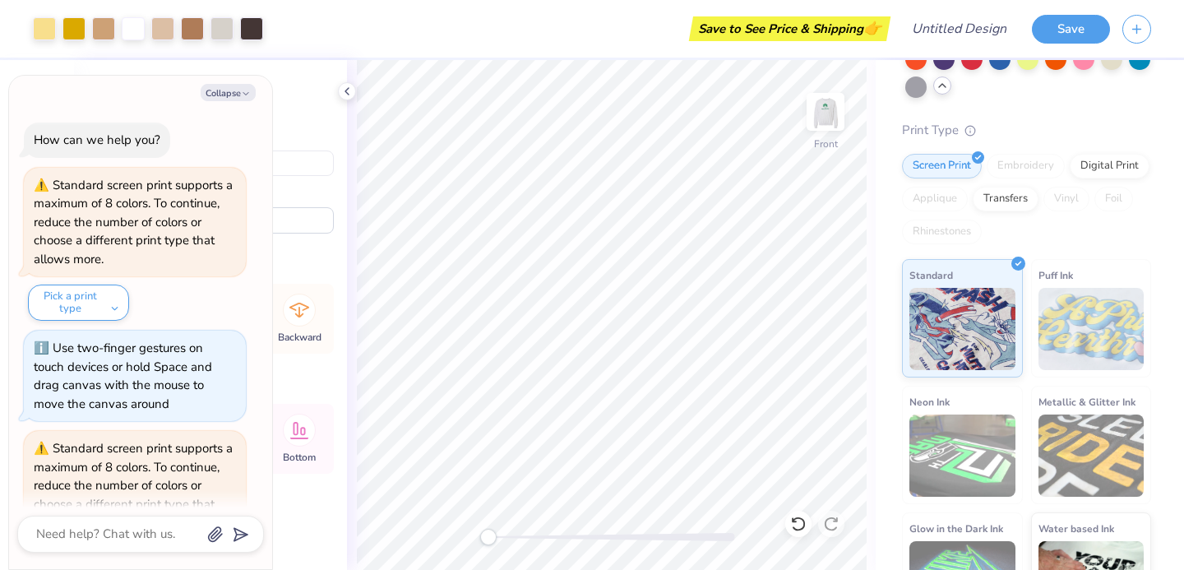
scroll to position [90, 0]
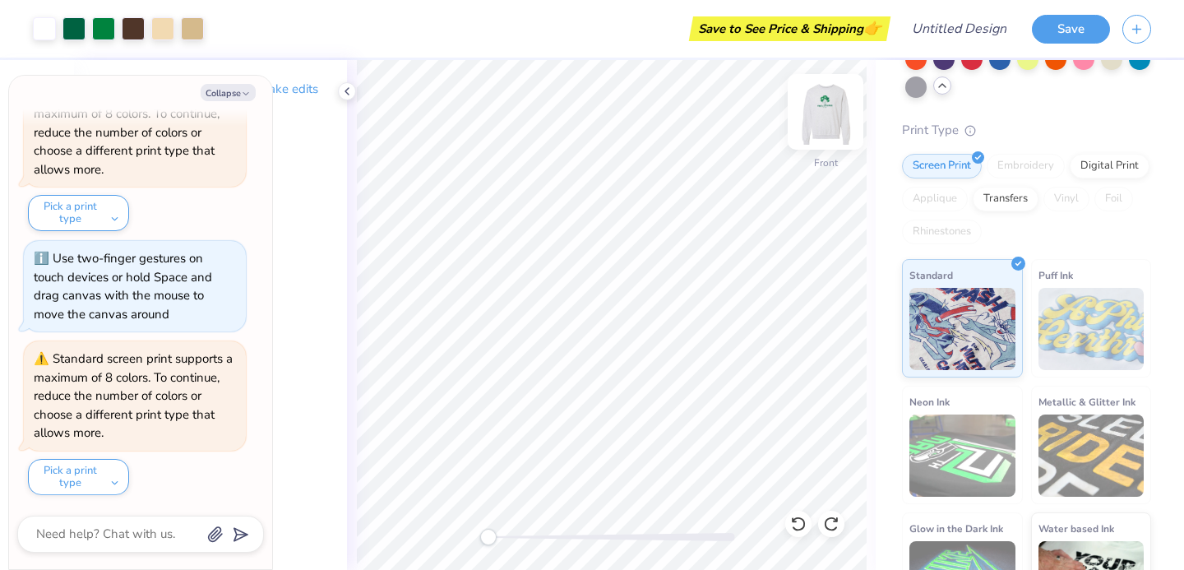
click at [831, 117] on img at bounding box center [826, 112] width 66 height 66
click at [830, 121] on img at bounding box center [826, 112] width 66 height 66
click at [827, 107] on img at bounding box center [826, 112] width 66 height 66
click at [835, 100] on img at bounding box center [826, 112] width 66 height 66
click at [833, 102] on img at bounding box center [826, 112] width 66 height 66
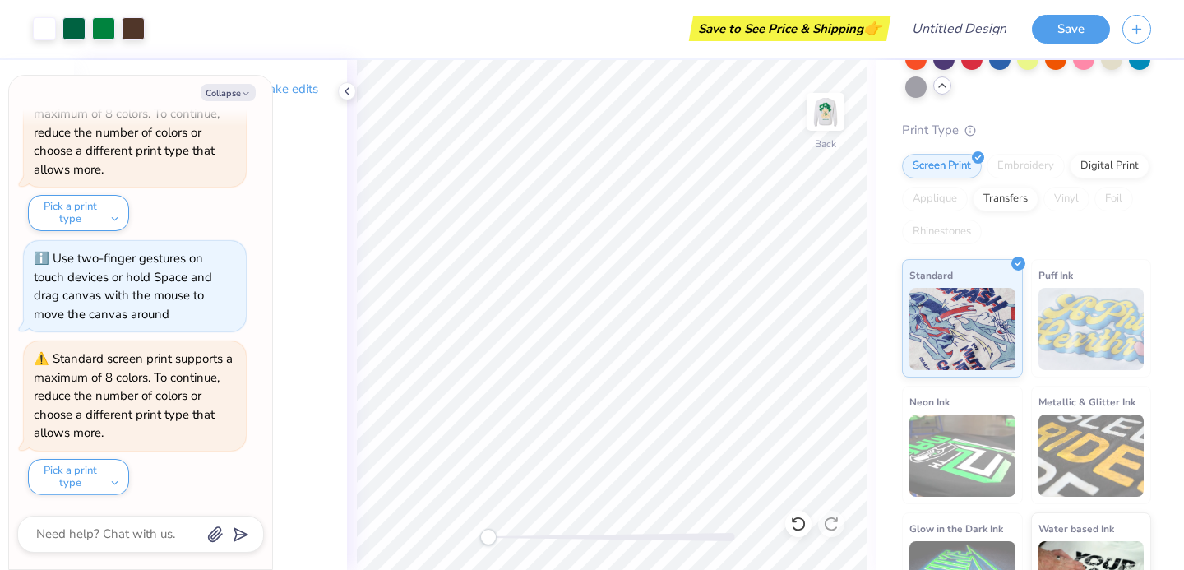
type textarea "x"
